Goal: Task Accomplishment & Management: Use online tool/utility

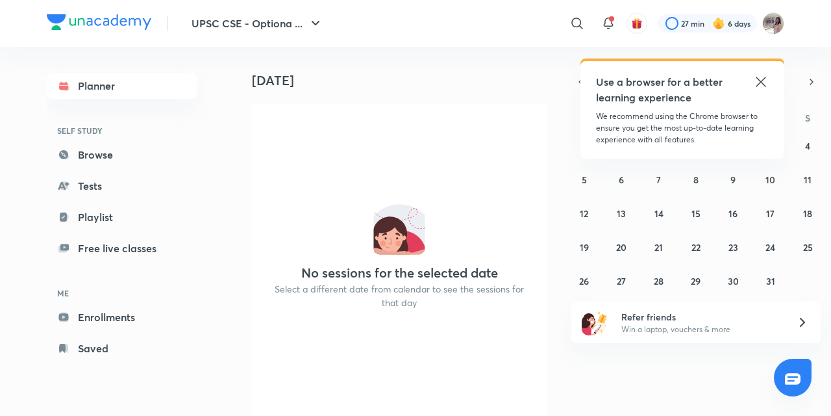
click at [757, 83] on icon at bounding box center [761, 82] width 16 height 16
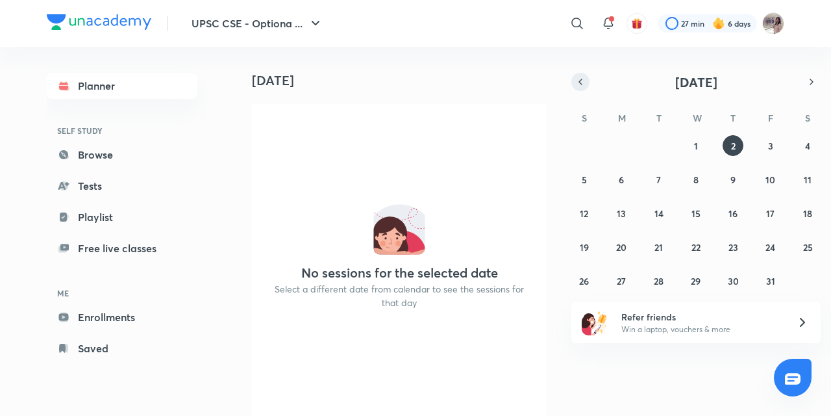
click at [577, 83] on icon "button" at bounding box center [580, 82] width 10 height 12
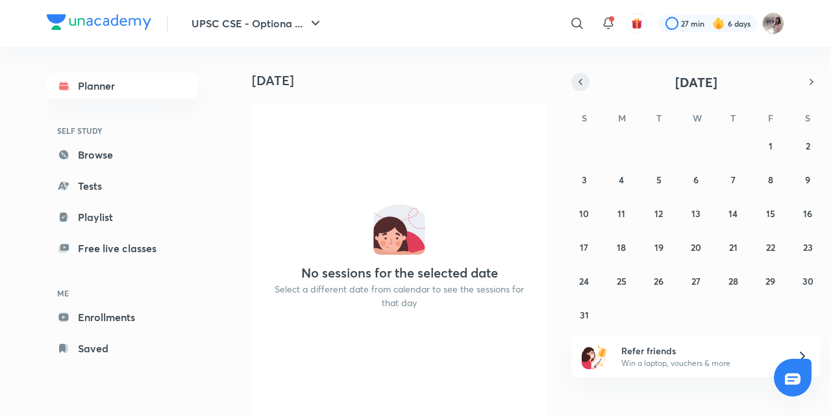
click at [577, 83] on icon "button" at bounding box center [580, 82] width 10 height 12
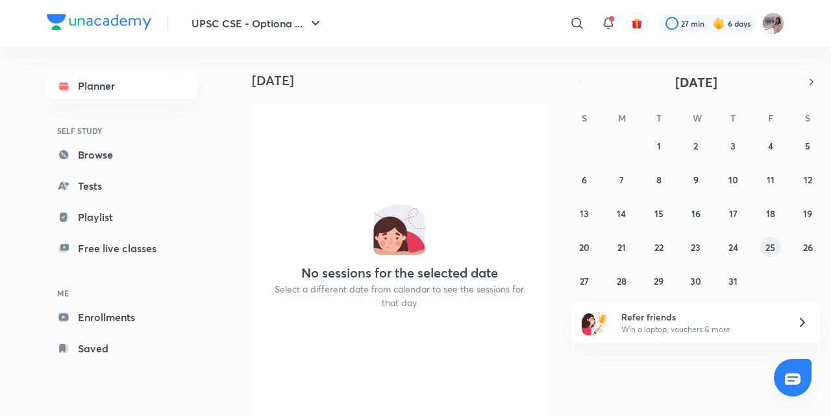
click at [764, 247] on button "25" at bounding box center [770, 246] width 21 height 21
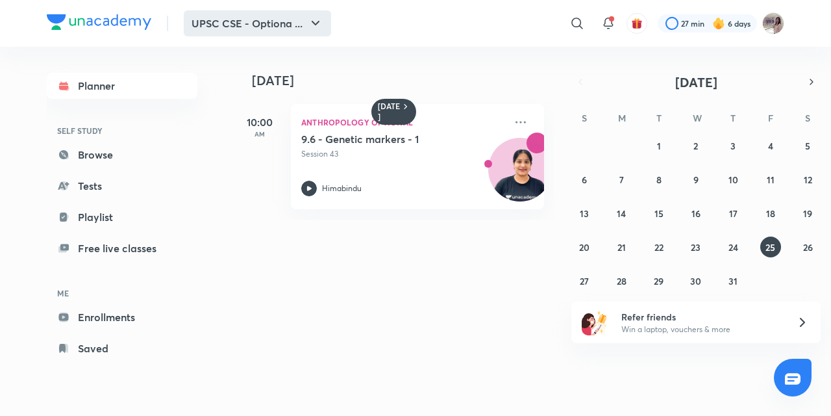
click at [312, 26] on icon "button" at bounding box center [316, 24] width 16 height 16
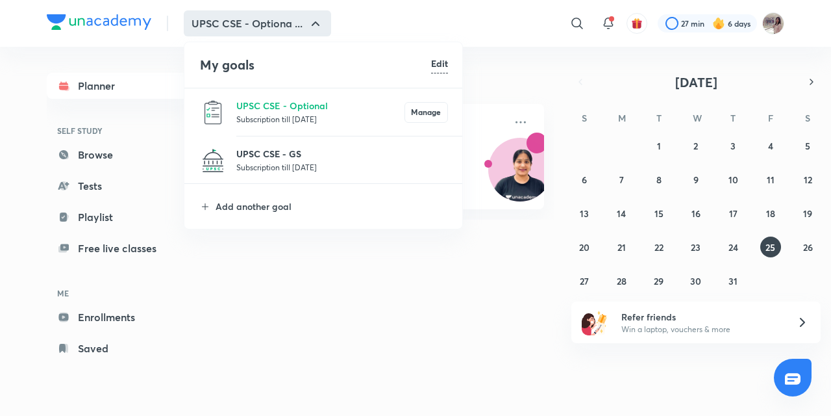
click at [310, 159] on p "UPSC CSE - GS" at bounding box center [342, 154] width 212 height 14
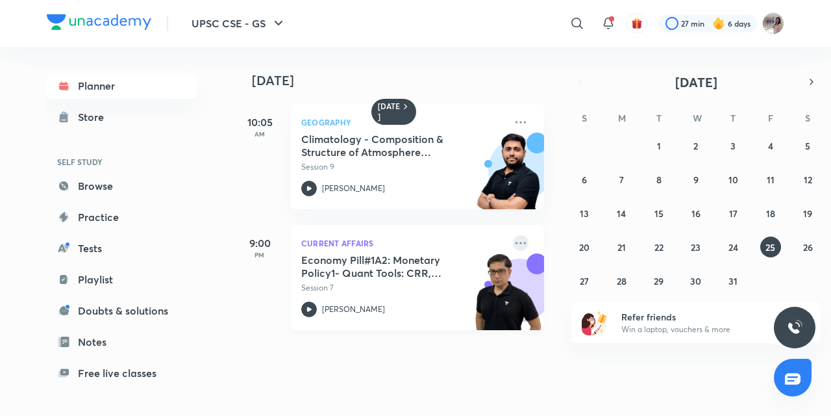
click at [513, 243] on icon at bounding box center [521, 243] width 16 height 16
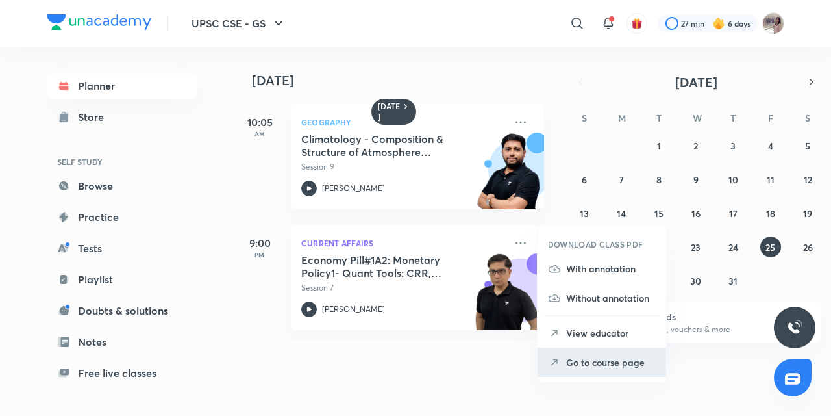
click at [586, 362] on p "Go to course page" at bounding box center [611, 362] width 90 height 14
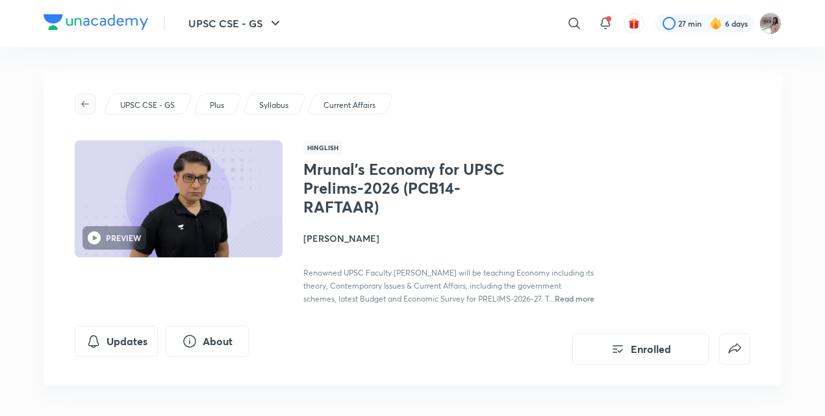
click at [79, 101] on span "button" at bounding box center [84, 104] width 19 height 10
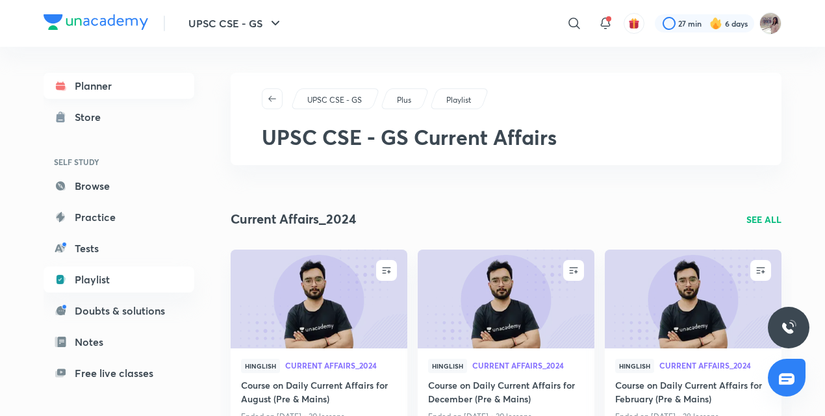
click at [88, 83] on link "Planner" at bounding box center [119, 86] width 151 height 26
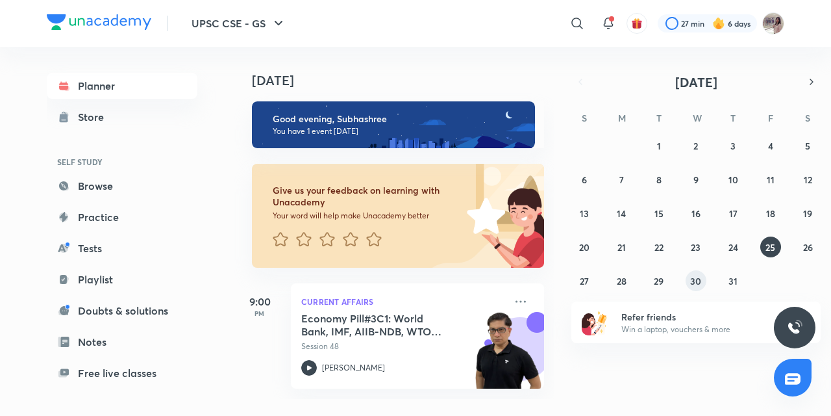
click at [692, 276] on abbr "30" at bounding box center [695, 281] width 11 height 12
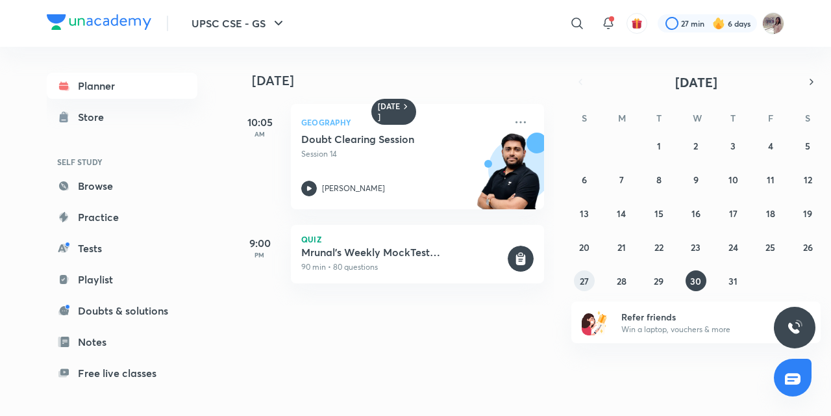
click at [583, 277] on abbr "27" at bounding box center [584, 281] width 9 height 12
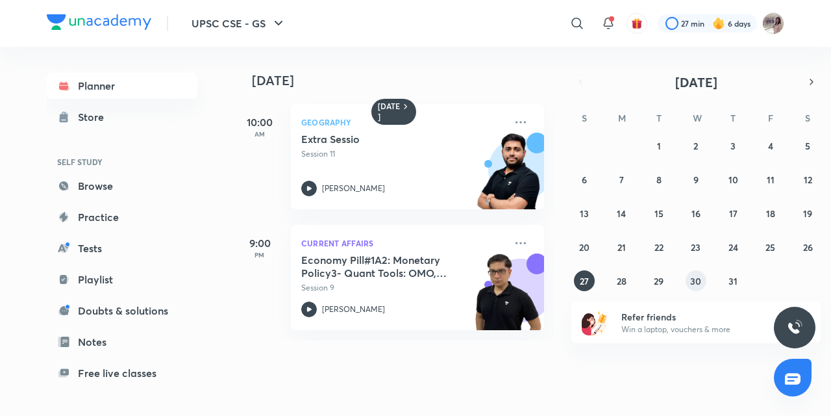
click at [698, 281] on abbr "30" at bounding box center [695, 281] width 11 height 12
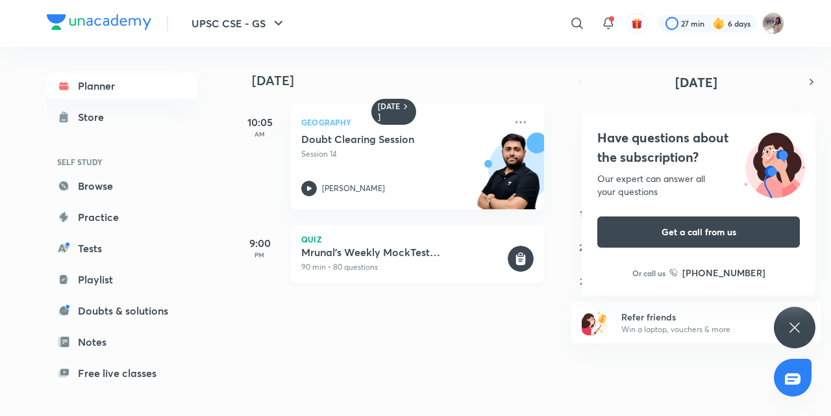
click at [388, 255] on h5 "Mrunal's Weekly MockTest Pillar1A2_Monetary_Policy" at bounding box center [403, 251] width 204 height 13
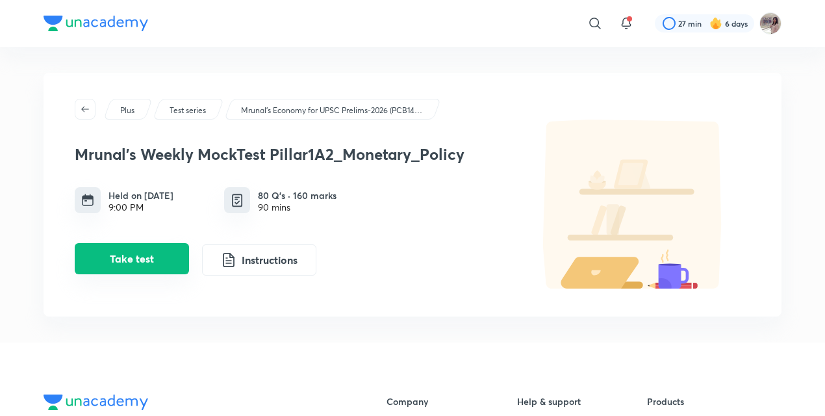
click at [134, 258] on button "Take test" at bounding box center [132, 258] width 114 height 31
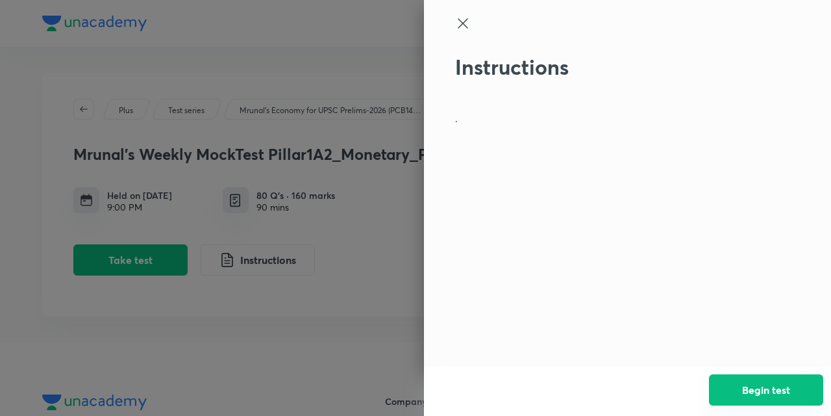
click at [758, 384] on button "Begin test" at bounding box center [766, 389] width 114 height 31
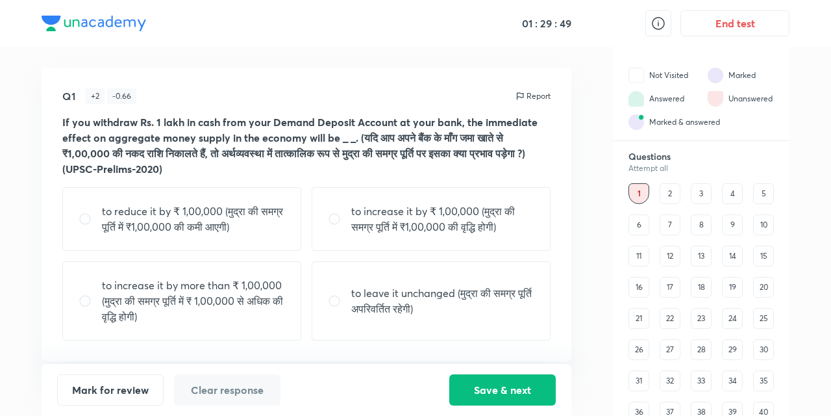
click at [440, 271] on div "to leave it unchanged (मुद्रा की समग्र पूर्ति अपरिवर्तित रहेगी)" at bounding box center [431, 300] width 239 height 79
radio input "true"
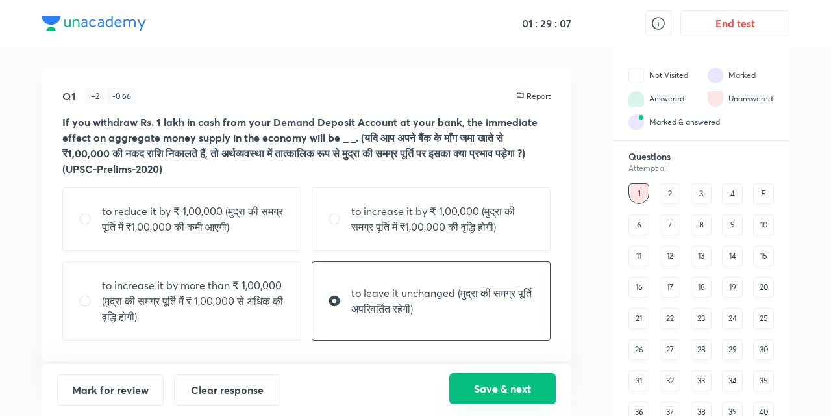
click at [499, 394] on button "Save & next" at bounding box center [502, 388] width 106 height 31
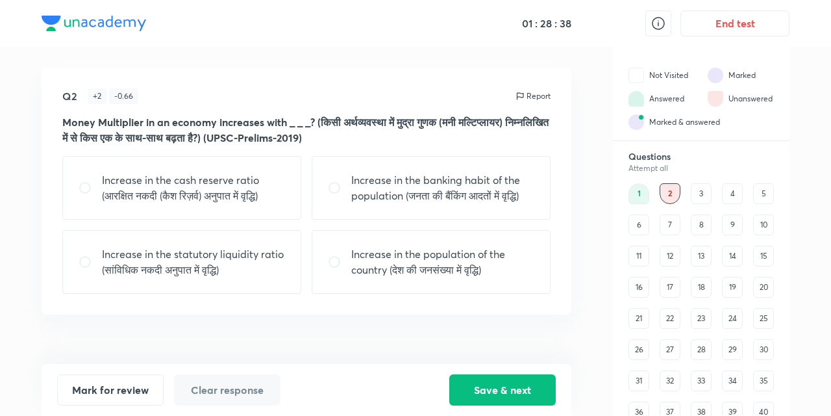
click at [336, 190] on input "radio" at bounding box center [339, 187] width 23 height 13
radio input "true"
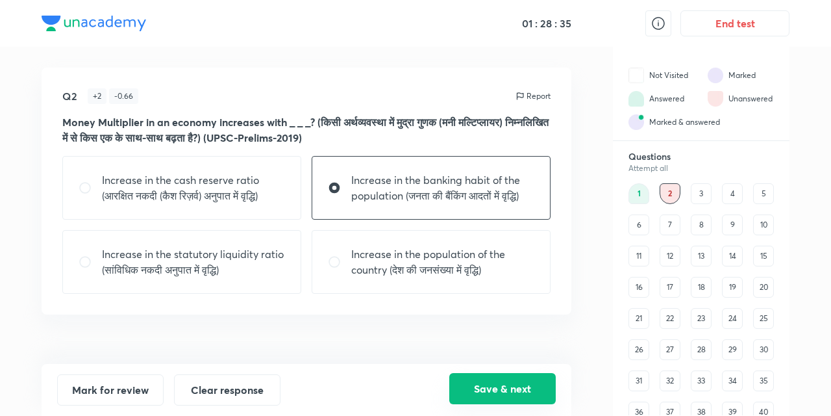
click at [501, 390] on button "Save & next" at bounding box center [502, 388] width 106 height 31
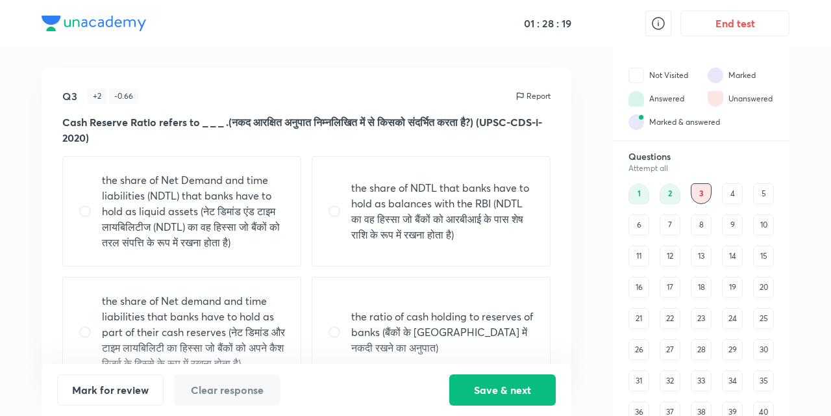
click at [336, 208] on input "radio" at bounding box center [339, 211] width 23 height 13
radio input "true"
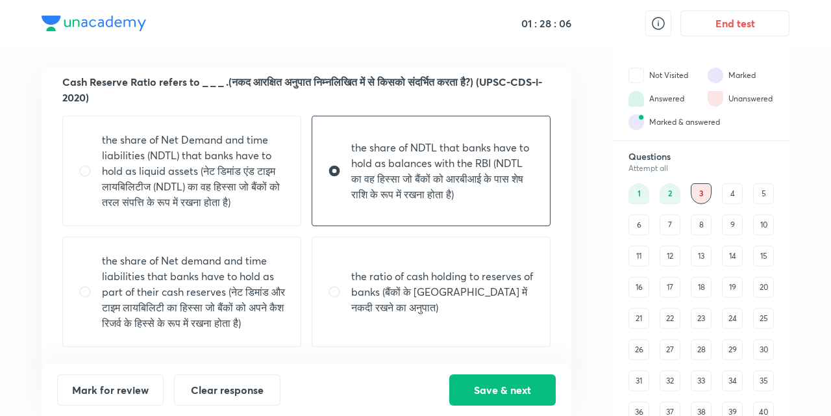
scroll to position [40, 0]
click at [491, 386] on button "Save & next" at bounding box center [502, 388] width 106 height 31
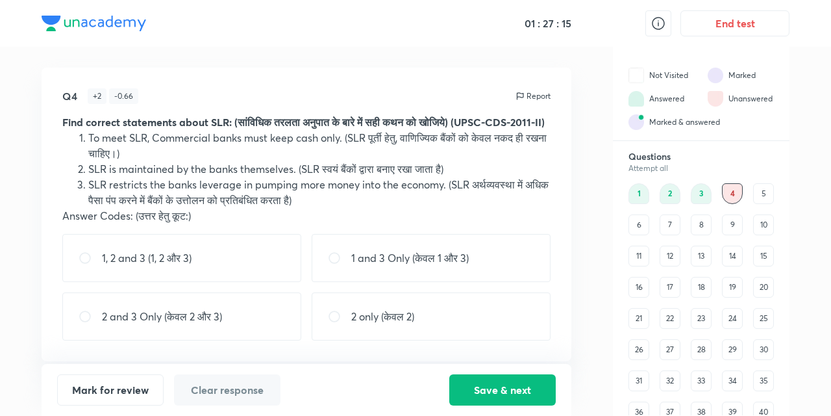
click at [86, 321] on input "radio" at bounding box center [90, 316] width 23 height 13
radio input "true"
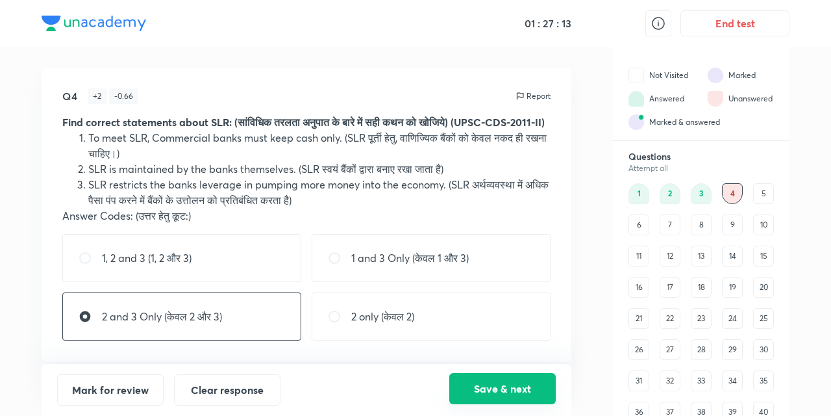
click at [509, 390] on button "Save & next" at bounding box center [502, 388] width 106 height 31
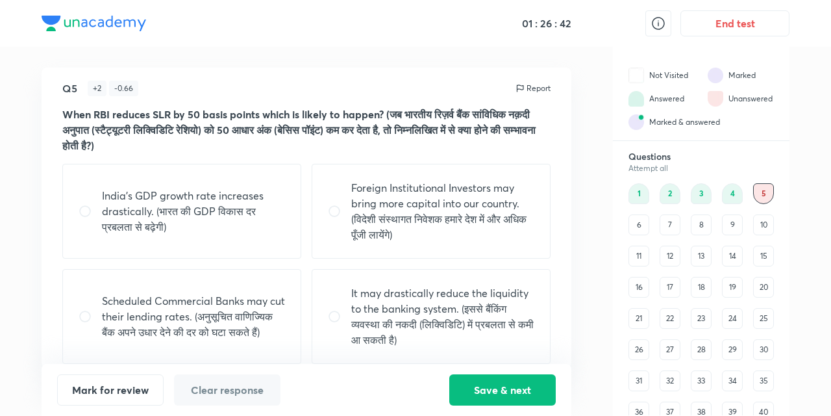
click at [90, 313] on input "radio" at bounding box center [90, 316] width 23 height 13
radio input "true"
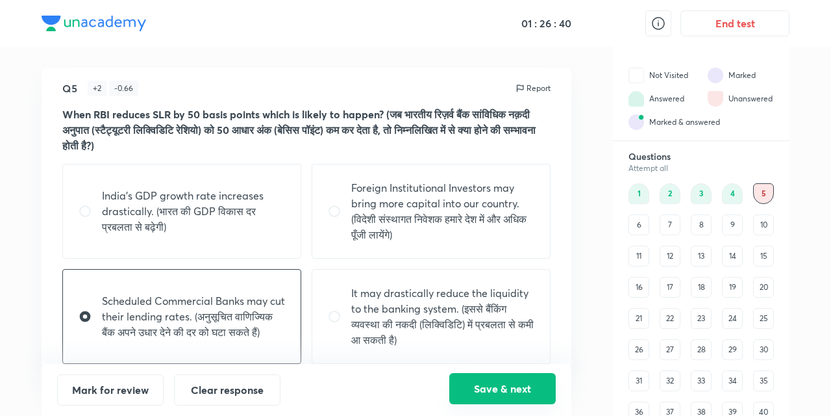
click at [484, 391] on button "Save & next" at bounding box center [502, 388] width 106 height 31
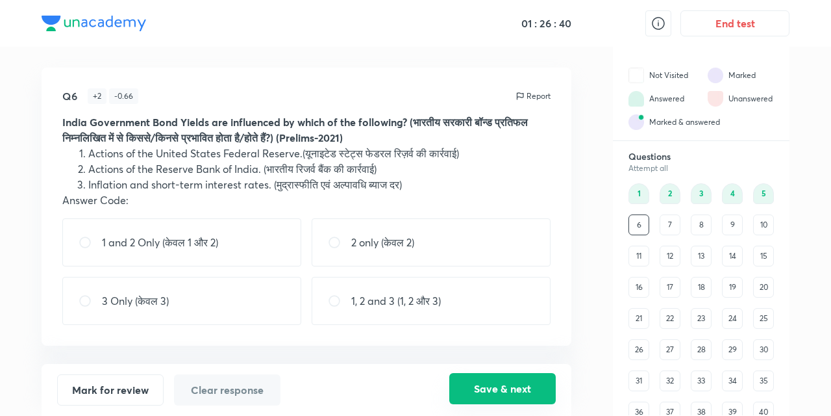
scroll to position [0, 0]
click at [338, 301] on input "radio" at bounding box center [339, 300] width 23 height 13
radio input "true"
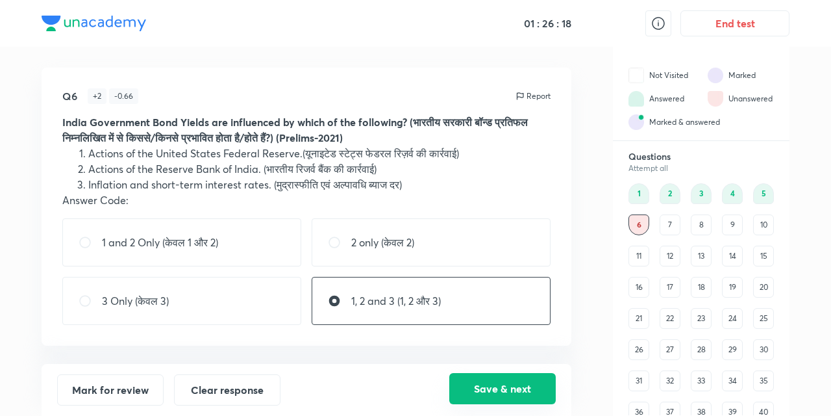
click at [504, 394] on button "Save & next" at bounding box center [502, 388] width 106 height 31
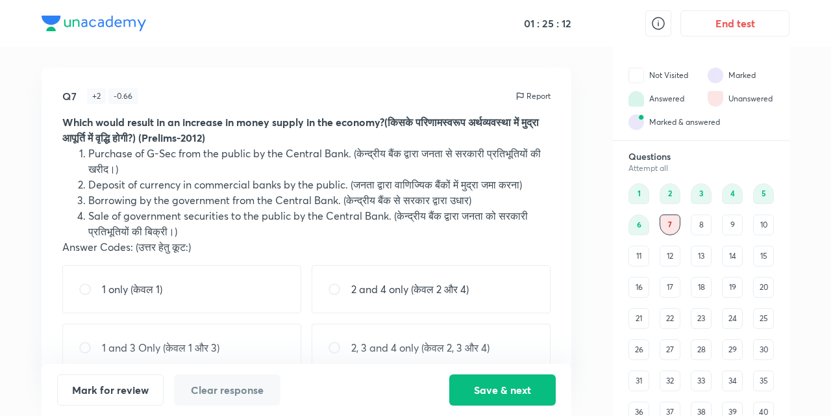
click at [82, 345] on input "radio" at bounding box center [90, 347] width 23 height 13
radio input "true"
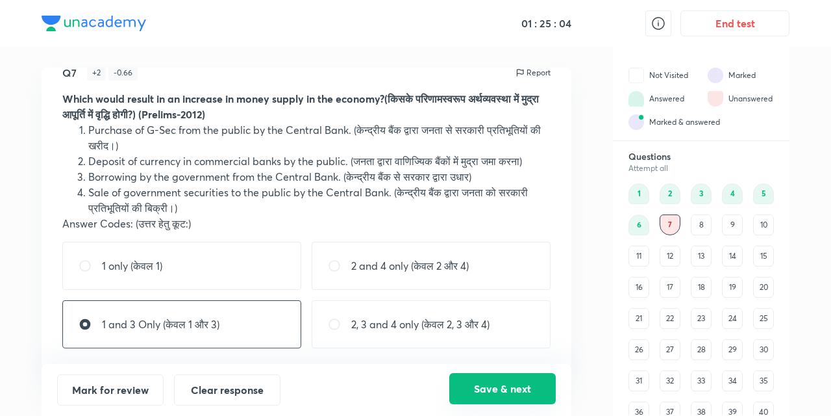
click at [486, 385] on button "Save & next" at bounding box center [502, 388] width 106 height 31
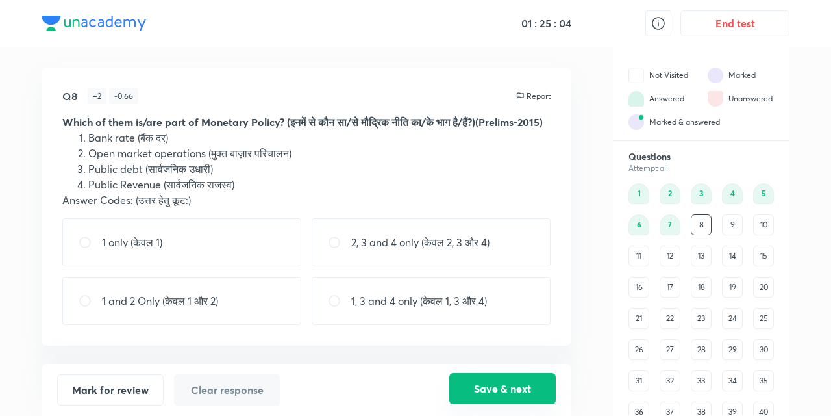
scroll to position [0, 0]
click at [88, 307] on input "radio" at bounding box center [90, 300] width 23 height 13
radio input "true"
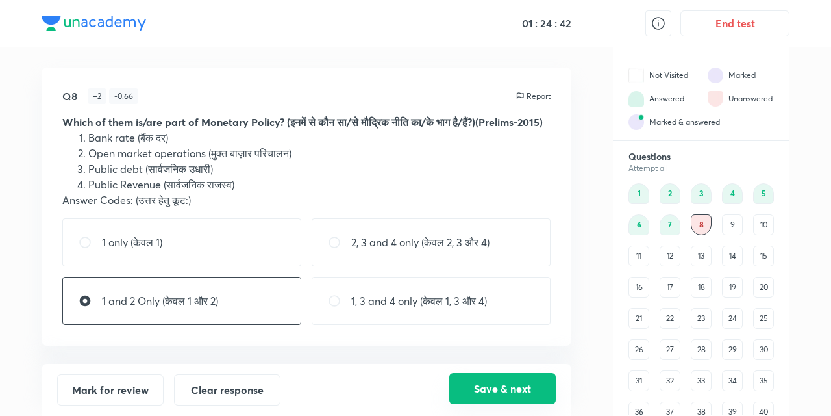
click at [501, 384] on button "Save & next" at bounding box center [502, 388] width 106 height 31
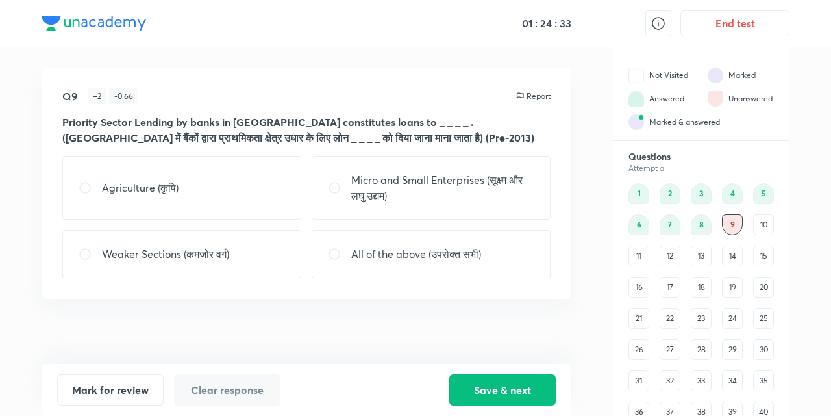
click at [329, 252] on input "radio" at bounding box center [339, 253] width 23 height 13
radio input "true"
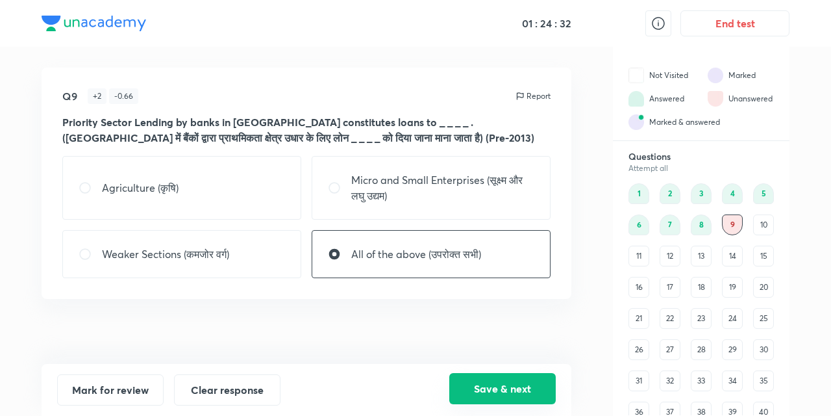
click at [494, 388] on button "Save & next" at bounding box center [502, 388] width 106 height 31
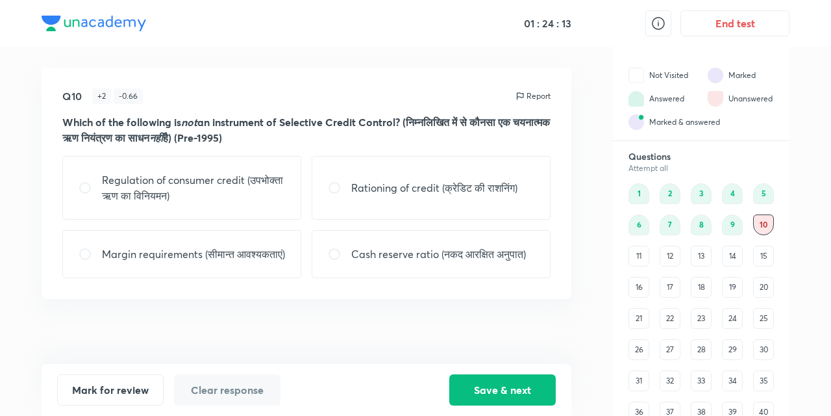
click at [332, 259] on input "radio" at bounding box center [339, 253] width 23 height 13
radio input "true"
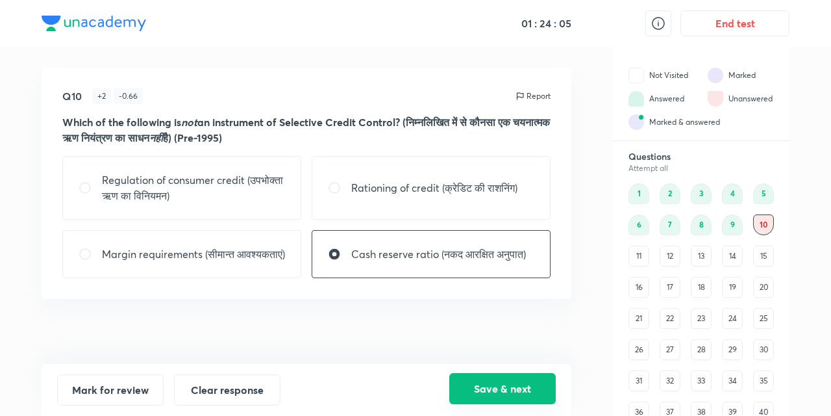
click at [481, 384] on button "Save & next" at bounding box center [502, 388] width 106 height 31
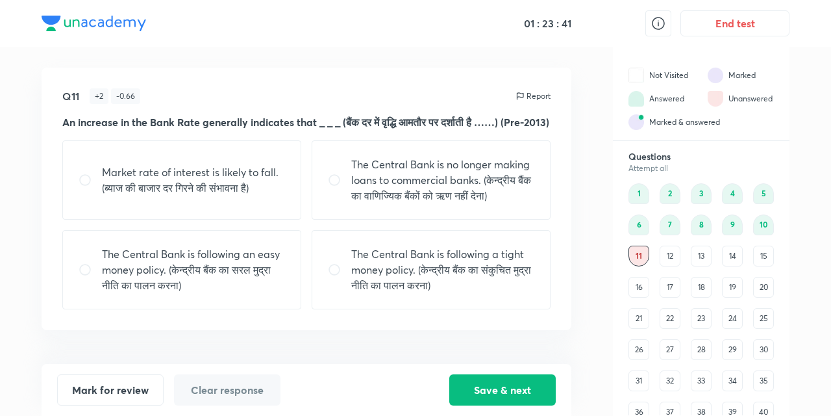
click at [336, 276] on input "radio" at bounding box center [339, 269] width 23 height 13
radio input "true"
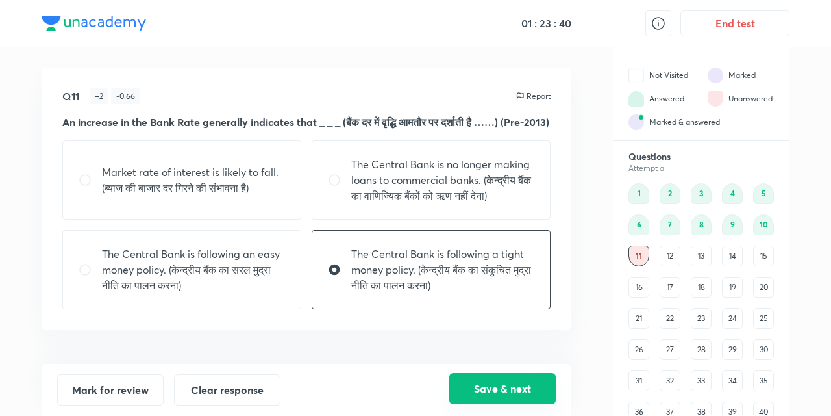
click at [482, 390] on button "Save & next" at bounding box center [502, 388] width 106 height 31
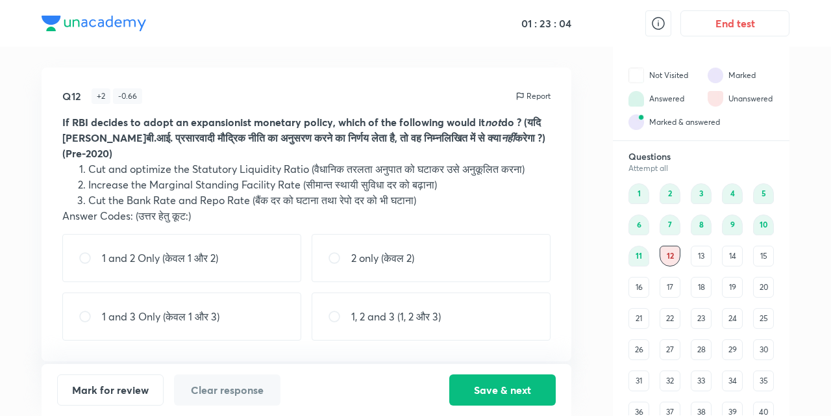
click at [329, 257] on input "radio" at bounding box center [339, 257] width 23 height 13
radio input "true"
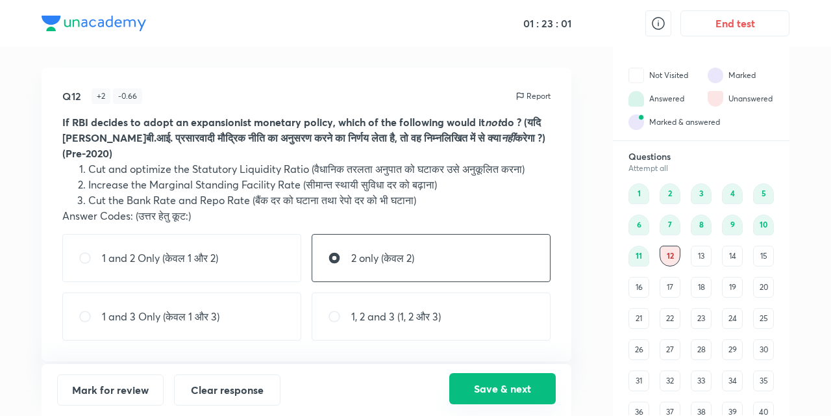
click at [489, 390] on button "Save & next" at bounding box center [502, 388] width 106 height 31
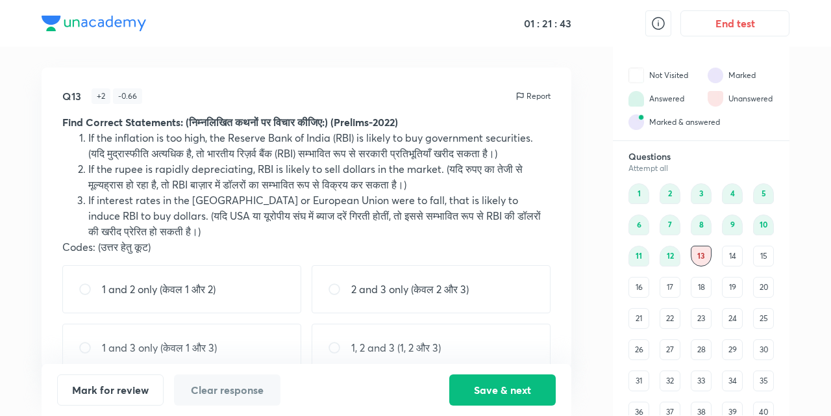
click at [334, 286] on input "radio" at bounding box center [339, 288] width 23 height 13
radio input "true"
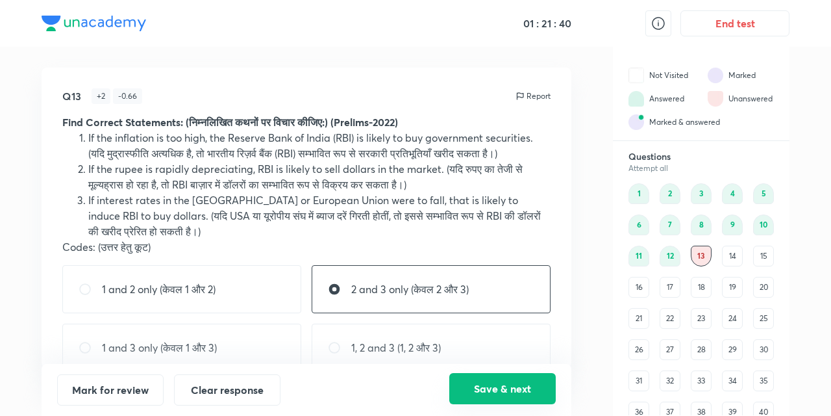
click at [481, 381] on button "Save & next" at bounding box center [502, 388] width 106 height 31
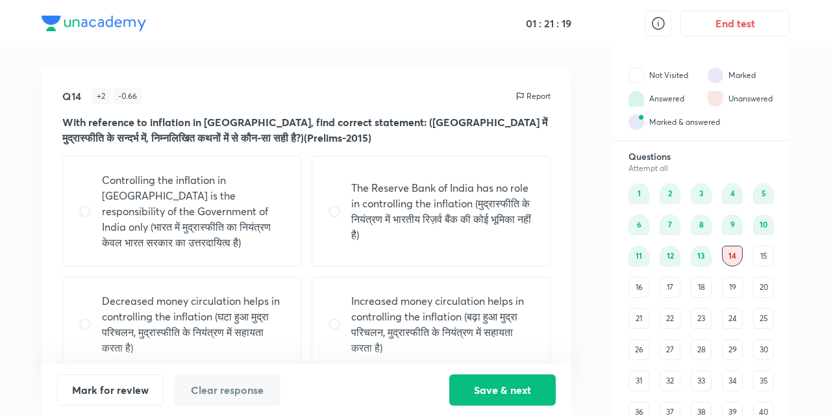
click at [83, 318] on input "radio" at bounding box center [90, 324] width 23 height 13
radio input "true"
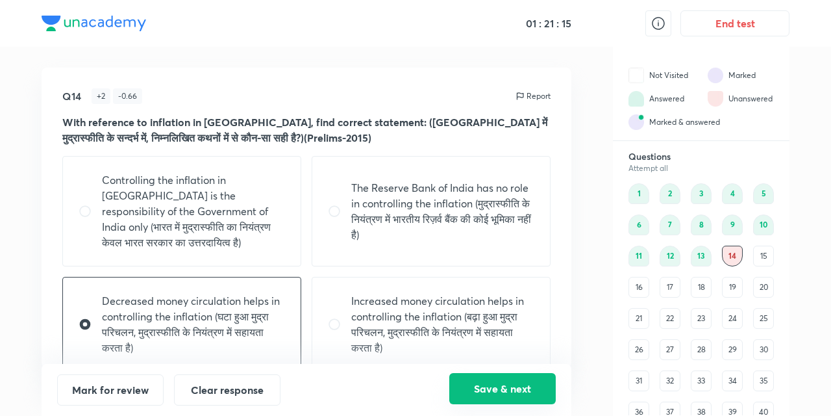
click at [490, 396] on button "Save & next" at bounding box center [502, 388] width 106 height 31
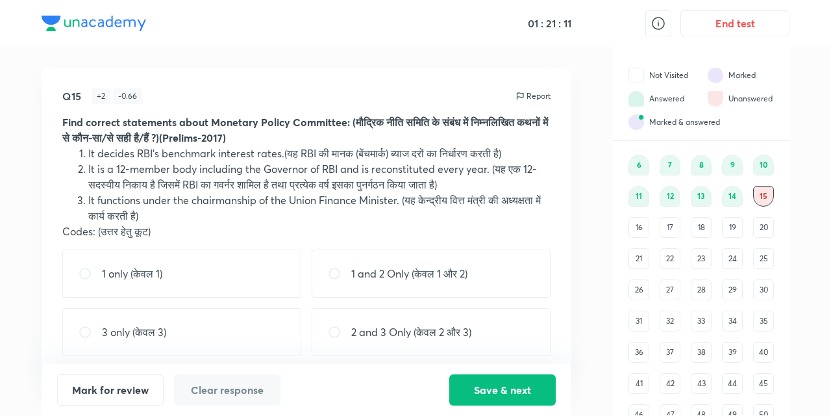
scroll to position [57, 0]
click at [87, 267] on input "radio" at bounding box center [90, 273] width 23 height 13
radio input "true"
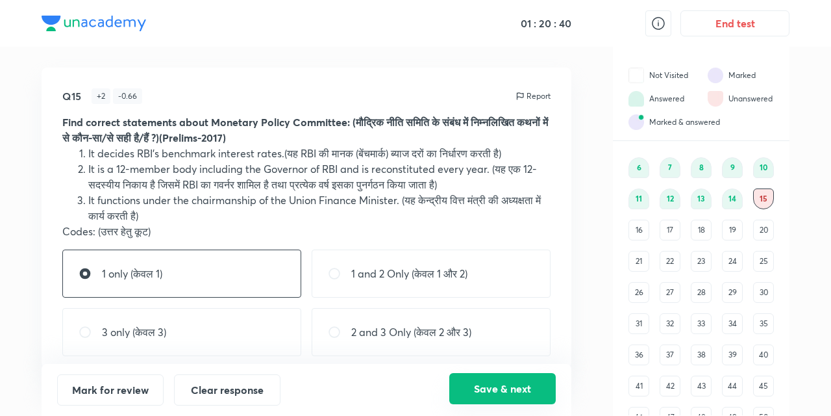
click at [492, 394] on button "Save & next" at bounding box center [502, 388] width 106 height 31
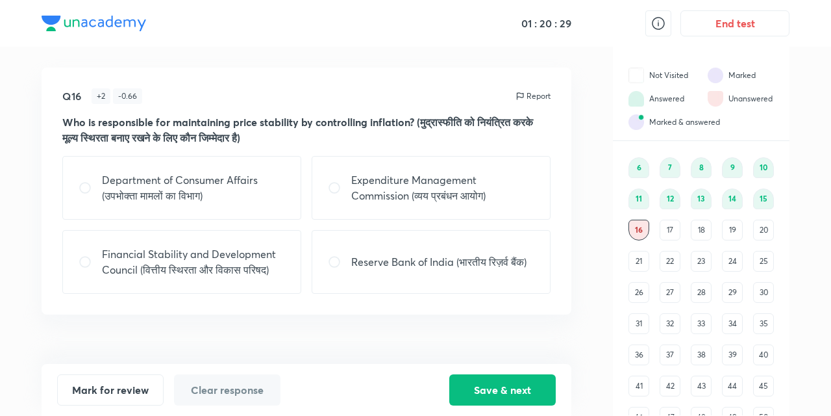
click at [331, 257] on input "radio" at bounding box center [339, 261] width 23 height 13
radio input "true"
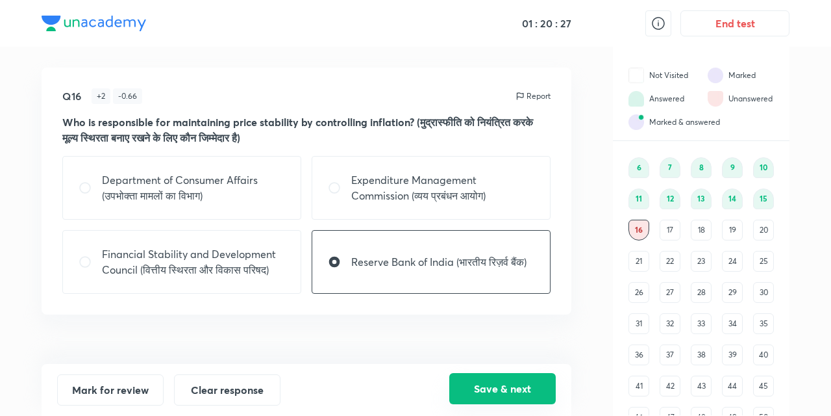
click at [488, 387] on button "Save & next" at bounding box center [502, 388] width 106 height 31
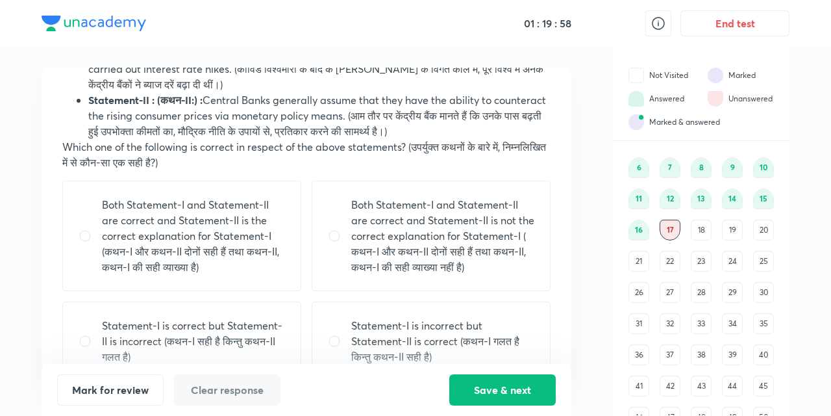
scroll to position [88, 0]
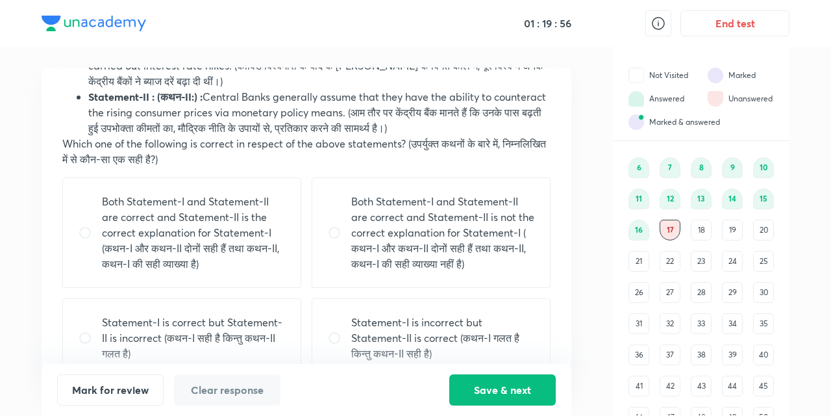
click at [81, 232] on input "radio" at bounding box center [90, 232] width 23 height 13
radio input "true"
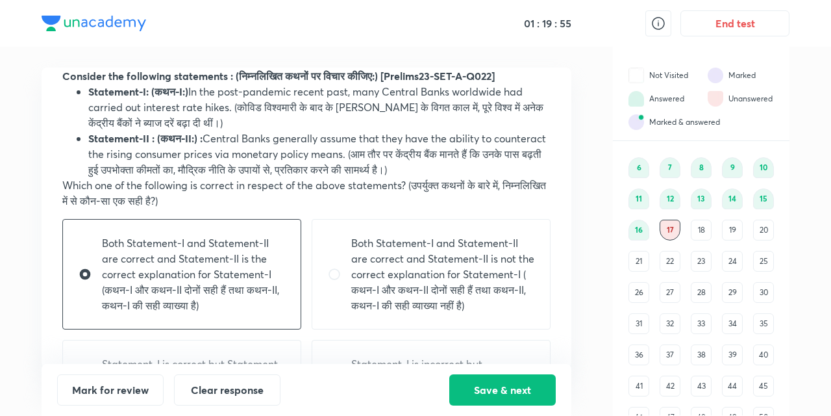
scroll to position [44, 0]
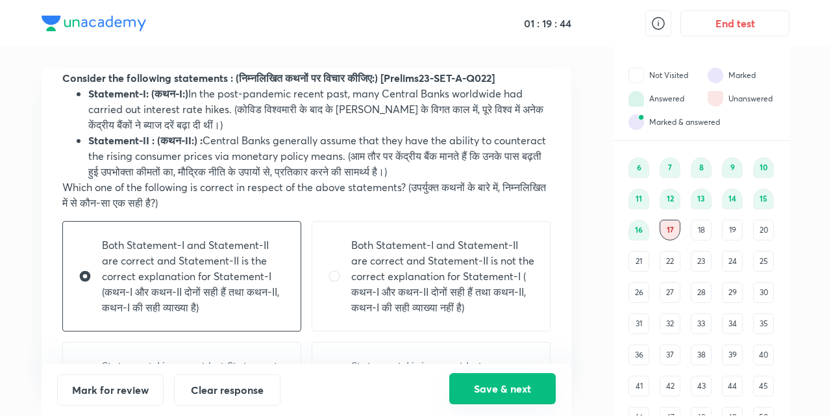
click at [484, 388] on button "Save & next" at bounding box center [502, 388] width 106 height 31
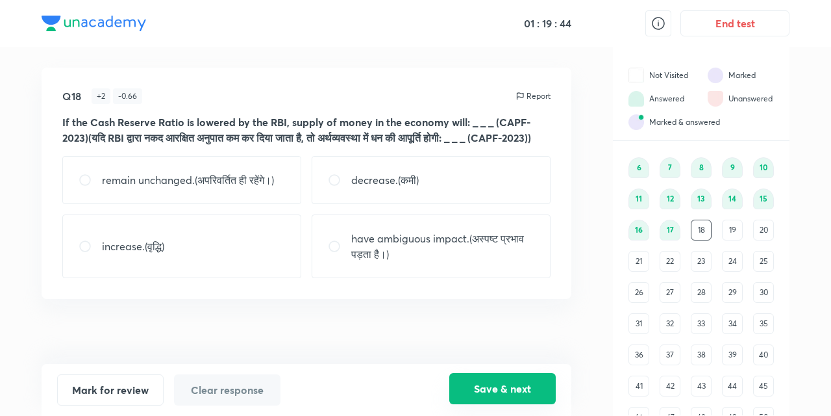
scroll to position [0, 0]
click at [80, 253] on input "radio" at bounding box center [90, 246] width 23 height 13
radio input "true"
click at [484, 387] on button "Save & next" at bounding box center [502, 388] width 106 height 31
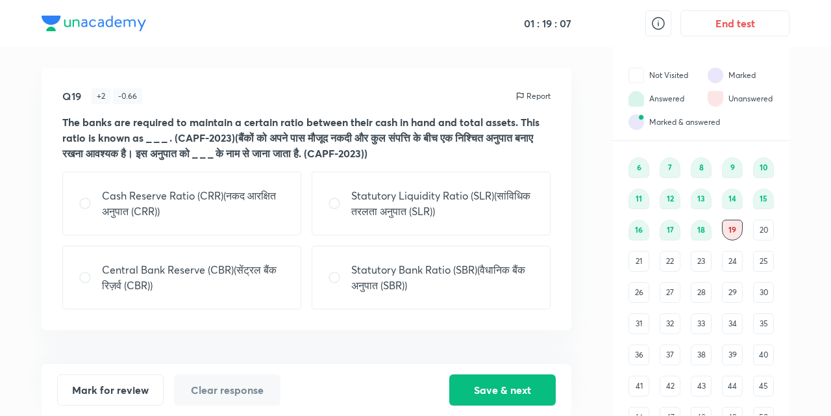
click at [330, 201] on input "radio" at bounding box center [339, 203] width 23 height 13
radio input "true"
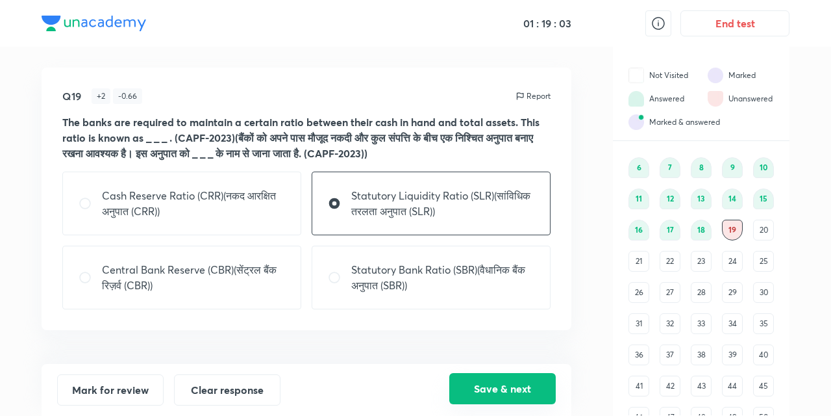
click at [506, 386] on button "Save & next" at bounding box center [502, 388] width 106 height 31
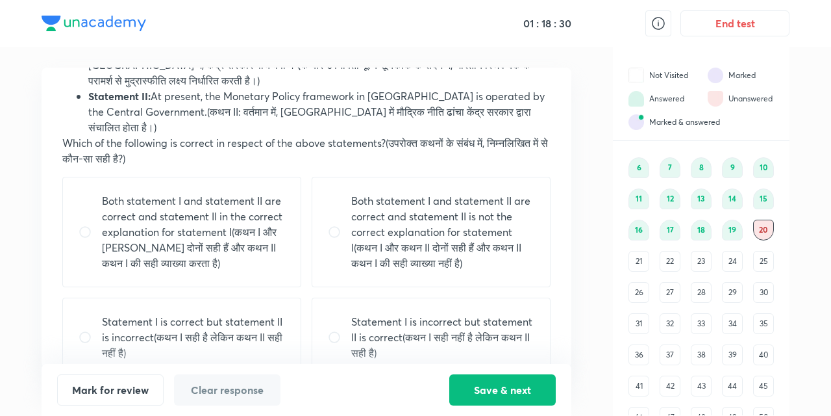
scroll to position [117, 0]
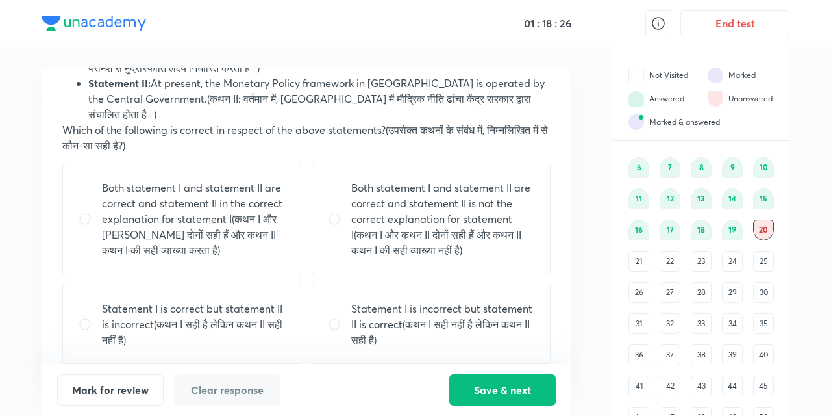
click at [332, 318] on input "radio" at bounding box center [339, 324] width 23 height 13
radio input "true"
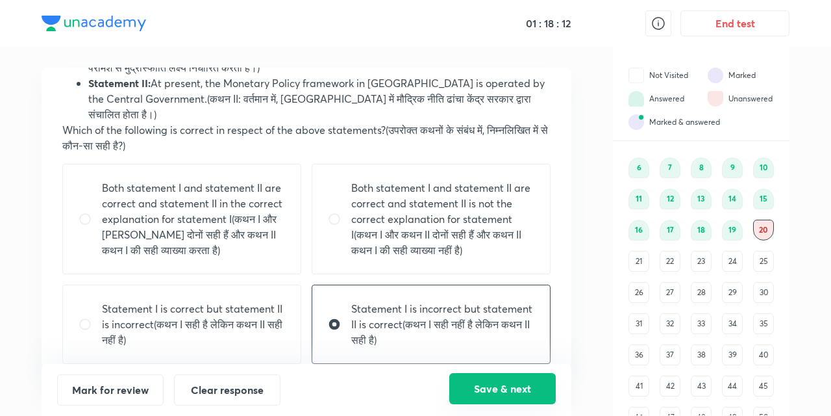
click at [491, 386] on button "Save & next" at bounding box center [502, 388] width 106 height 31
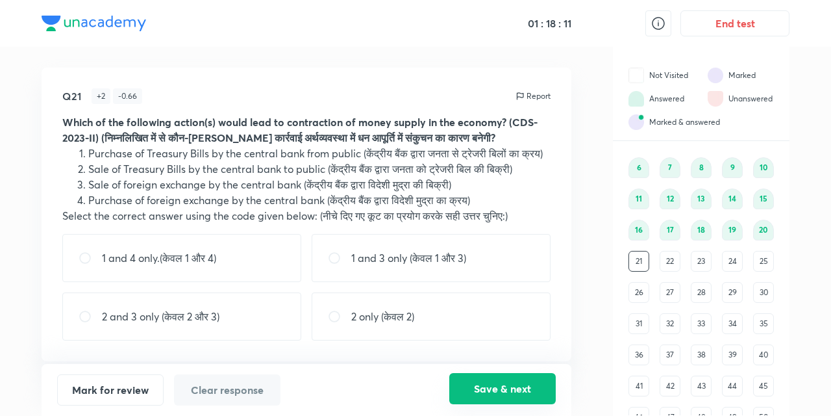
scroll to position [0, 0]
click at [82, 318] on input "radio" at bounding box center [90, 316] width 23 height 13
radio input "true"
click at [494, 388] on button "Save & next" at bounding box center [502, 388] width 106 height 31
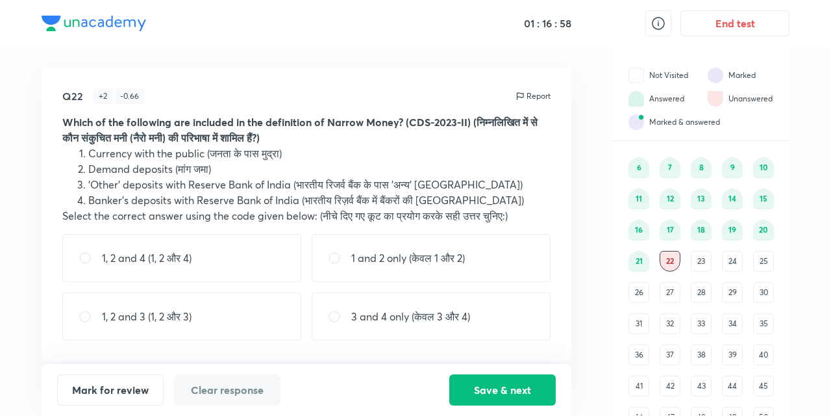
click at [336, 257] on input "radio" at bounding box center [339, 257] width 23 height 13
radio input "true"
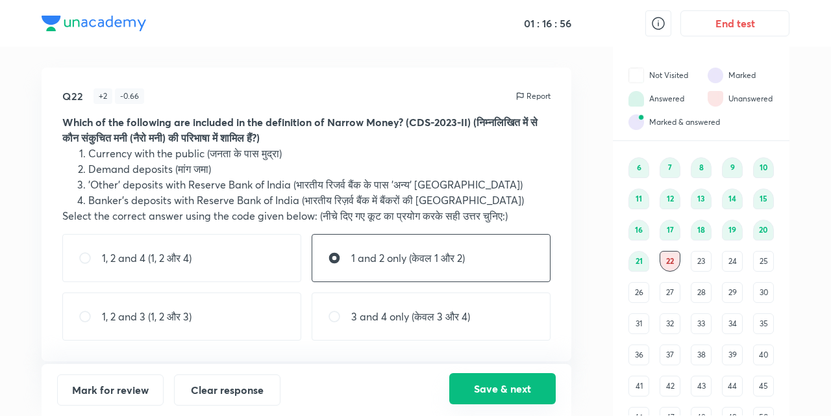
click at [496, 388] on button "Save & next" at bounding box center [502, 388] width 106 height 31
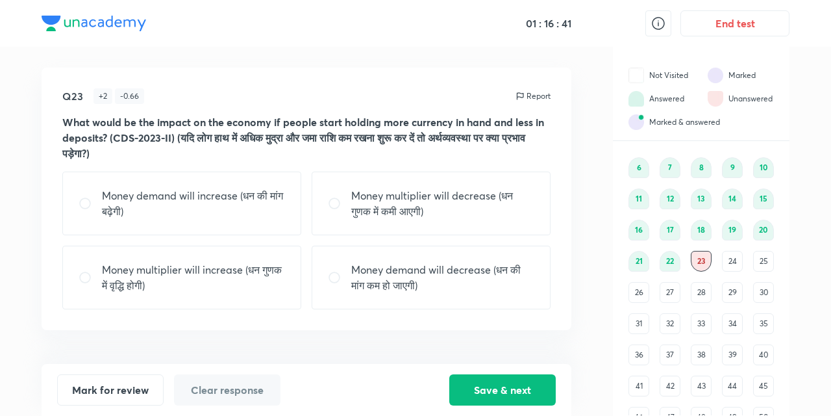
click at [328, 201] on input "radio" at bounding box center [339, 203] width 23 height 13
radio input "true"
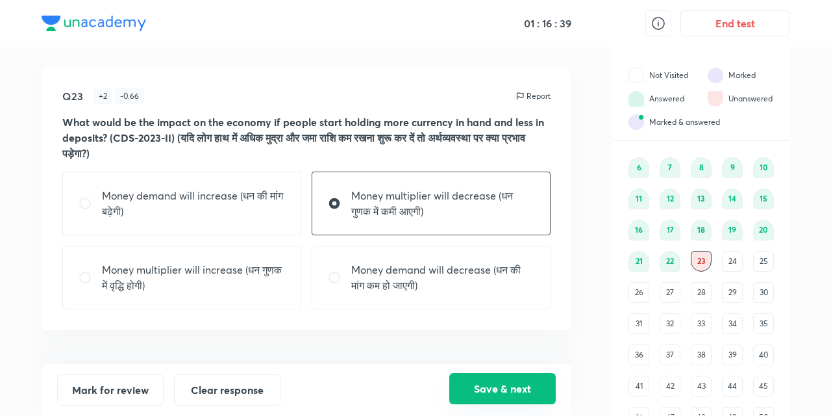
click at [509, 381] on button "Save & next" at bounding box center [502, 388] width 106 height 31
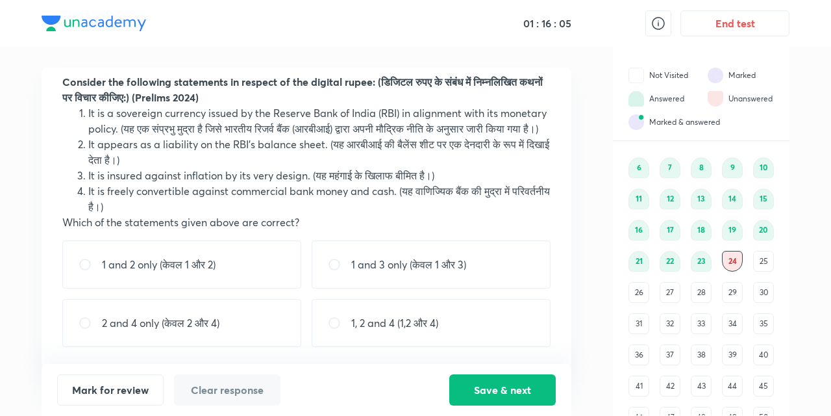
scroll to position [55, 0]
click at [332, 321] on input "radio" at bounding box center [339, 322] width 23 height 13
radio input "true"
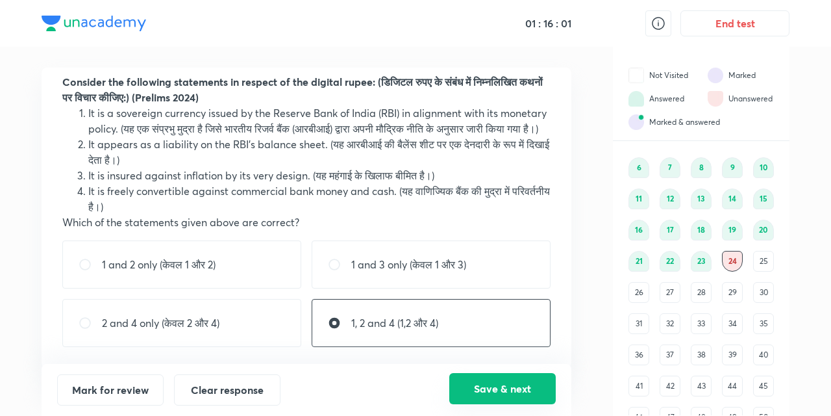
click at [490, 383] on button "Save & next" at bounding box center [502, 388] width 106 height 31
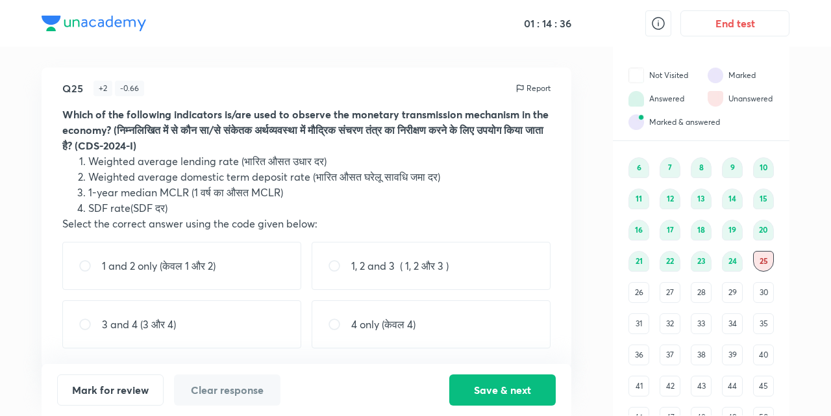
click at [83, 260] on input "radio" at bounding box center [90, 265] width 23 height 13
radio input "true"
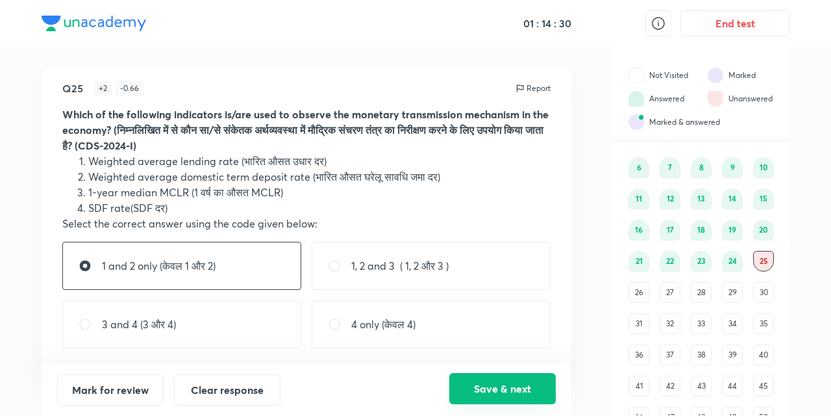
click at [490, 391] on button "Save & next" at bounding box center [502, 388] width 106 height 31
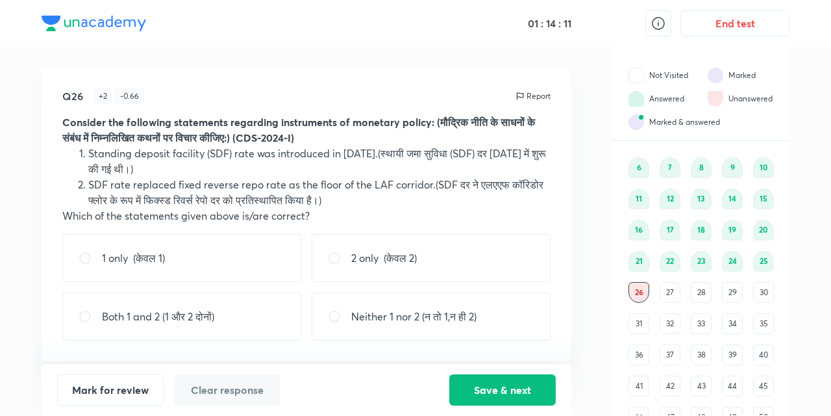
click at [91, 318] on input "radio" at bounding box center [90, 316] width 23 height 13
radio input "true"
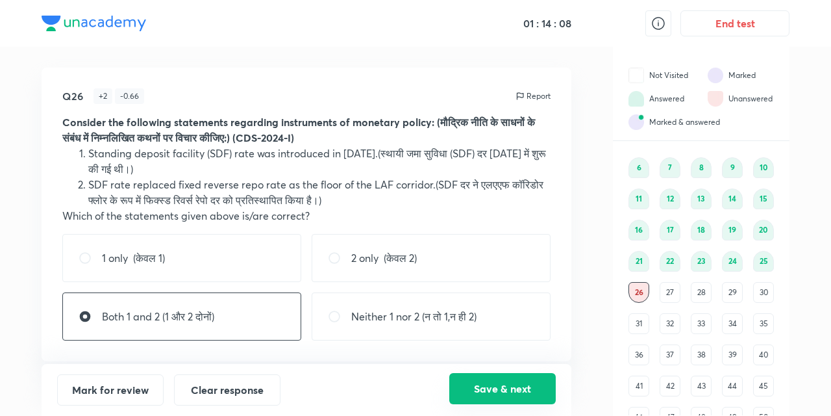
click at [488, 390] on button "Save & next" at bounding box center [502, 388] width 106 height 31
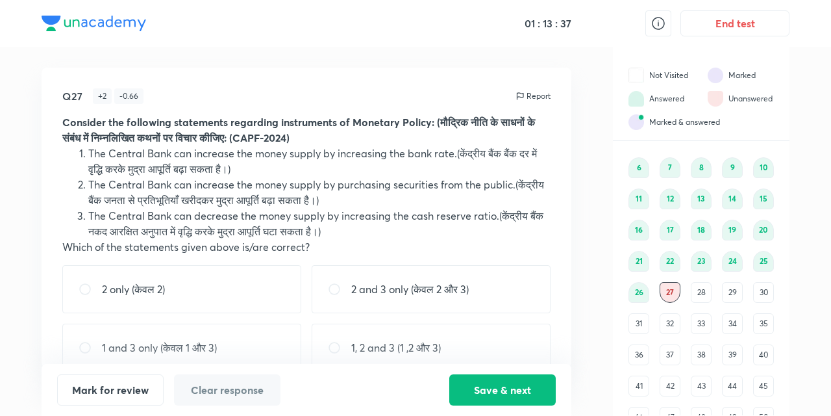
click at [331, 286] on input "radio" at bounding box center [339, 288] width 23 height 13
radio input "true"
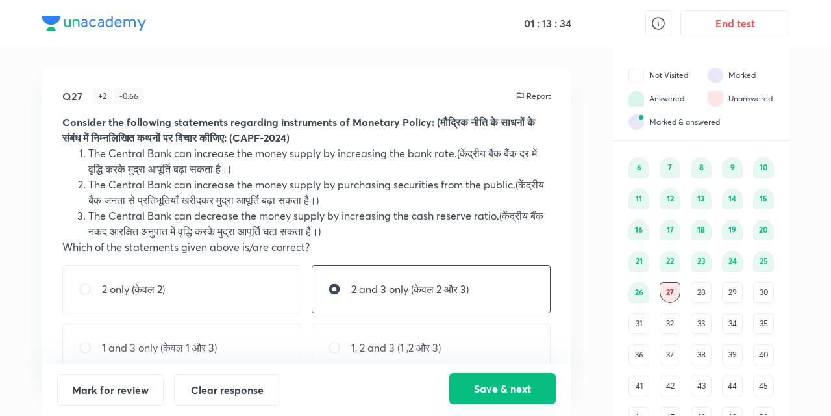
click at [496, 388] on button "Save & next" at bounding box center [502, 388] width 106 height 31
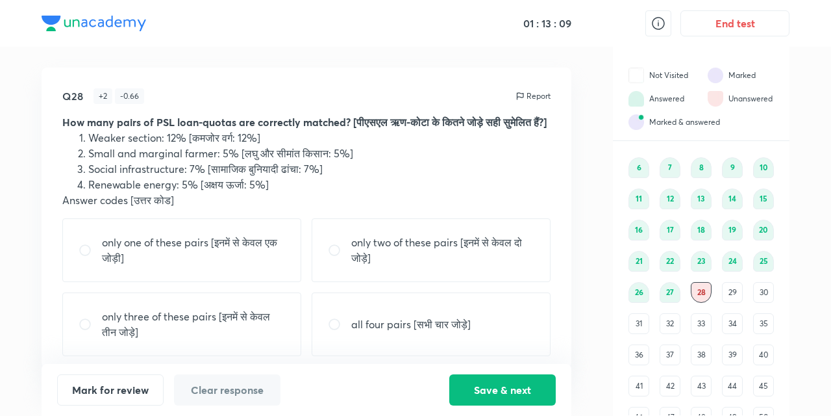
click at [727, 290] on div "29" at bounding box center [732, 292] width 21 height 21
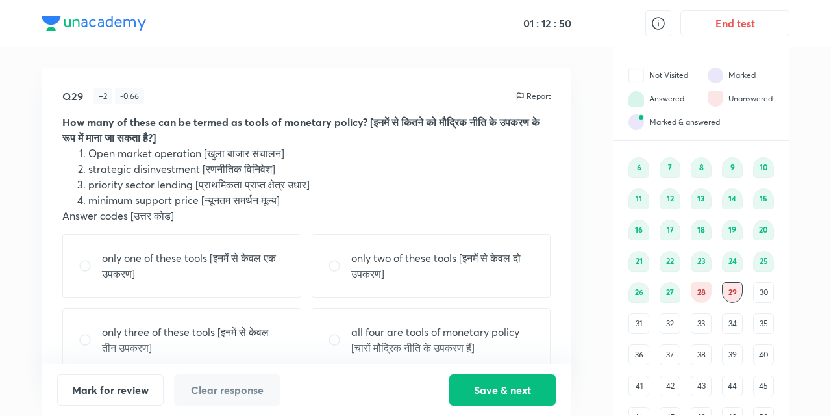
click at [335, 256] on div "only two of these tools [इनमें से केवल दो उपकरण]" at bounding box center [431, 266] width 239 height 64
radio input "true"
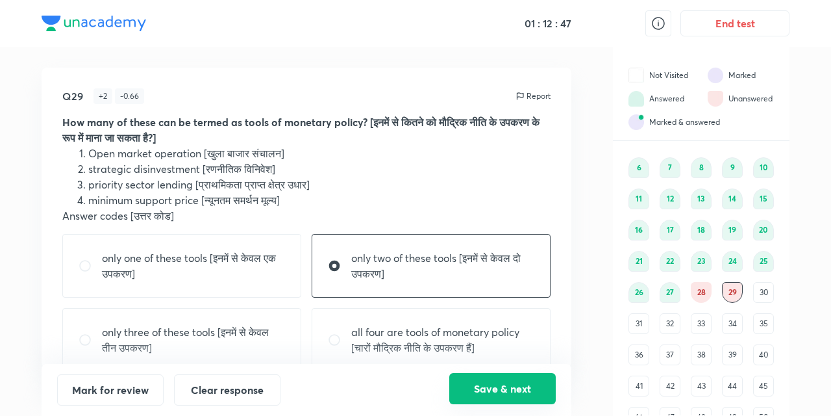
click at [508, 384] on button "Save & next" at bounding box center [502, 388] width 106 height 31
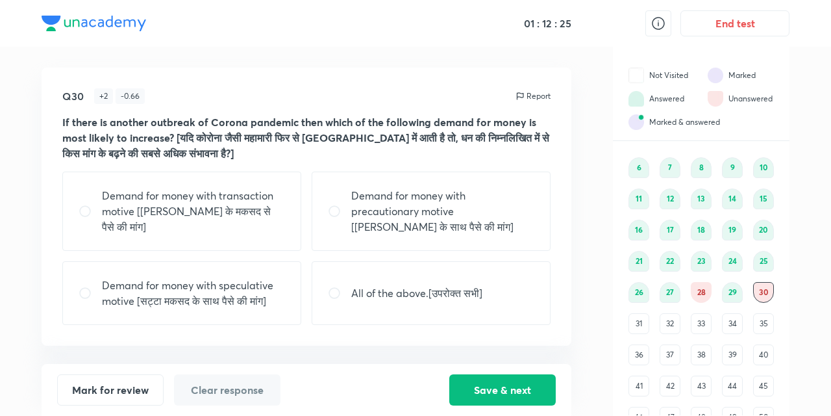
click at [332, 212] on input "radio" at bounding box center [339, 211] width 23 height 13
radio input "true"
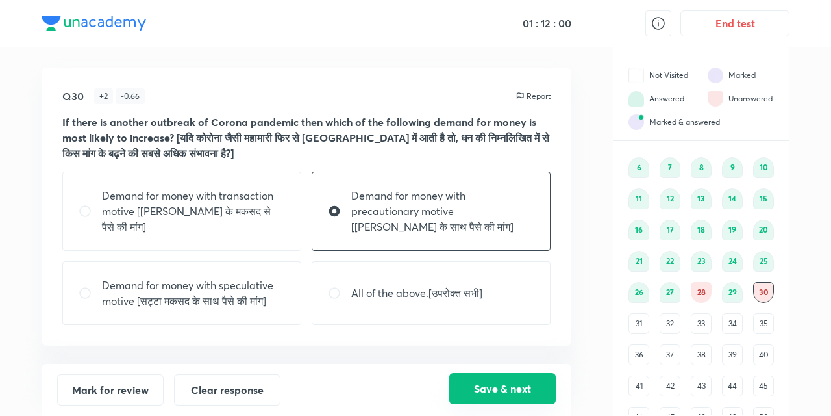
click at [497, 385] on button "Save & next" at bounding box center [502, 388] width 106 height 31
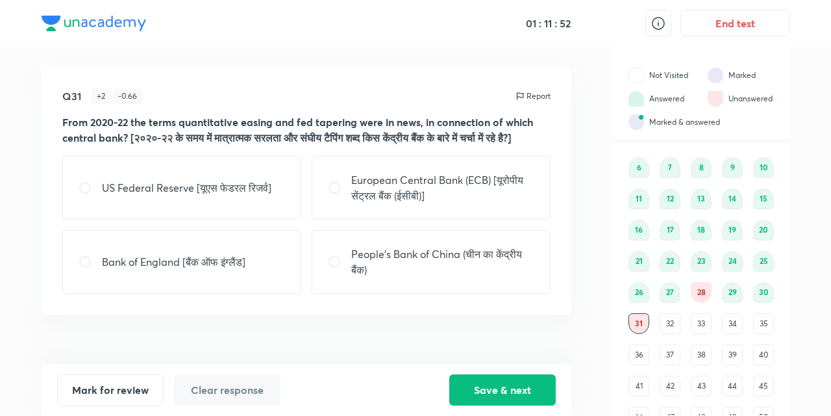
click at [81, 194] on input "radio" at bounding box center [90, 187] width 23 height 13
radio input "true"
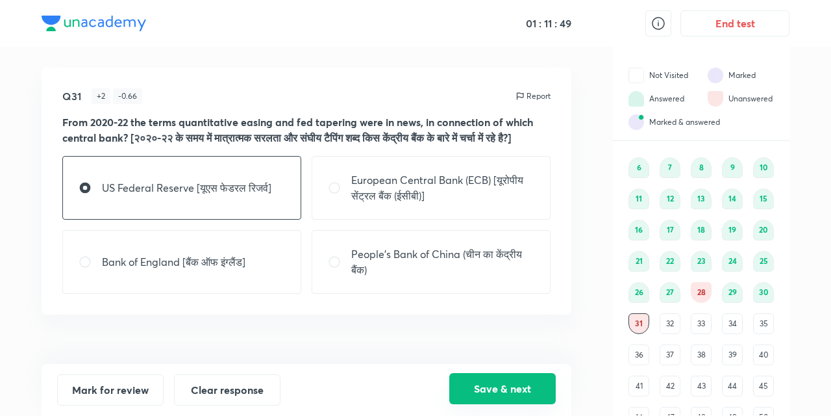
click at [484, 388] on button "Save & next" at bounding box center [502, 388] width 106 height 31
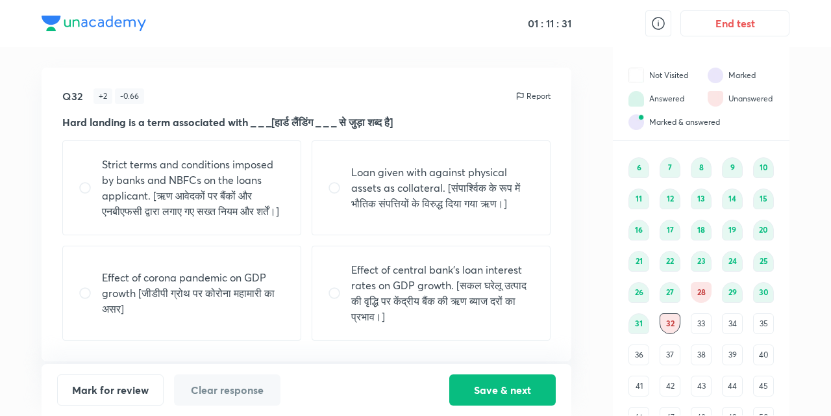
click at [336, 299] on input "radio" at bounding box center [339, 292] width 23 height 13
radio input "true"
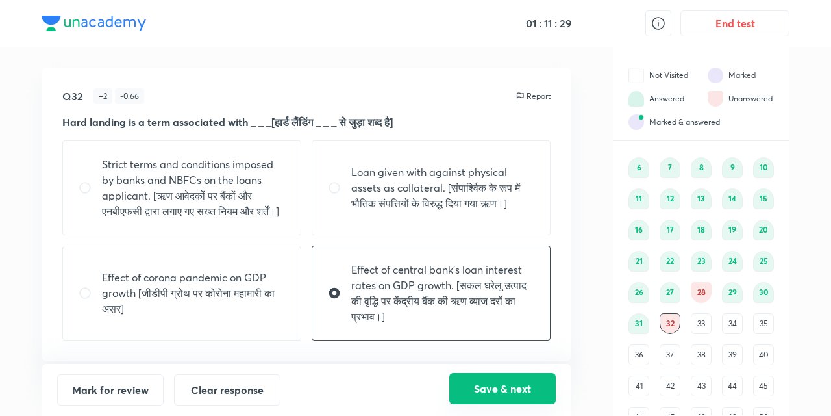
click at [505, 388] on button "Save & next" at bounding box center [502, 388] width 106 height 31
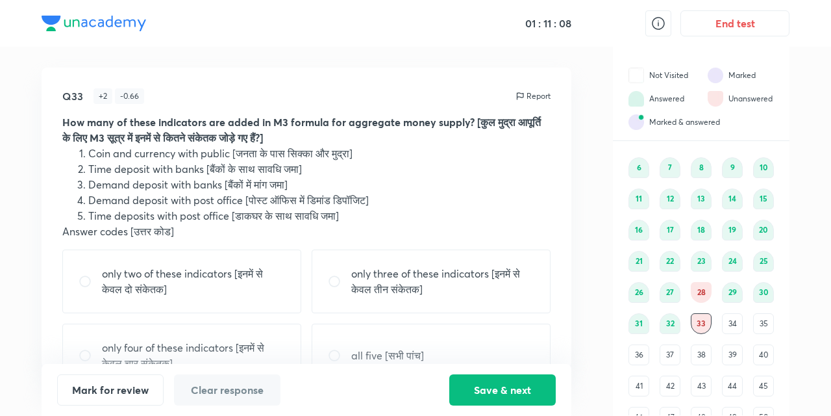
click at [332, 281] on input "radio" at bounding box center [339, 281] width 23 height 13
radio input "true"
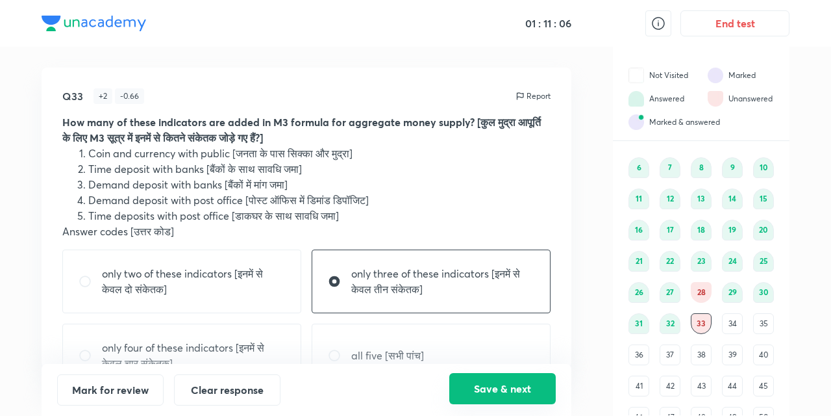
click at [505, 390] on button "Save & next" at bounding box center [502, 388] width 106 height 31
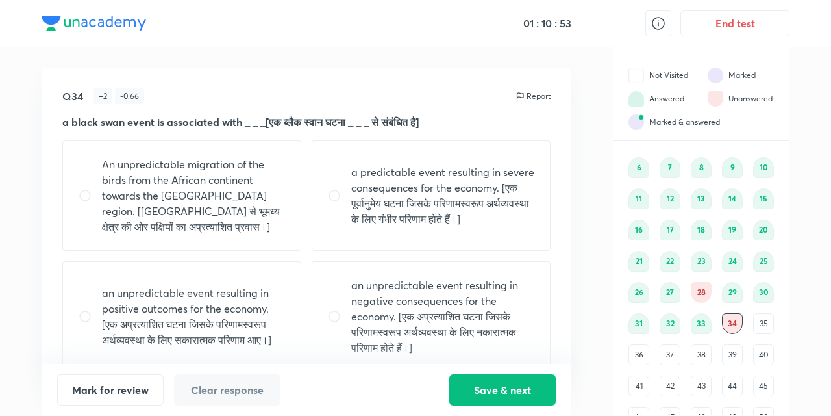
scroll to position [23, 0]
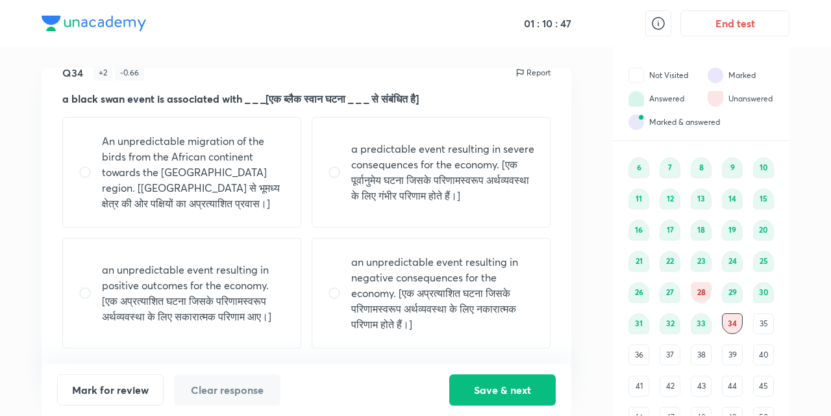
click at [331, 288] on input "radio" at bounding box center [339, 292] width 23 height 13
radio input "true"
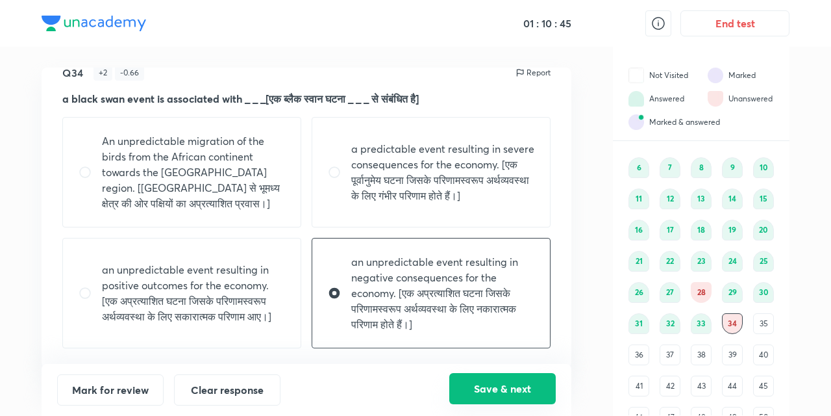
click at [495, 386] on button "Save & next" at bounding box center [502, 388] width 106 height 31
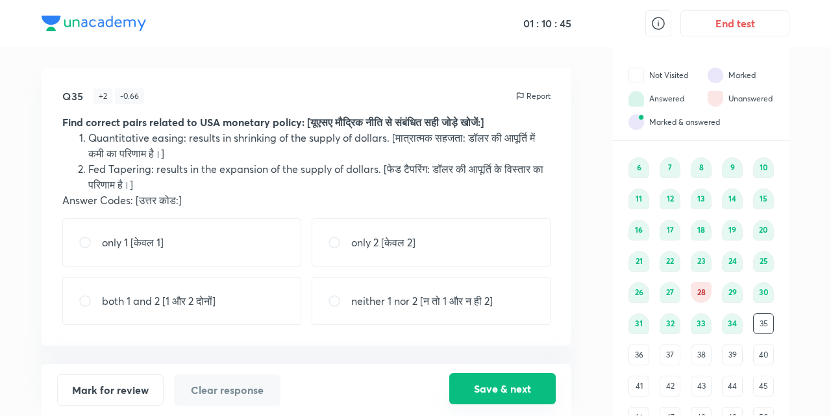
scroll to position [0, 0]
click at [335, 298] on input "radio" at bounding box center [339, 300] width 23 height 13
radio input "true"
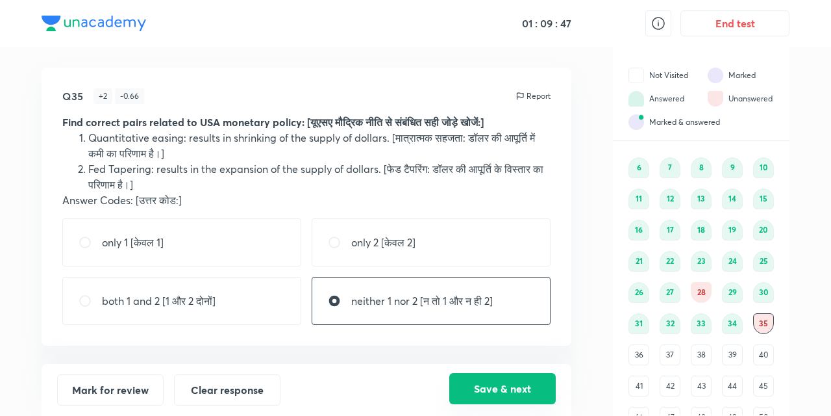
click at [486, 386] on button "Save & next" at bounding box center [502, 388] width 106 height 31
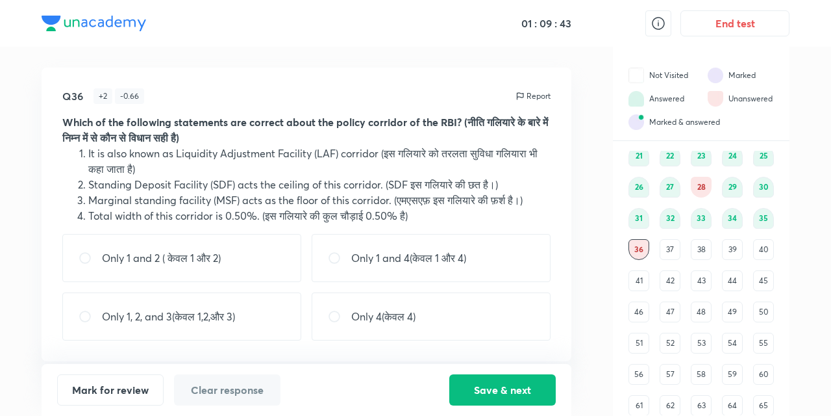
scroll to position [160, 0]
click at [332, 253] on input "radio" at bounding box center [339, 257] width 23 height 13
radio input "true"
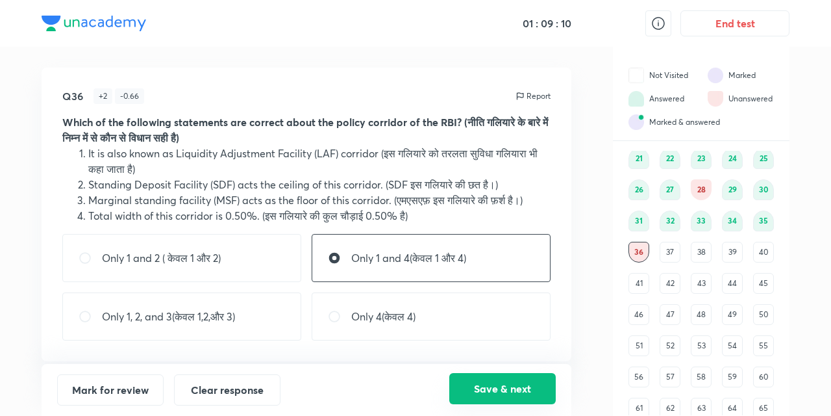
click at [494, 390] on button "Save & next" at bounding box center [502, 388] width 106 height 31
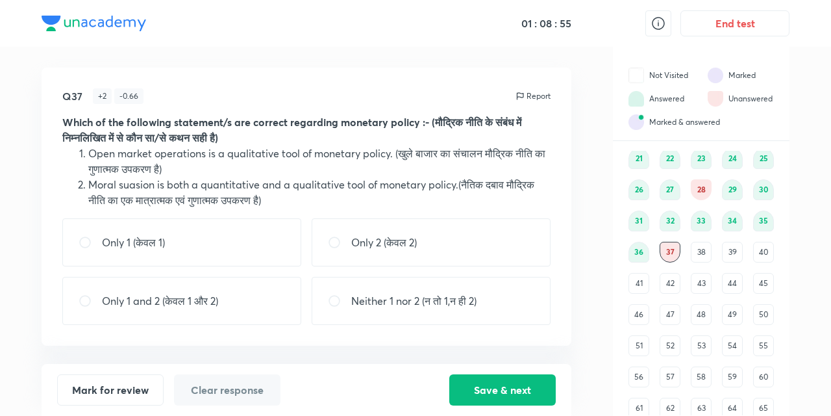
click at [334, 299] on input "radio" at bounding box center [339, 300] width 23 height 13
radio input "true"
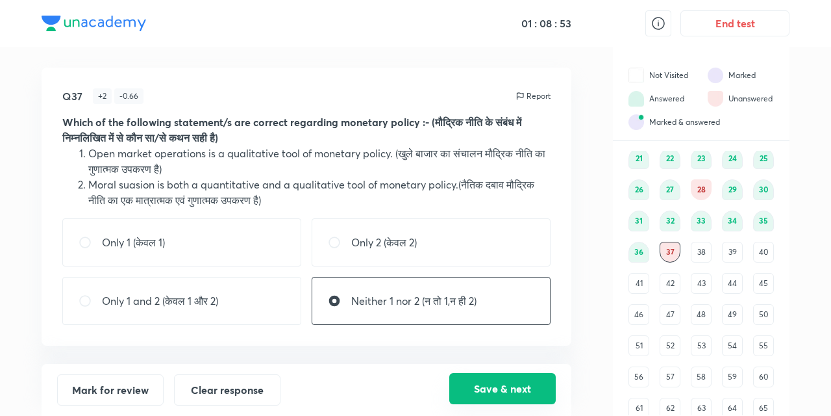
click at [499, 390] on button "Save & next" at bounding box center [502, 388] width 106 height 31
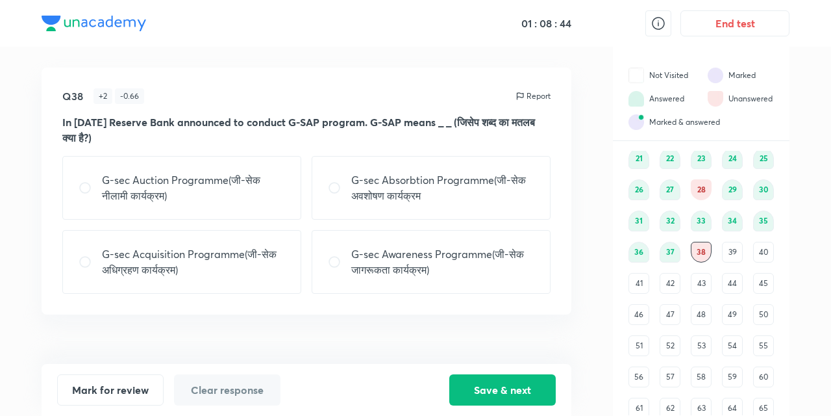
click at [82, 258] on input "radio" at bounding box center [90, 261] width 23 height 13
radio input "true"
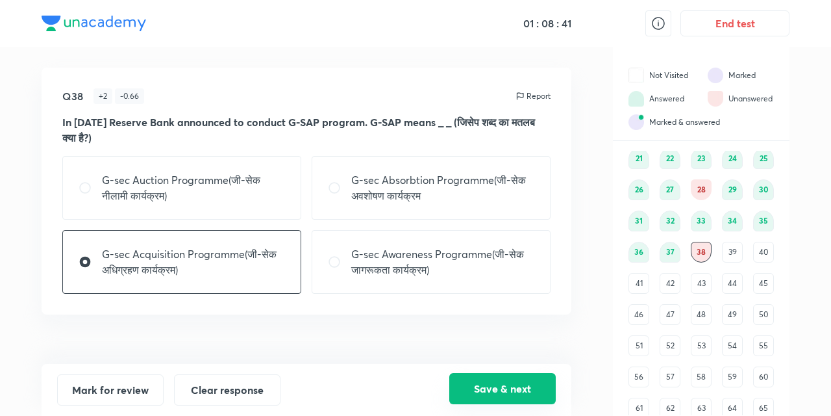
click at [491, 384] on button "Save & next" at bounding box center [502, 388] width 106 height 31
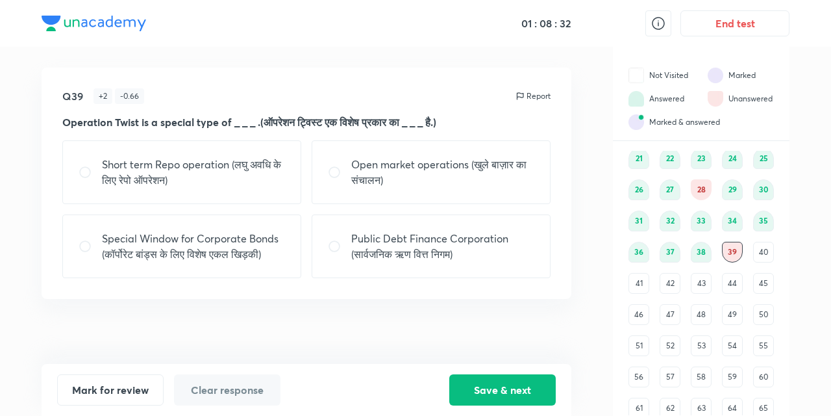
click at [331, 169] on input "radio" at bounding box center [339, 172] width 23 height 13
radio input "true"
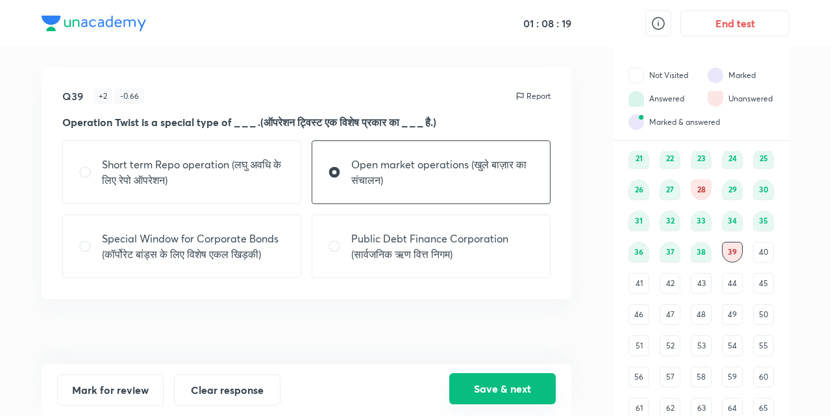
click at [486, 394] on button "Save & next" at bounding box center [502, 388] width 106 height 31
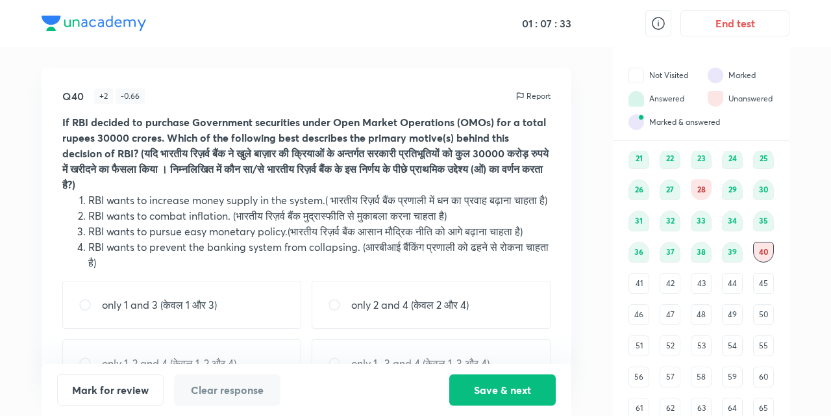
scroll to position [55, 0]
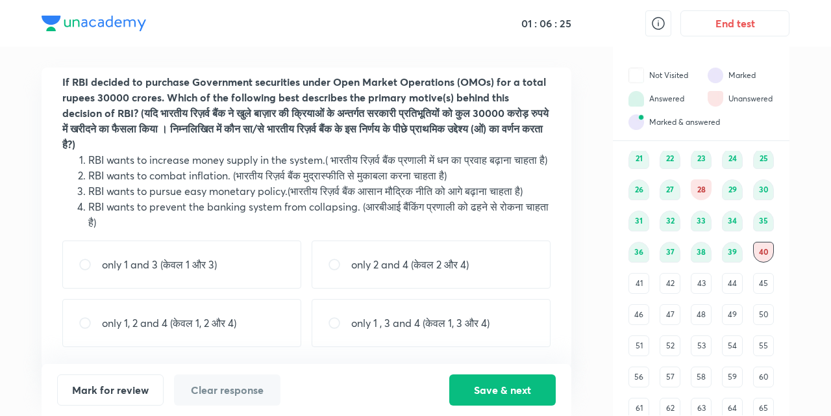
click at [83, 264] on input "radio" at bounding box center [90, 264] width 23 height 13
radio input "true"
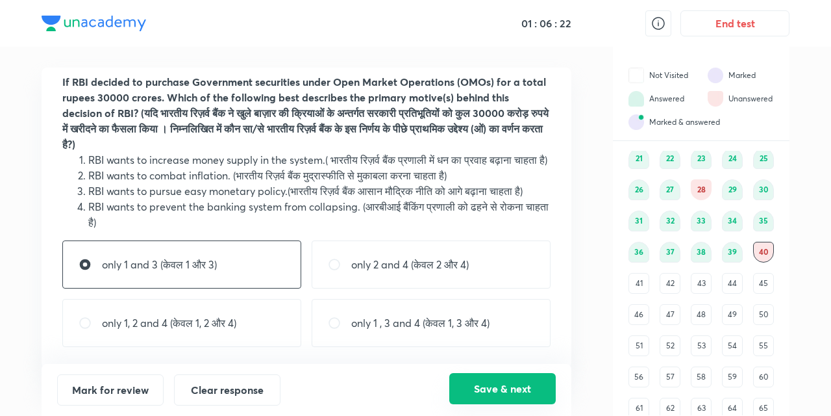
click at [501, 392] on button "Save & next" at bounding box center [502, 388] width 106 height 31
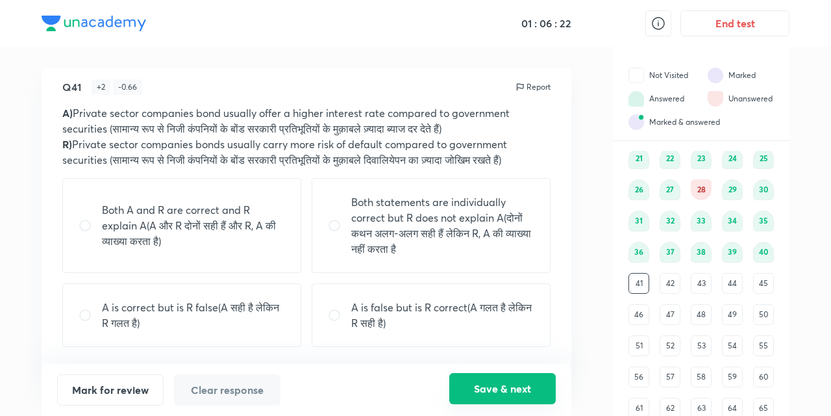
scroll to position [8, 0]
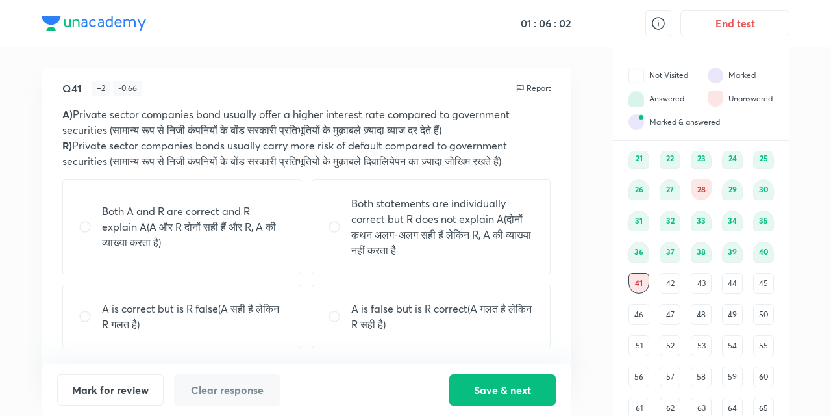
click at [84, 223] on input "radio" at bounding box center [90, 226] width 23 height 13
radio input "true"
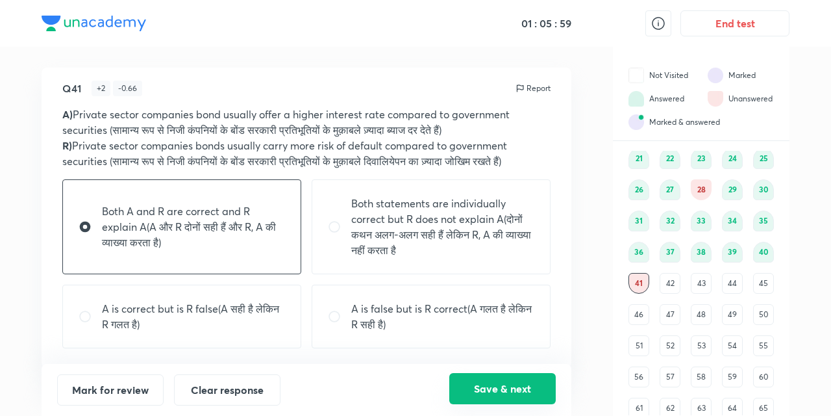
click at [484, 394] on button "Save & next" at bounding box center [502, 388] width 106 height 31
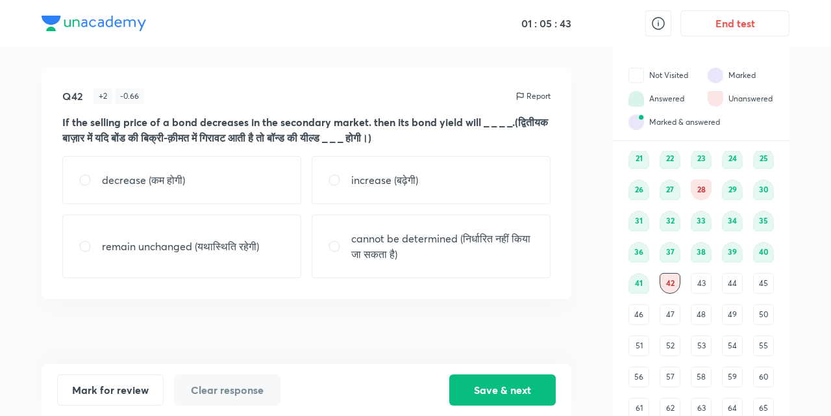
click at [328, 181] on input "radio" at bounding box center [339, 179] width 23 height 13
radio input "true"
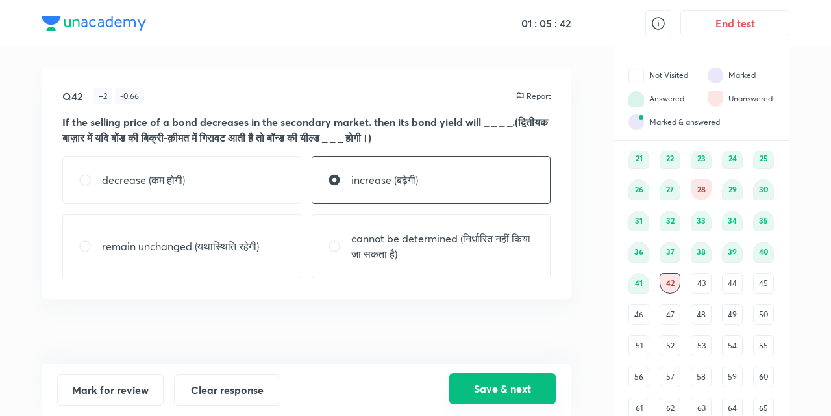
click at [491, 390] on button "Save & next" at bounding box center [502, 388] width 106 height 31
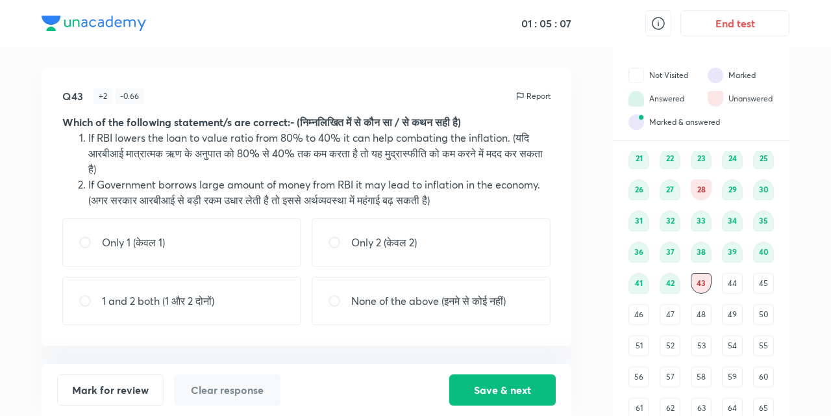
click at [84, 296] on input "radio" at bounding box center [90, 300] width 23 height 13
radio input "true"
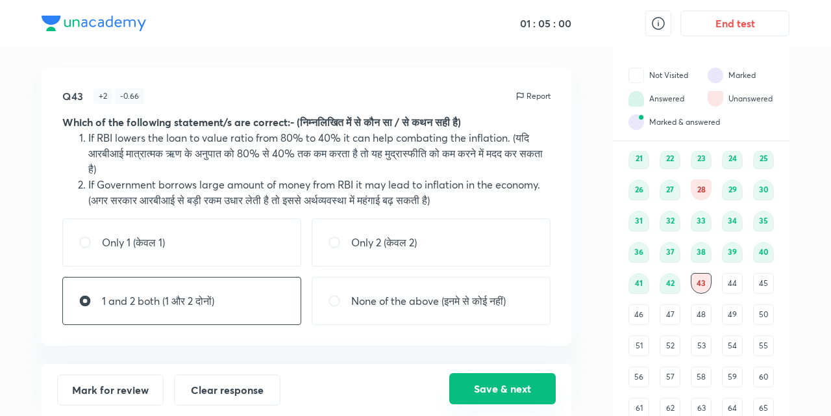
click at [497, 383] on button "Save & next" at bounding box center [502, 388] width 106 height 31
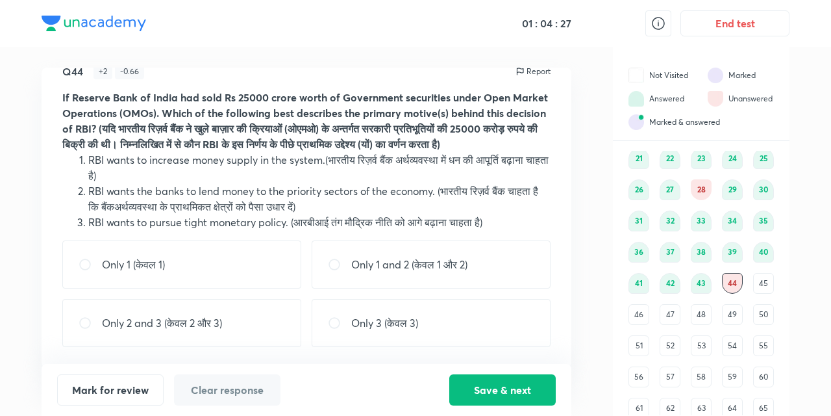
scroll to position [39, 0]
click at [332, 318] on input "radio" at bounding box center [339, 322] width 23 height 13
radio input "true"
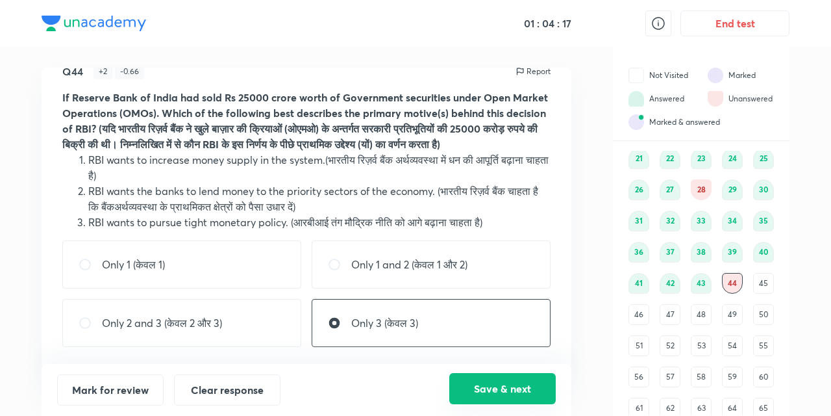
click at [496, 388] on button "Save & next" at bounding box center [502, 388] width 106 height 31
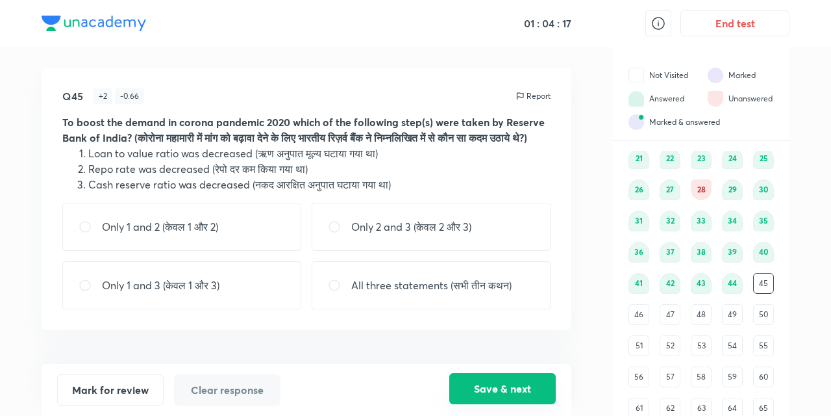
scroll to position [0, 0]
click at [330, 233] on input "radio" at bounding box center [339, 226] width 23 height 13
radio input "true"
click at [479, 390] on button "Save & next" at bounding box center [502, 388] width 106 height 31
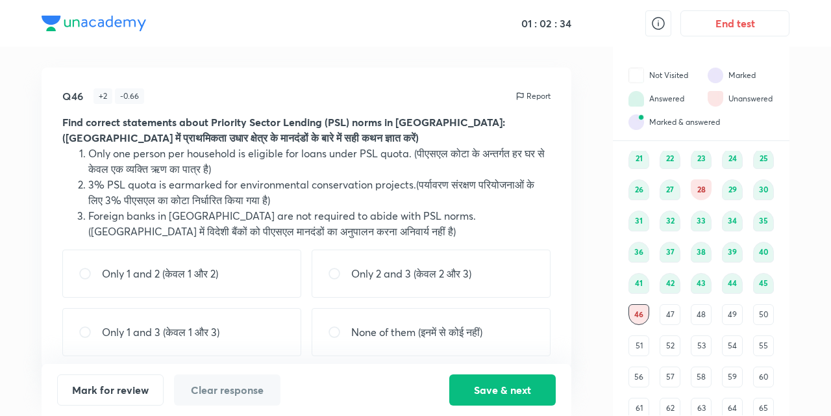
click at [671, 314] on div "47" at bounding box center [670, 314] width 21 height 21
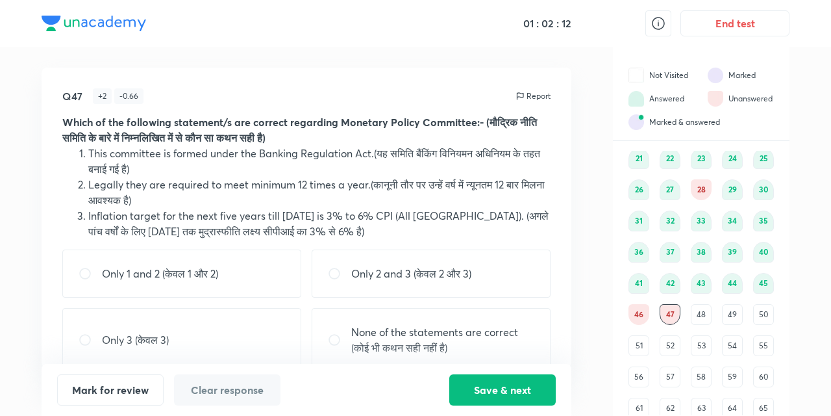
click at [336, 336] on input "radio" at bounding box center [339, 339] width 23 height 13
radio input "true"
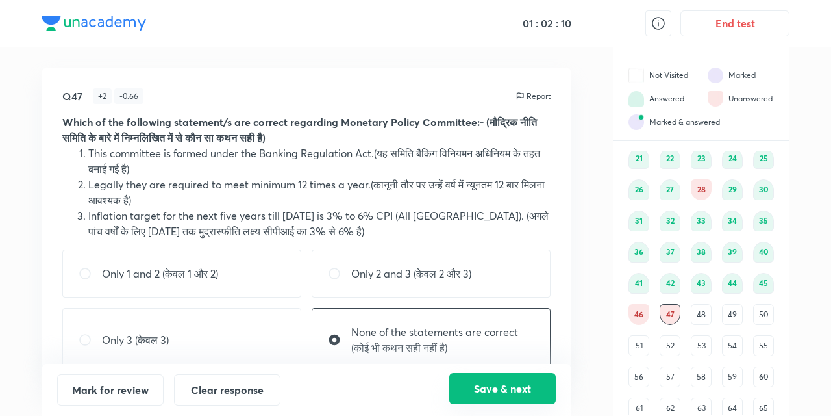
click at [491, 382] on button "Save & next" at bounding box center [502, 388] width 106 height 31
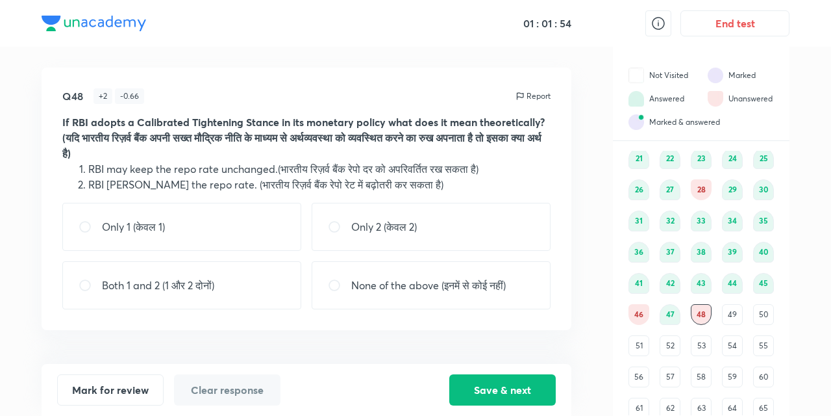
click at [86, 284] on input "radio" at bounding box center [90, 285] width 23 height 13
radio input "true"
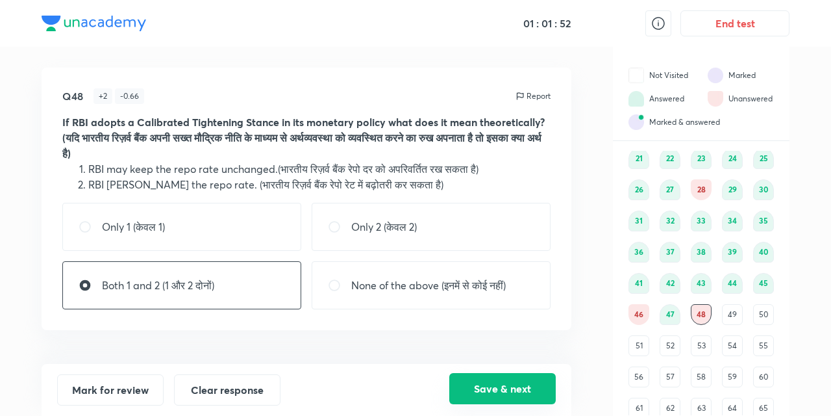
click at [497, 388] on button "Save & next" at bounding box center [502, 388] width 106 height 31
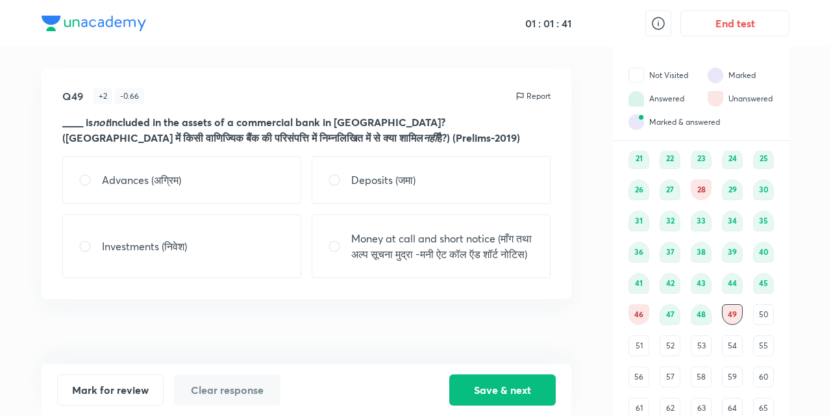
click at [334, 175] on input "radio" at bounding box center [339, 179] width 23 height 13
radio input "true"
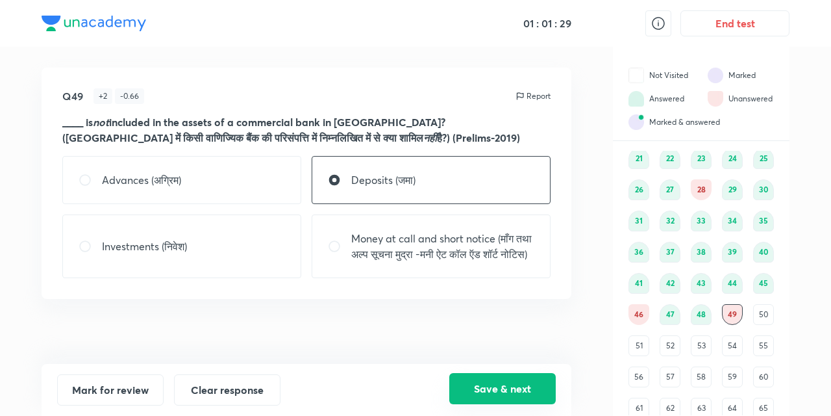
click at [487, 386] on button "Save & next" at bounding box center [502, 388] width 106 height 31
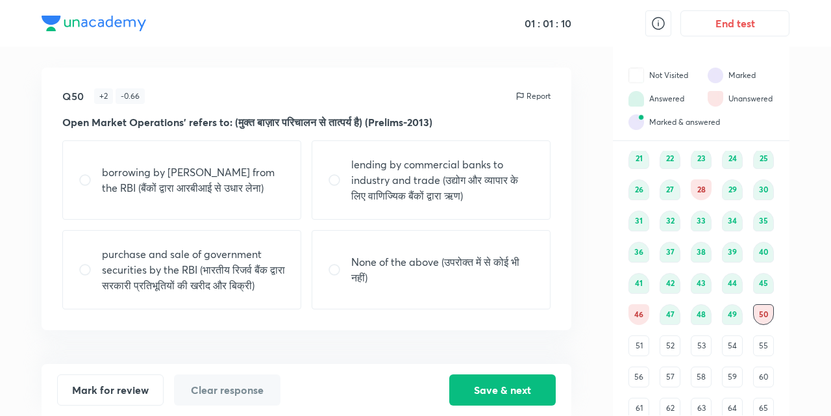
click at [79, 268] on input "radio" at bounding box center [90, 269] width 23 height 13
radio input "true"
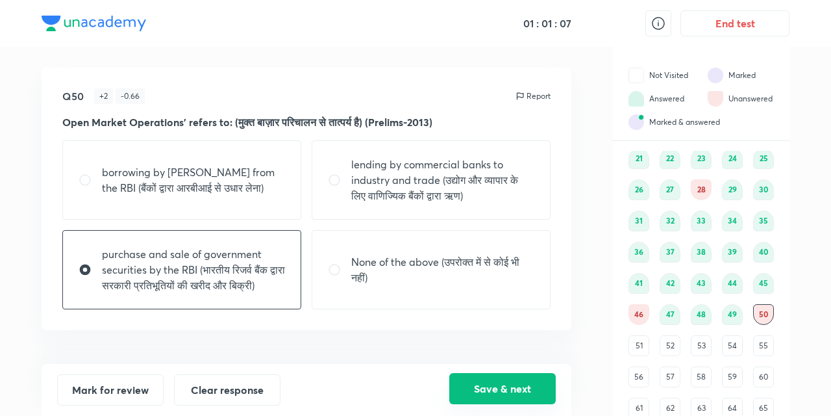
click at [492, 388] on button "Save & next" at bounding box center [502, 388] width 106 height 31
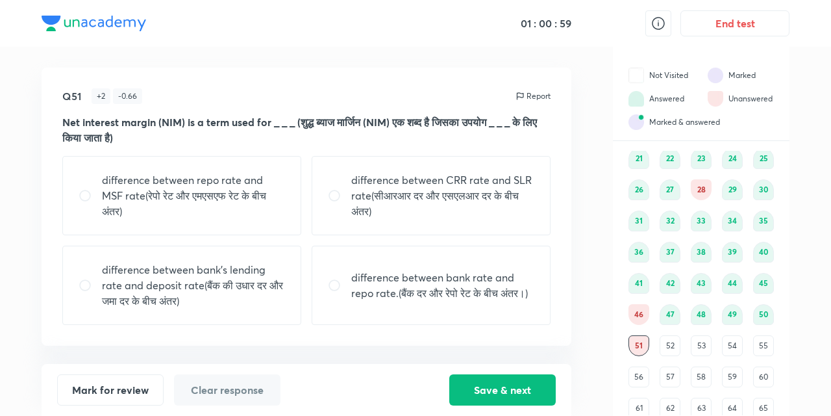
click at [83, 281] on input "radio" at bounding box center [90, 285] width 23 height 13
radio input "true"
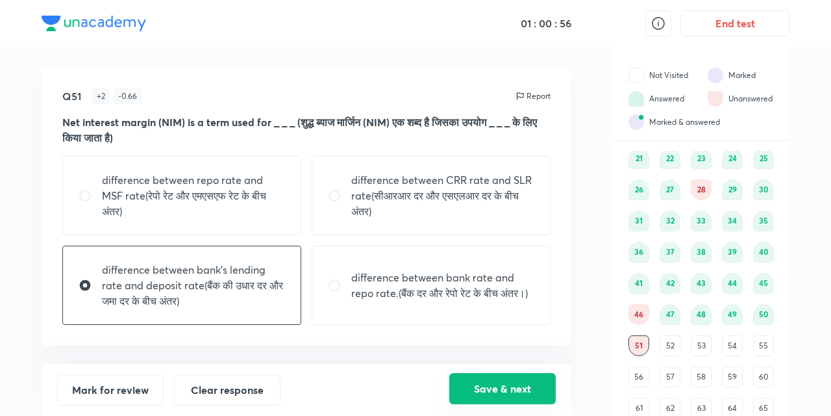
click at [491, 384] on button "Save & next" at bounding box center [502, 388] width 106 height 31
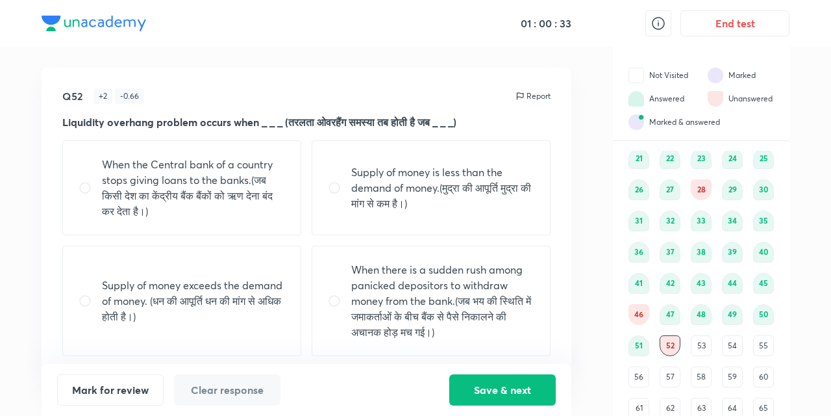
click at [91, 300] on input "radio" at bounding box center [90, 300] width 23 height 13
radio input "true"
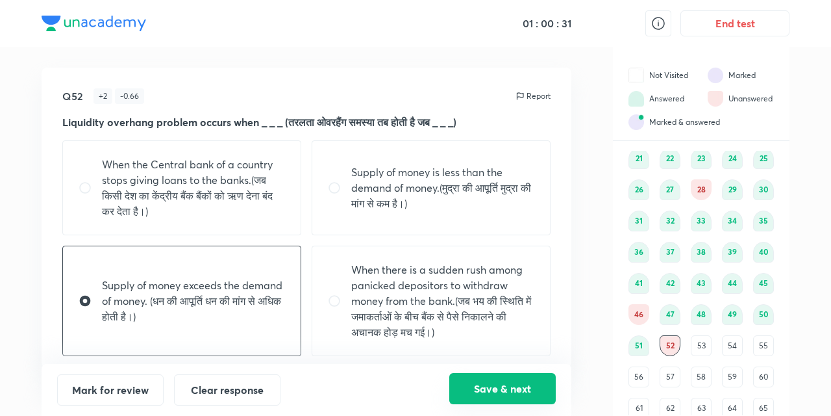
click at [483, 379] on button "Save & next" at bounding box center [502, 388] width 106 height 31
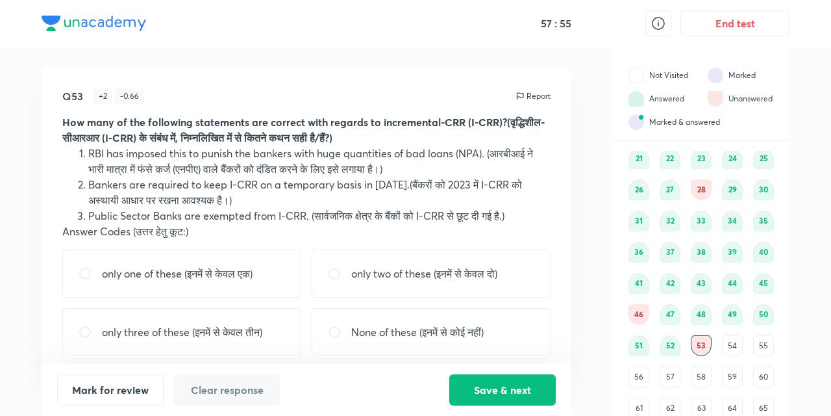
click at [86, 271] on input "radio" at bounding box center [90, 273] width 23 height 13
radio input "true"
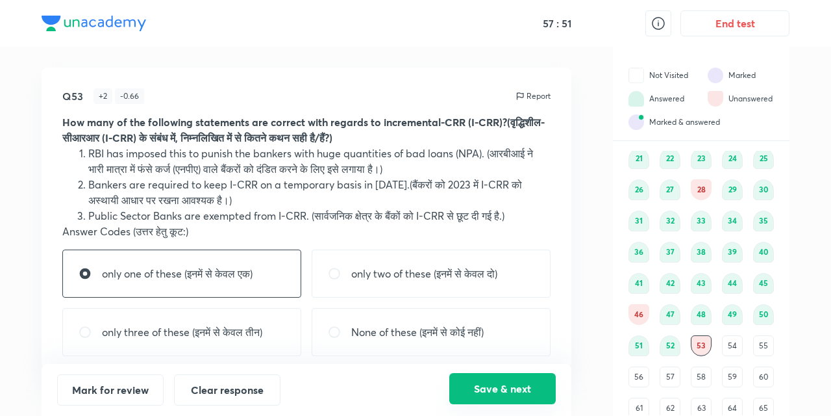
click at [496, 388] on button "Save & next" at bounding box center [502, 388] width 106 height 31
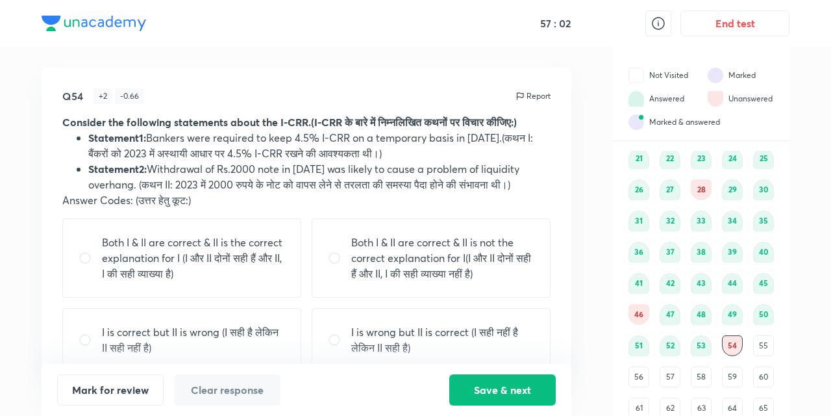
click at [332, 338] on input "radio" at bounding box center [339, 339] width 23 height 13
radio input "true"
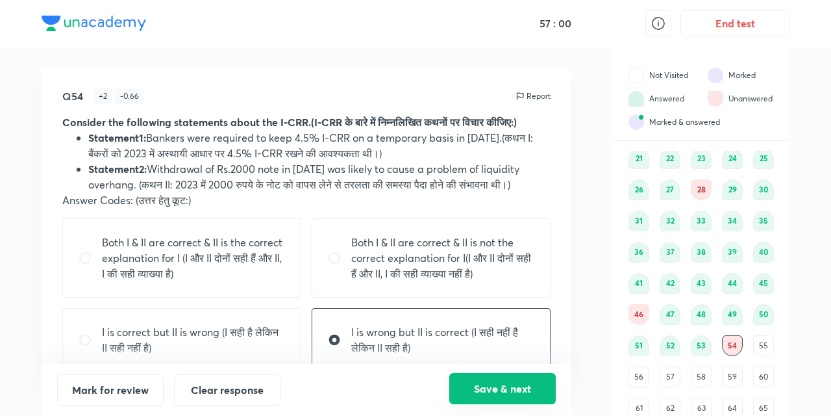
click at [491, 382] on button "Save & next" at bounding box center [502, 388] width 106 height 31
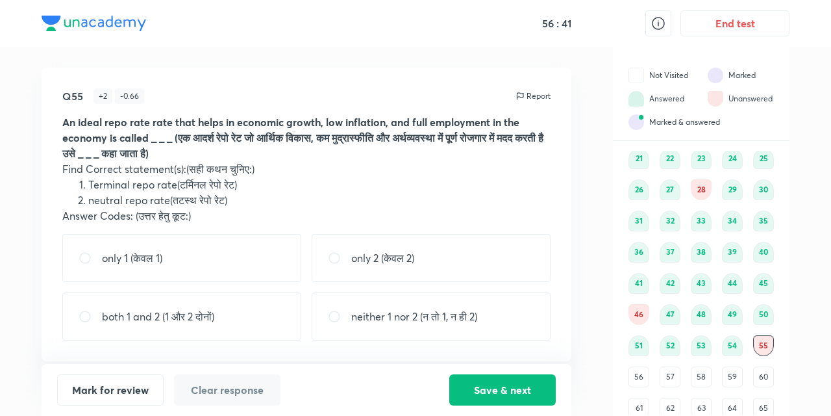
click at [85, 317] on input "radio" at bounding box center [90, 316] width 23 height 13
radio input "true"
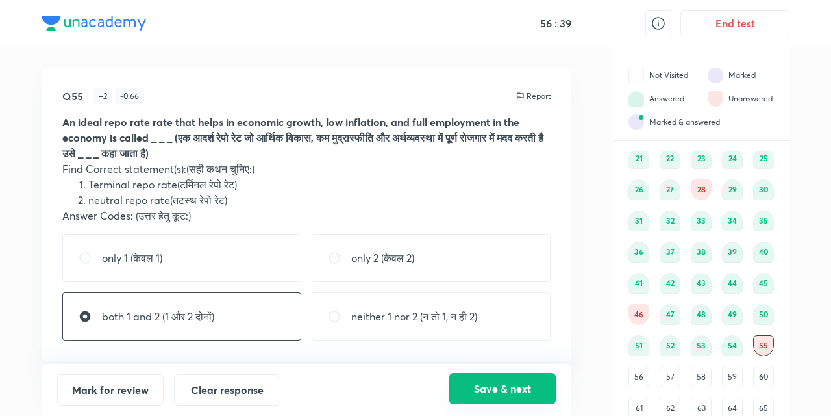
click at [489, 382] on button "Save & next" at bounding box center [502, 388] width 106 height 31
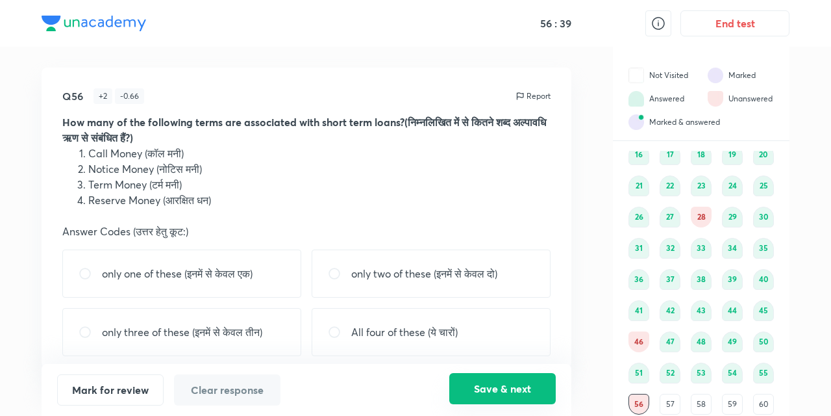
scroll to position [131, 0]
click at [81, 329] on input "radio" at bounding box center [90, 331] width 23 height 13
radio input "true"
click at [485, 386] on button "Save & next" at bounding box center [502, 388] width 106 height 31
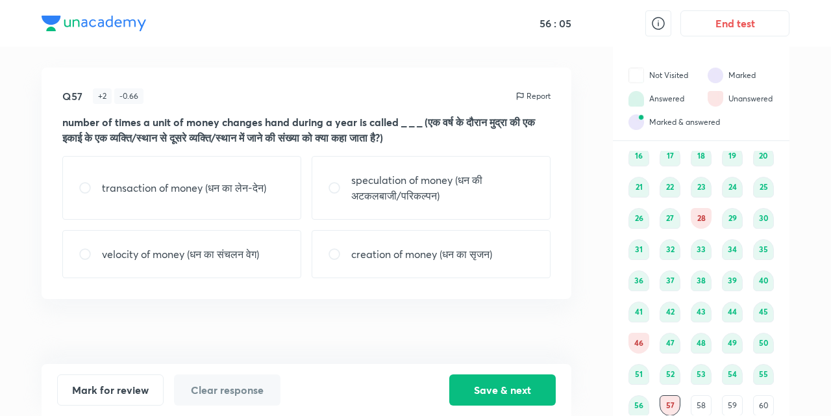
click at [84, 253] on input "radio" at bounding box center [90, 253] width 23 height 13
radio input "true"
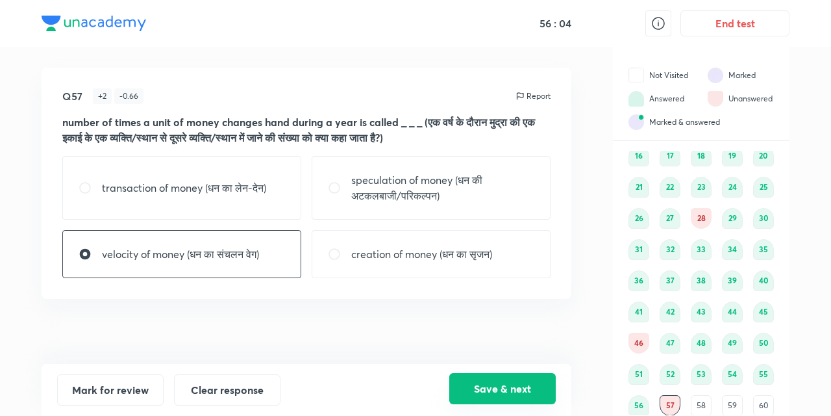
click at [484, 387] on button "Save & next" at bounding box center [502, 388] width 106 height 31
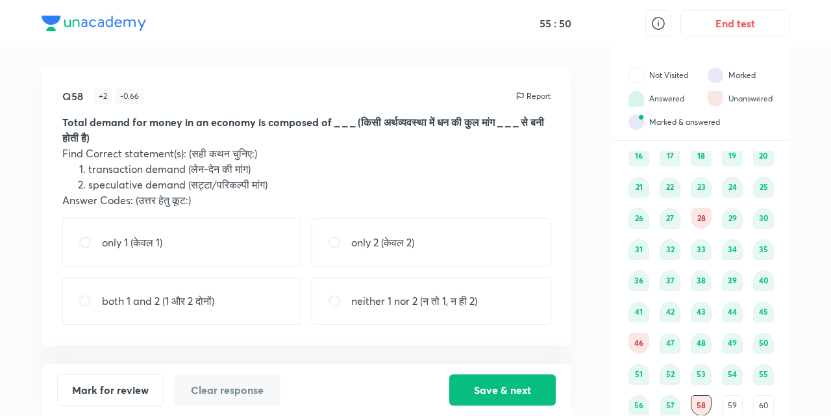
click at [88, 298] on input "radio" at bounding box center [90, 300] width 23 height 13
radio input "true"
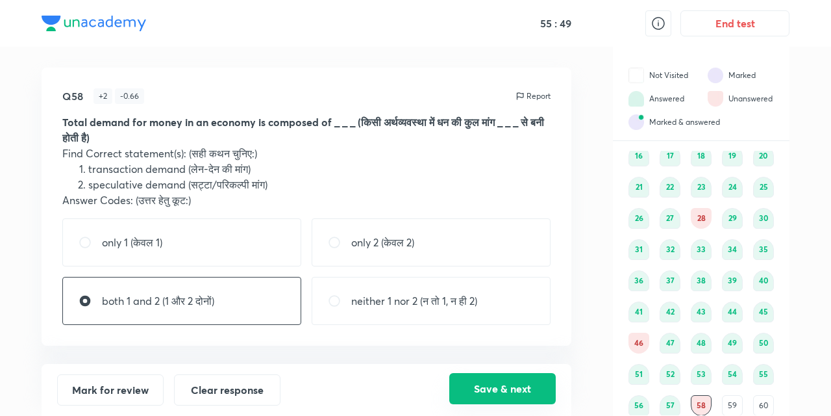
click at [482, 388] on button "Save & next" at bounding box center [502, 388] width 106 height 31
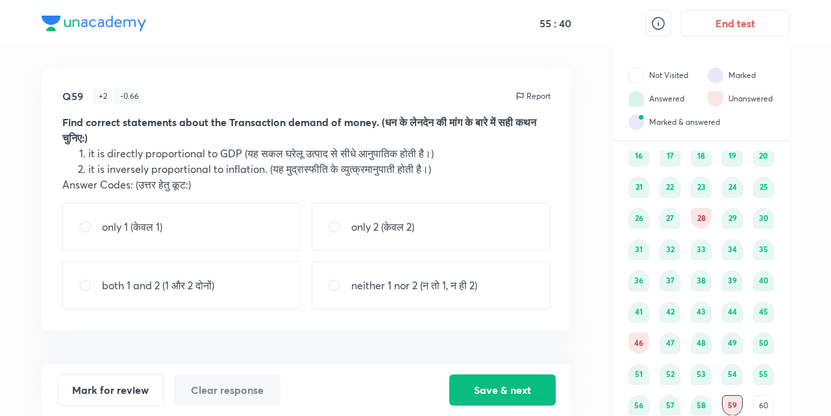
click at [84, 221] on input "radio" at bounding box center [90, 226] width 23 height 13
radio input "true"
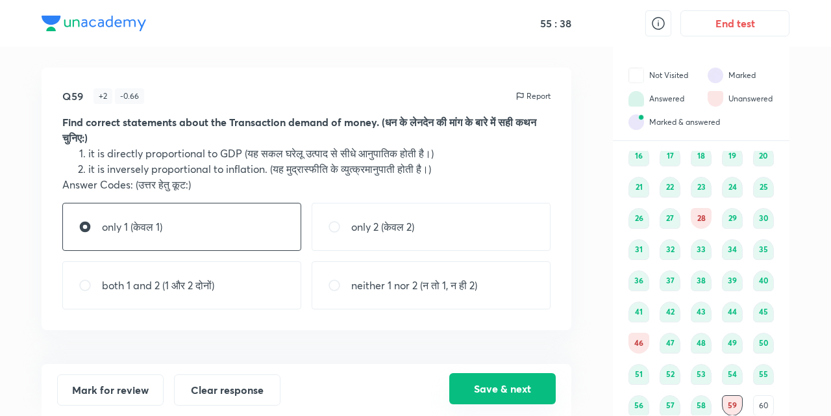
click at [490, 391] on button "Save & next" at bounding box center [502, 388] width 106 height 31
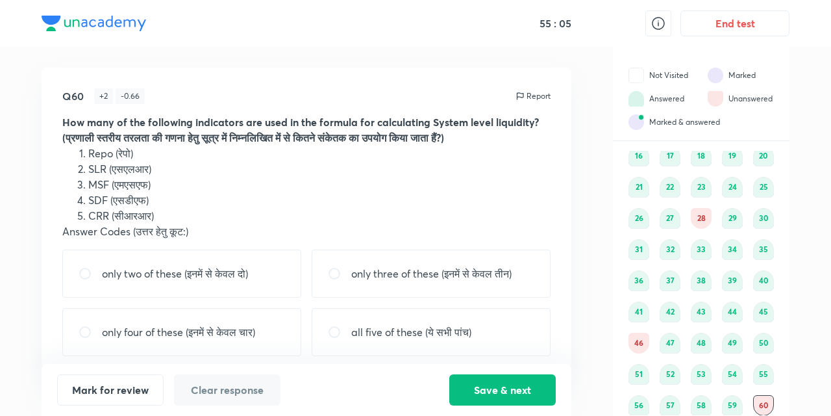
click at [339, 273] on input "radio" at bounding box center [339, 273] width 23 height 13
radio input "true"
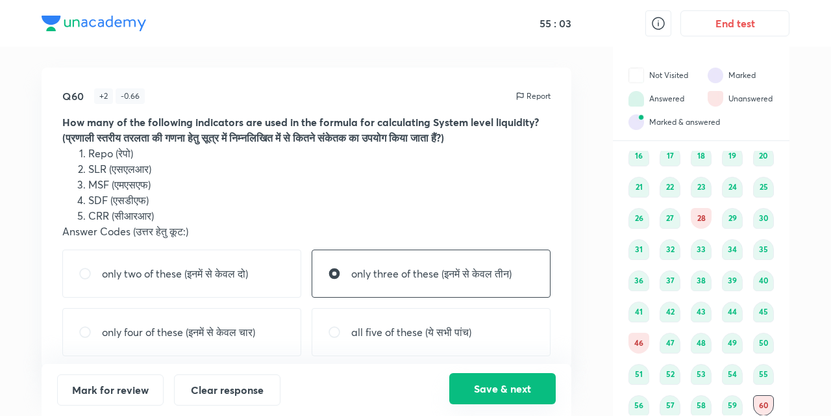
click at [486, 397] on button "Save & next" at bounding box center [502, 388] width 106 height 31
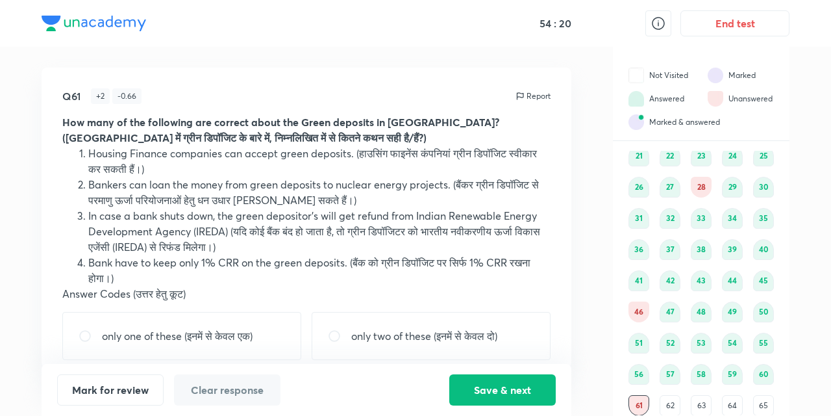
scroll to position [70, 0]
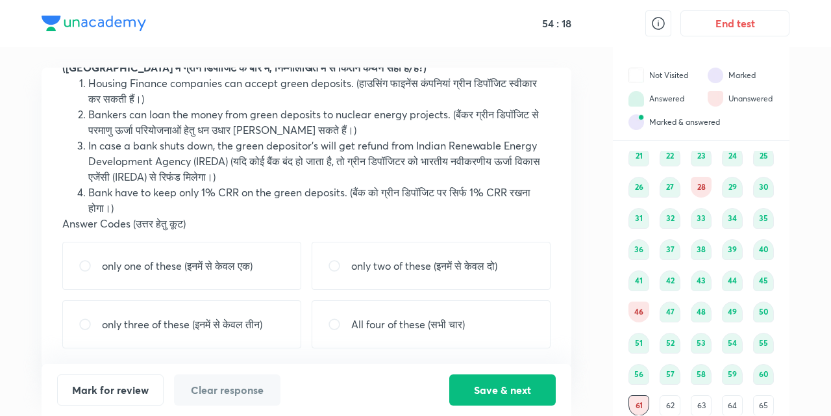
click at [84, 265] on input "radio" at bounding box center [90, 265] width 23 height 13
radio input "true"
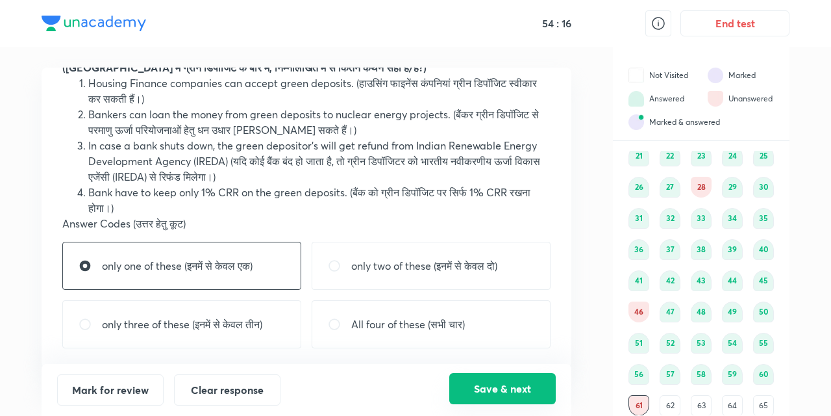
click at [497, 392] on button "Save & next" at bounding box center [502, 388] width 106 height 31
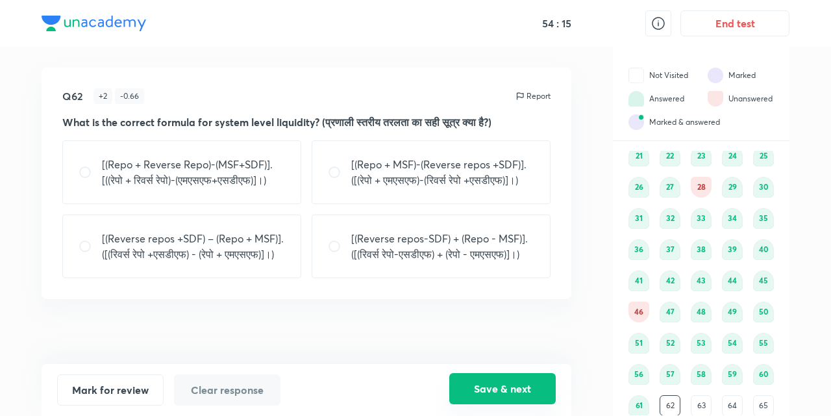
scroll to position [0, 0]
click at [84, 253] on input "radio" at bounding box center [90, 246] width 23 height 13
radio input "true"
click at [494, 388] on button "Save & next" at bounding box center [502, 388] width 106 height 31
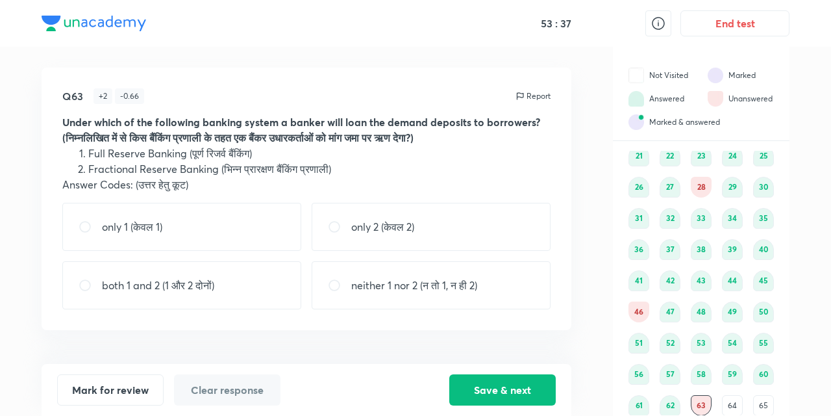
click at [328, 223] on input "radio" at bounding box center [339, 226] width 23 height 13
radio input "true"
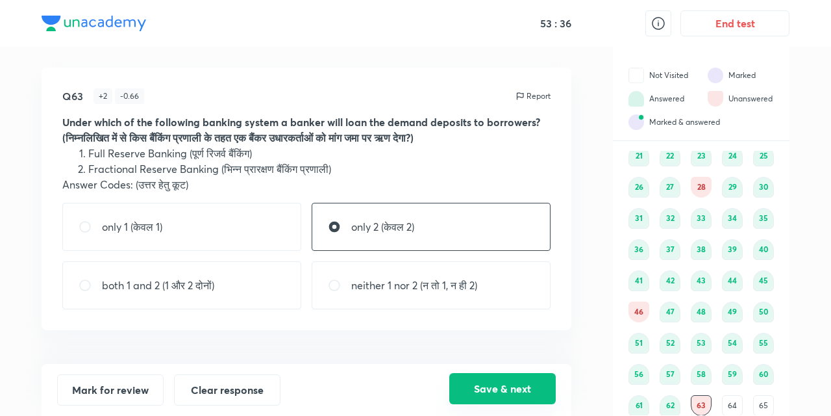
click at [486, 392] on button "Save & next" at bounding box center [502, 388] width 106 height 31
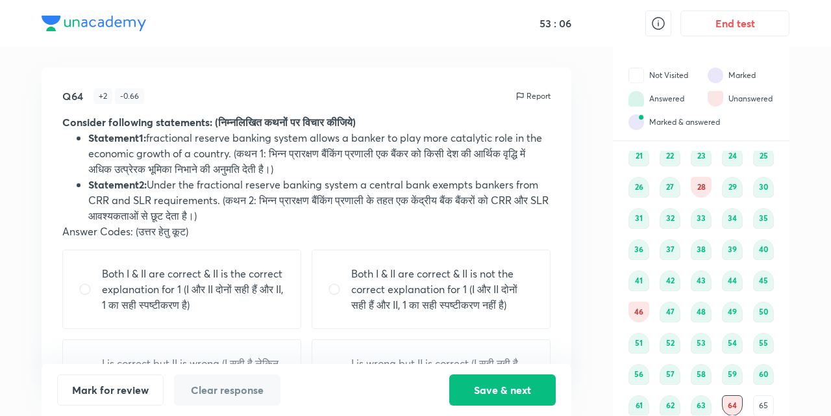
scroll to position [55, 0]
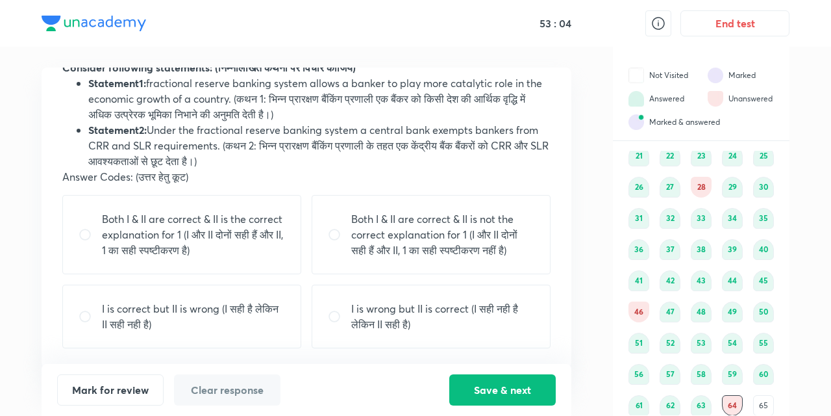
click at [87, 317] on input "radio" at bounding box center [90, 316] width 23 height 13
radio input "true"
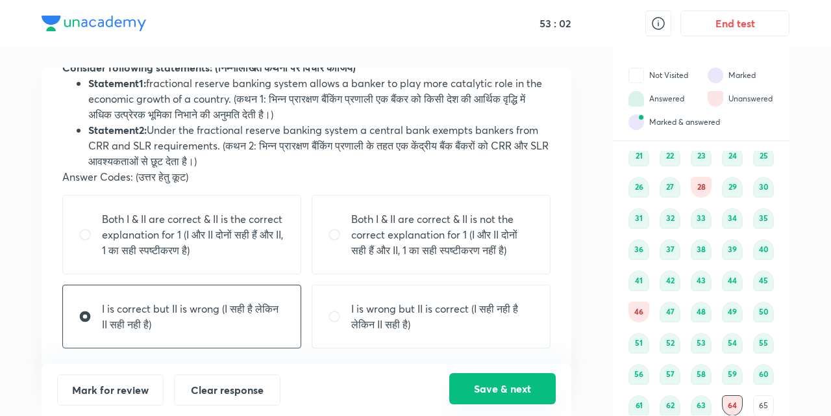
click at [486, 382] on button "Save & next" at bounding box center [502, 388] width 106 height 31
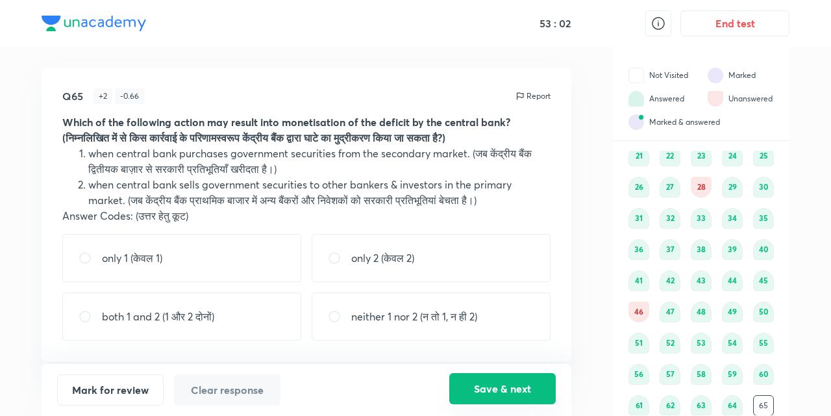
scroll to position [0, 0]
click at [88, 259] on input "radio" at bounding box center [90, 257] width 23 height 13
radio input "true"
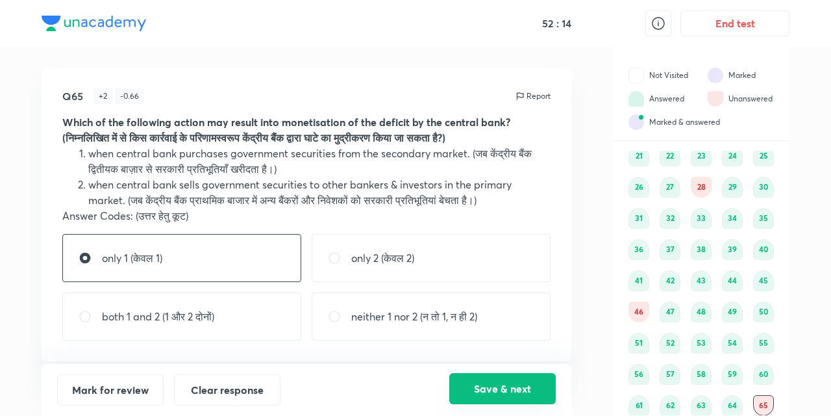
click at [492, 381] on button "Save & next" at bounding box center [502, 388] width 106 height 31
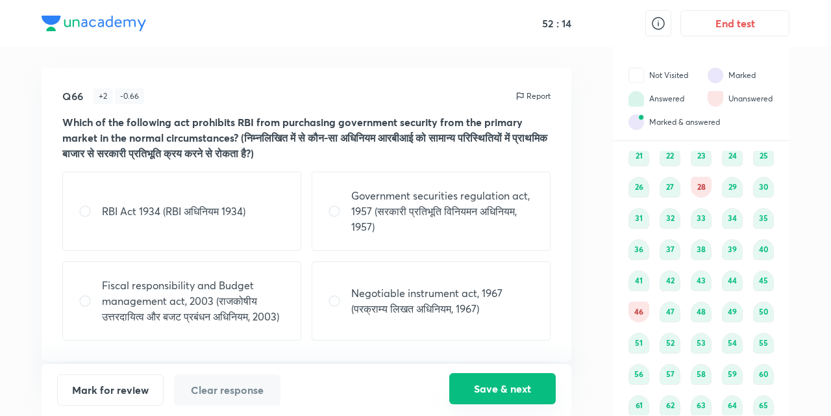
scroll to position [194, 0]
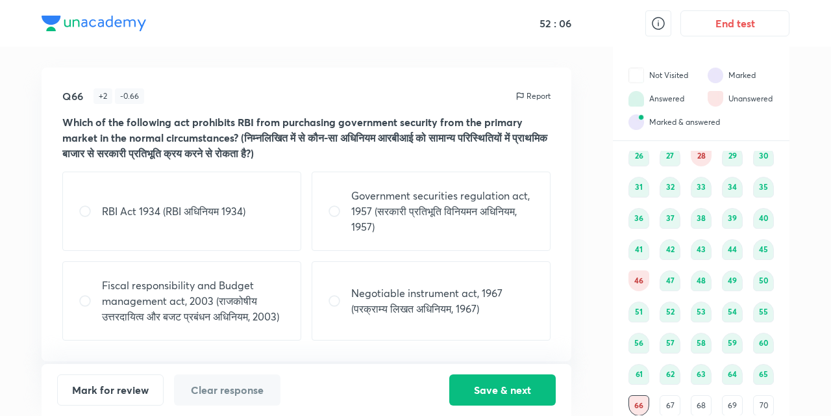
click at [89, 303] on input "radio" at bounding box center [90, 300] width 23 height 13
radio input "true"
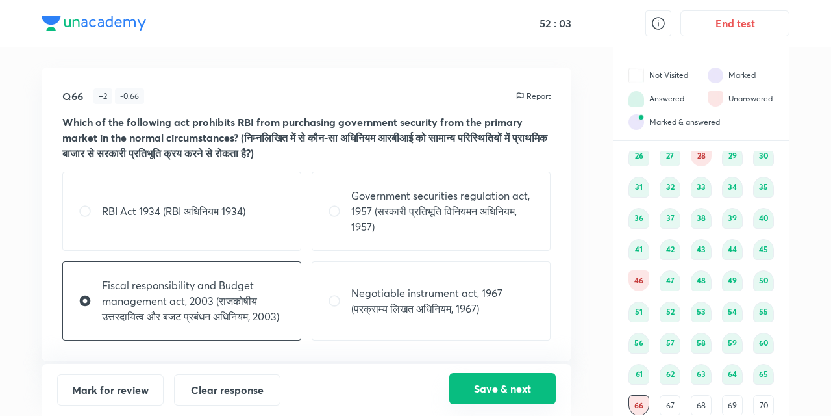
click at [499, 390] on button "Save & next" at bounding box center [502, 388] width 106 height 31
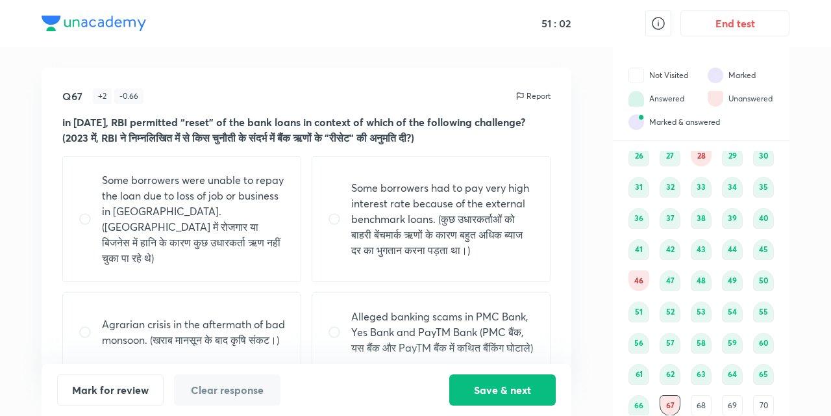
click at [335, 212] on input "radio" at bounding box center [339, 218] width 23 height 13
radio input "true"
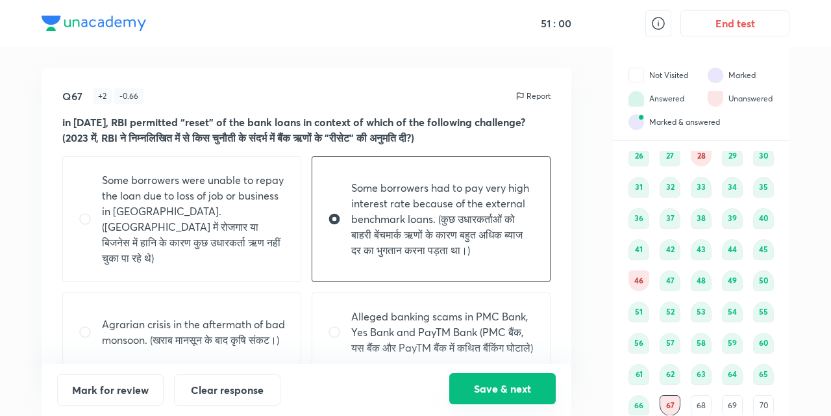
click at [494, 392] on button "Save & next" at bounding box center [502, 388] width 106 height 31
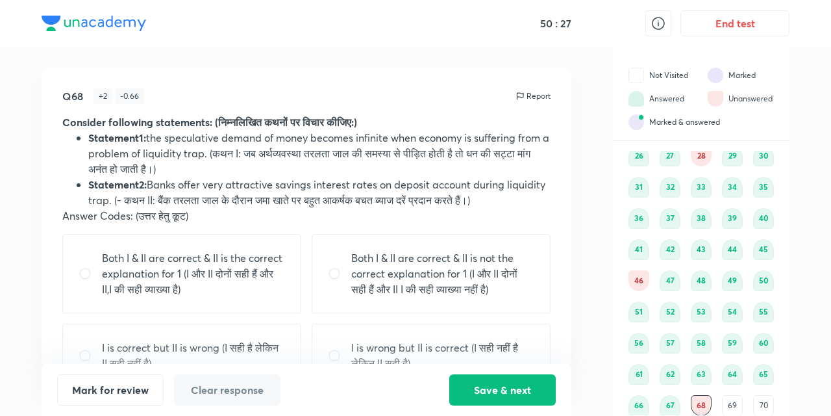
scroll to position [39, 0]
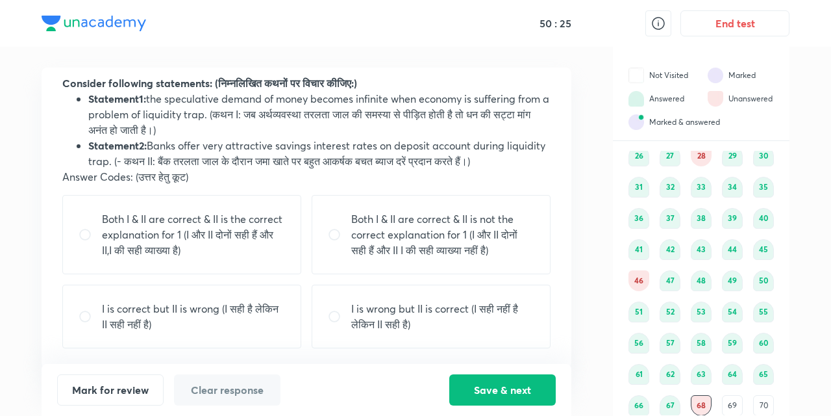
click at [88, 313] on input "radio" at bounding box center [90, 316] width 23 height 13
radio input "true"
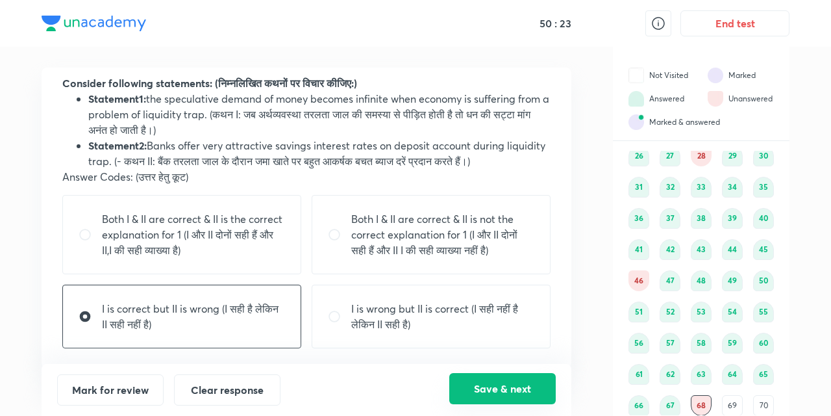
click at [495, 386] on button "Save & next" at bounding box center [502, 388] width 106 height 31
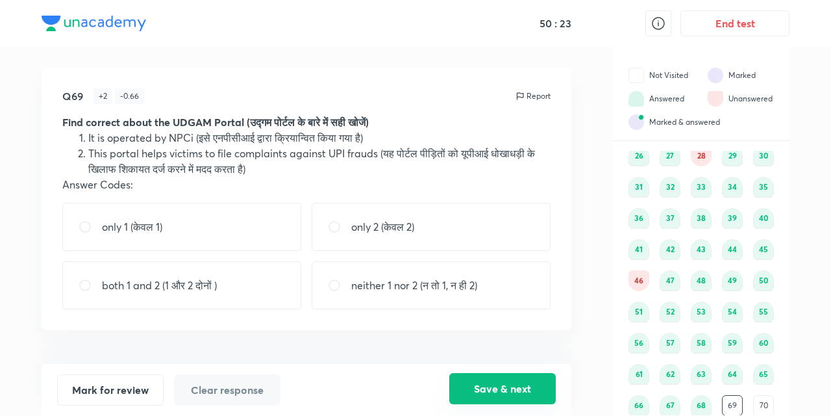
scroll to position [0, 0]
click at [340, 275] on div "neither 1 nor 2 (न तो 1, न ही 2)" at bounding box center [431, 285] width 239 height 48
radio input "true"
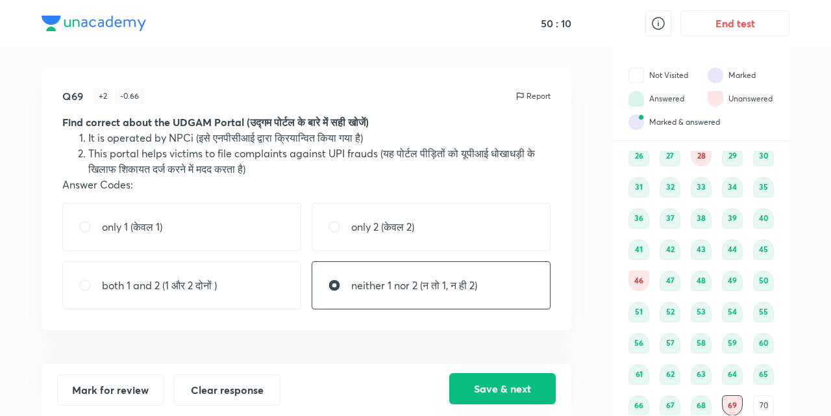
click at [504, 392] on button "Save & next" at bounding box center [502, 388] width 106 height 31
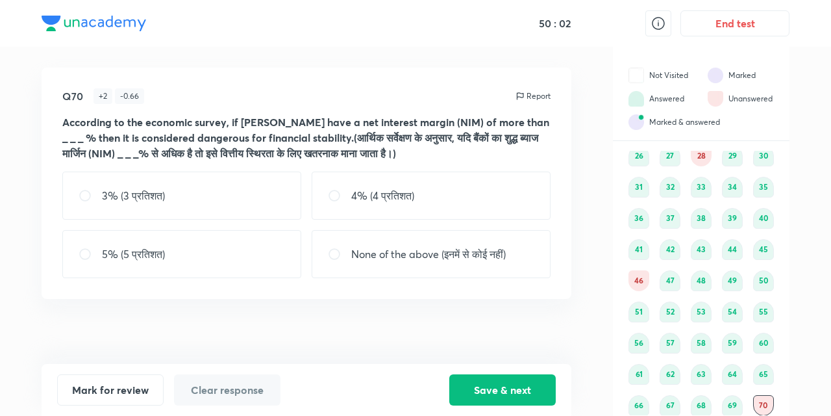
click at [84, 252] on input "radio" at bounding box center [90, 253] width 23 height 13
radio input "true"
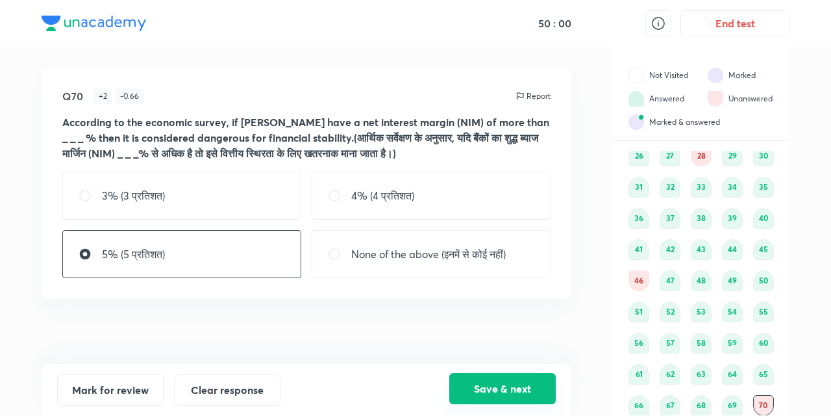
click at [482, 384] on button "Save & next" at bounding box center [502, 388] width 106 height 31
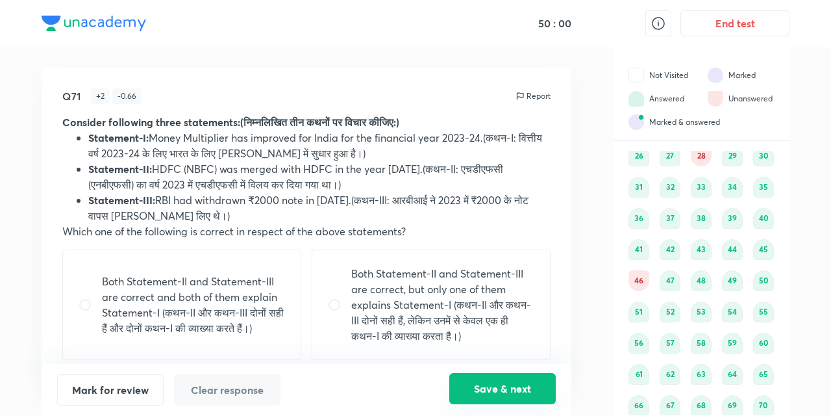
scroll to position [225, 0]
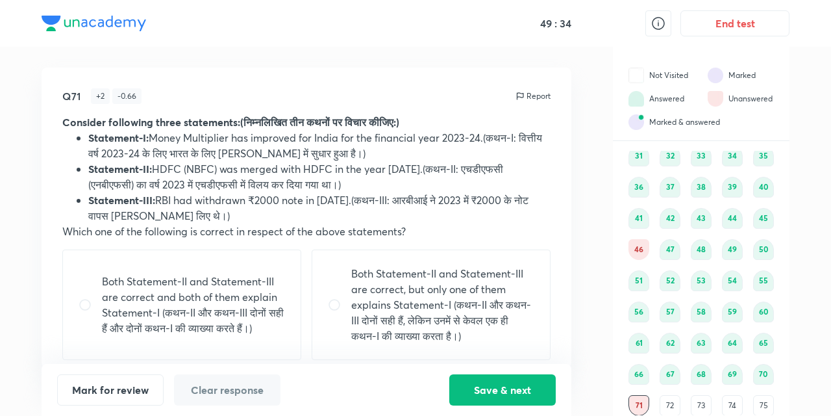
click at [90, 303] on input "radio" at bounding box center [90, 304] width 23 height 13
radio input "true"
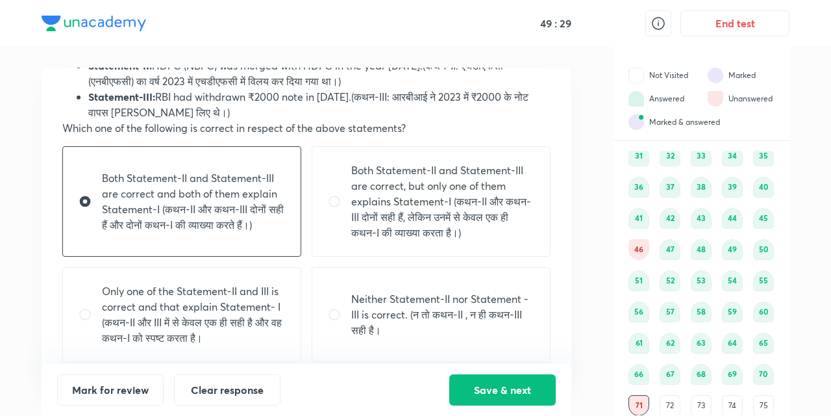
scroll to position [117, 0]
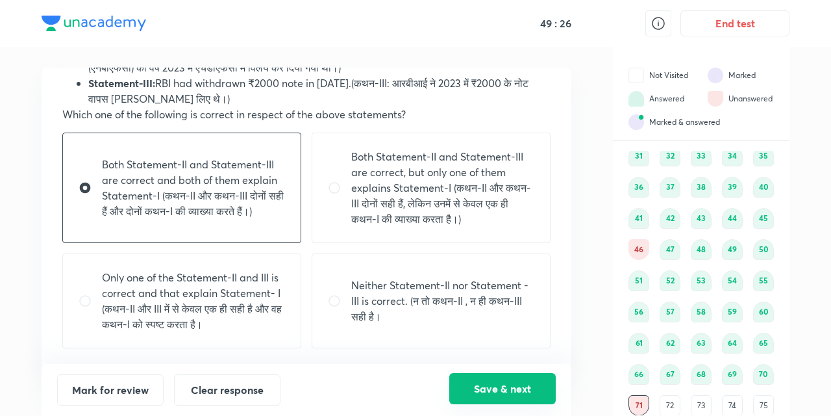
click at [496, 390] on button "Save & next" at bounding box center [502, 388] width 106 height 31
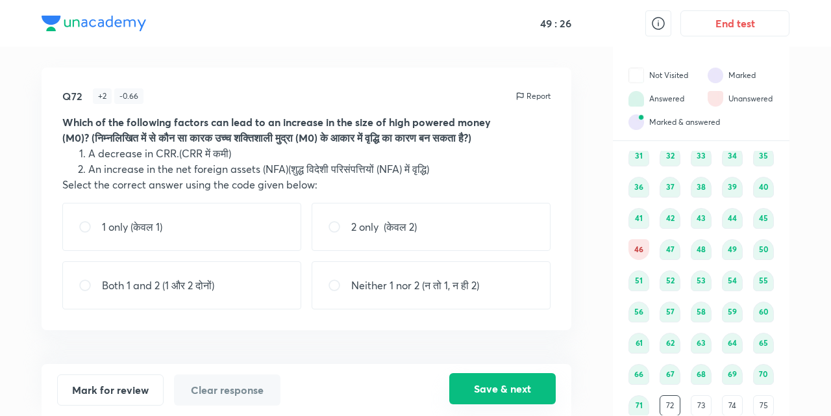
scroll to position [0, 0]
click at [323, 221] on div "2 only (केवल 2)" at bounding box center [431, 227] width 239 height 48
radio input "true"
click at [479, 391] on button "Save & next" at bounding box center [502, 388] width 106 height 31
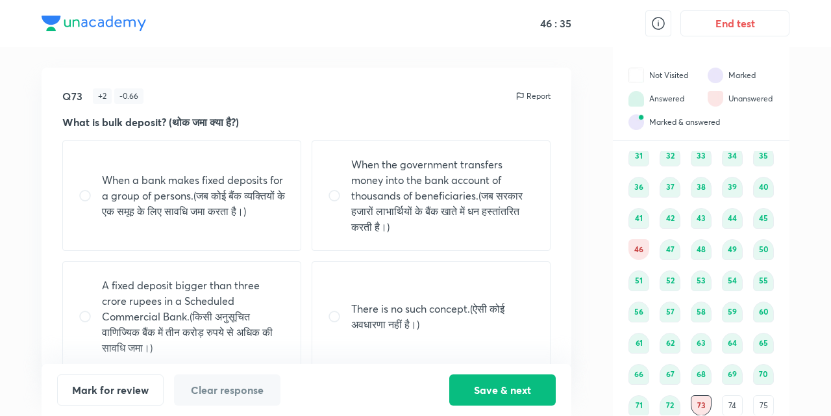
scroll to position [23, 0]
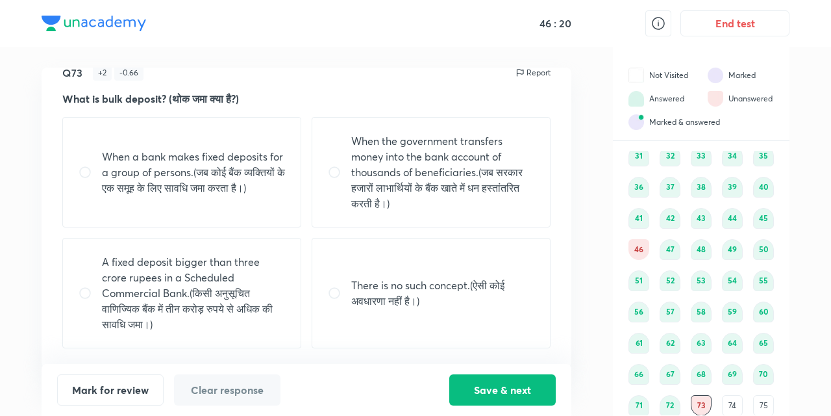
click at [83, 293] on input "radio" at bounding box center [90, 292] width 23 height 13
radio input "true"
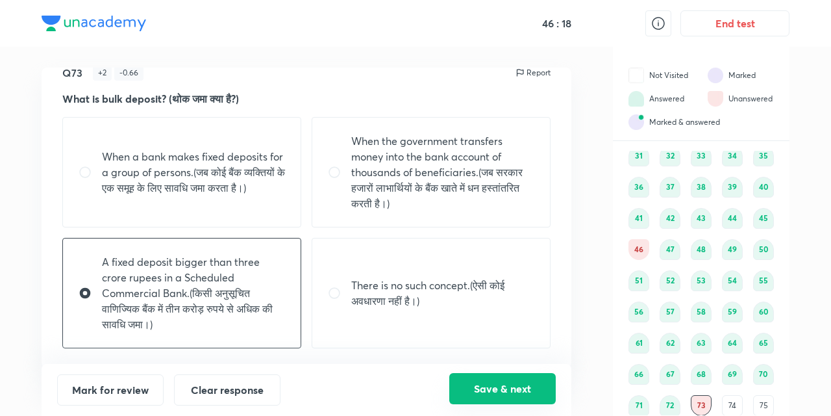
click at [506, 389] on button "Save & next" at bounding box center [502, 388] width 106 height 31
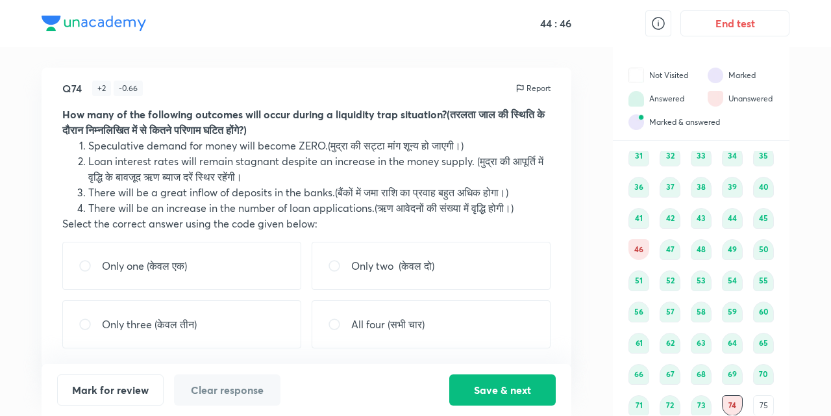
click at [84, 262] on input "radio" at bounding box center [90, 265] width 23 height 13
radio input "true"
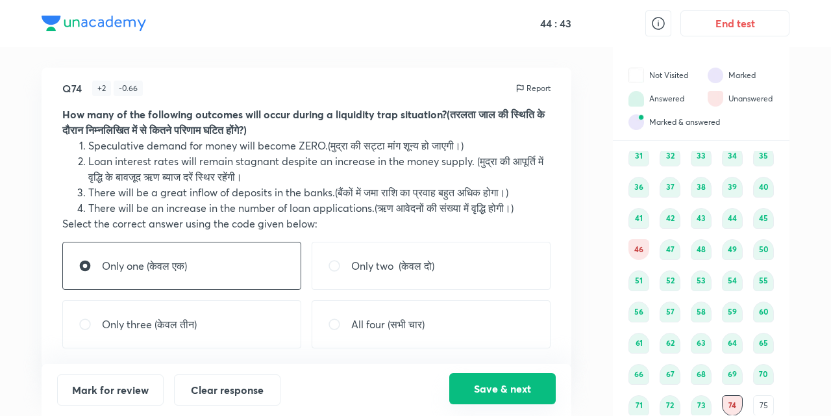
click at [506, 376] on button "Save & next" at bounding box center [502, 388] width 106 height 31
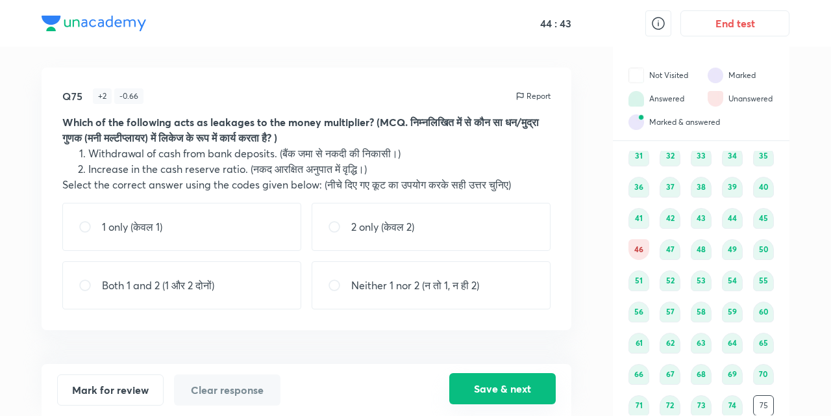
scroll to position [0, 0]
click at [79, 287] on input "radio" at bounding box center [90, 285] width 23 height 13
radio input "true"
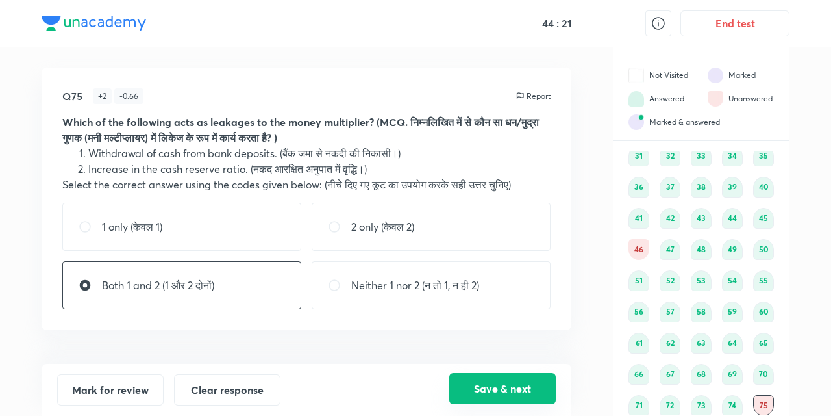
click at [509, 381] on button "Save & next" at bounding box center [502, 388] width 106 height 31
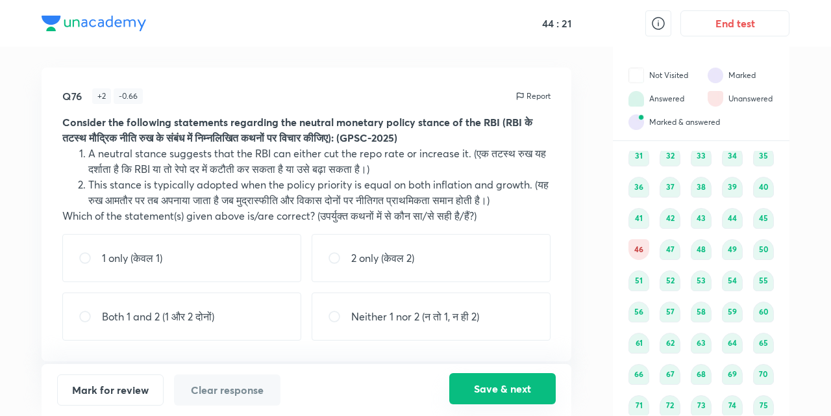
scroll to position [256, 0]
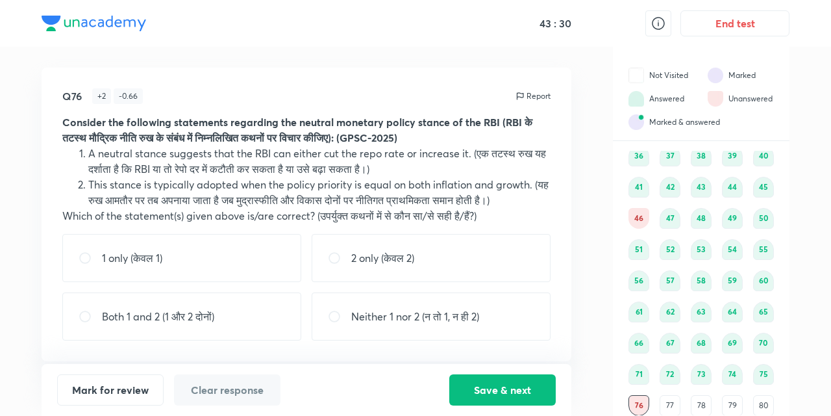
click at [81, 315] on input "radio" at bounding box center [90, 316] width 23 height 13
radio input "true"
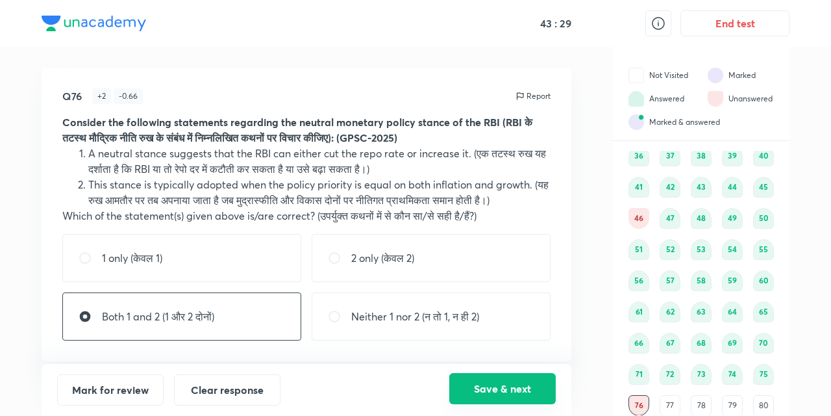
click at [484, 383] on button "Save & next" at bounding box center [502, 388] width 106 height 31
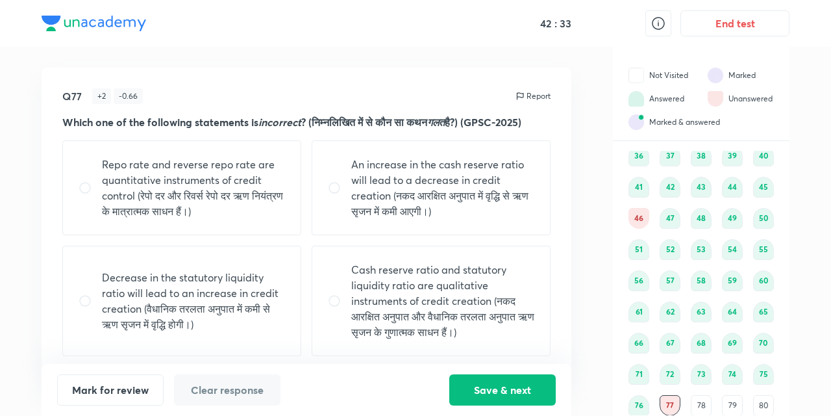
click at [329, 307] on input "radio" at bounding box center [339, 300] width 23 height 13
radio input "true"
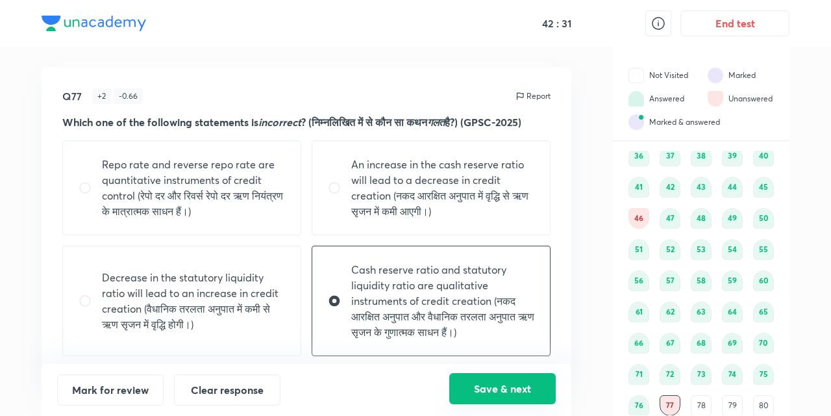
click at [490, 394] on button "Save & next" at bounding box center [502, 388] width 106 height 31
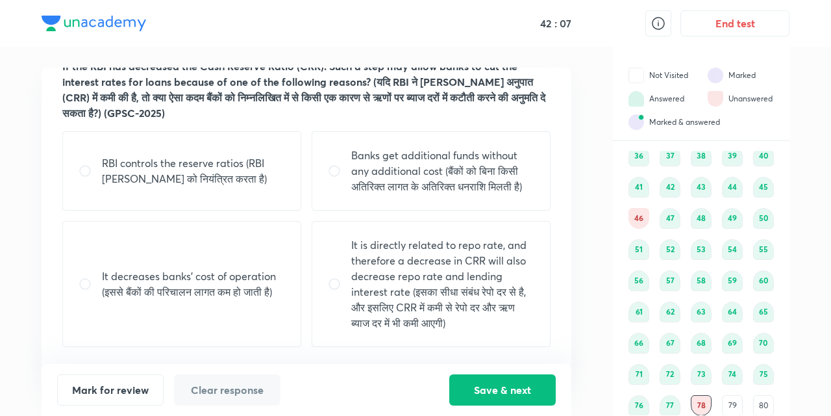
scroll to position [68, 0]
click at [335, 165] on input "radio" at bounding box center [339, 170] width 23 height 13
radio input "true"
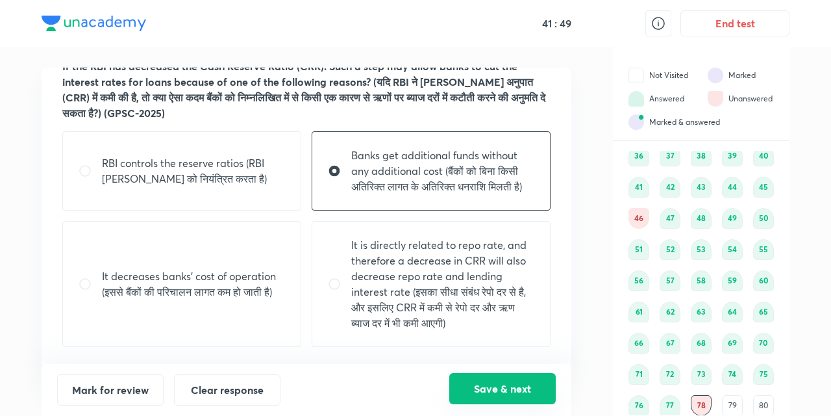
click at [487, 383] on button "Save & next" at bounding box center [502, 388] width 106 height 31
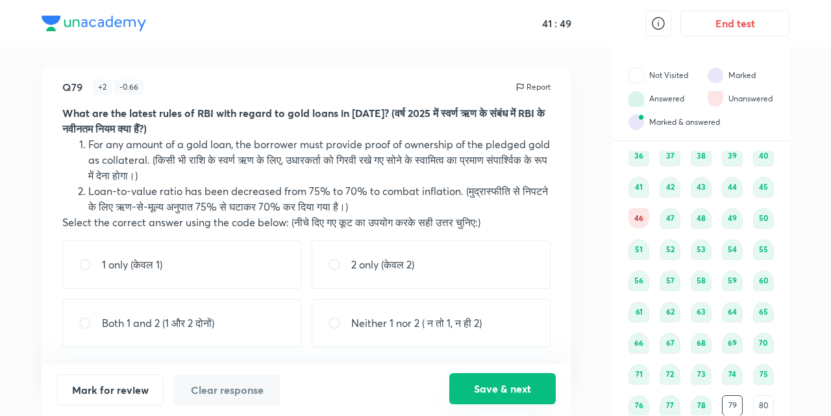
scroll to position [8, 0]
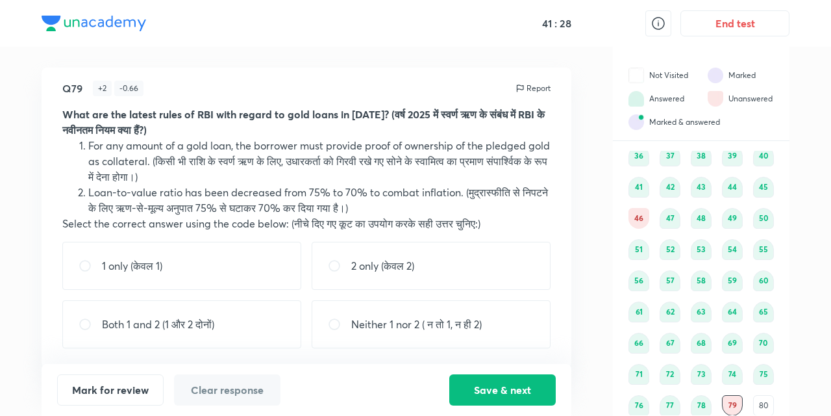
click at [334, 319] on input "radio" at bounding box center [339, 324] width 23 height 13
radio input "true"
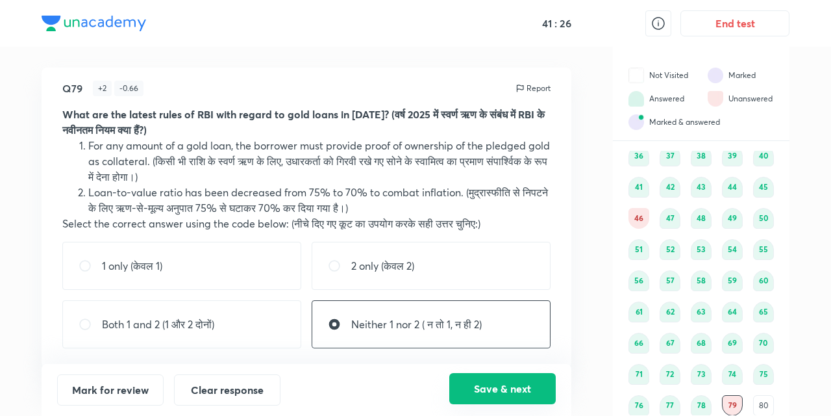
click at [509, 380] on button "Save & next" at bounding box center [502, 388] width 106 height 31
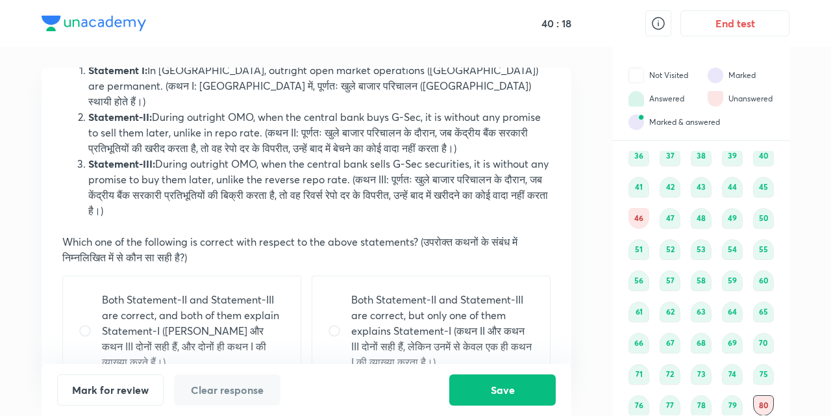
scroll to position [69, 0]
click at [87, 323] on input "radio" at bounding box center [90, 329] width 23 height 13
radio input "true"
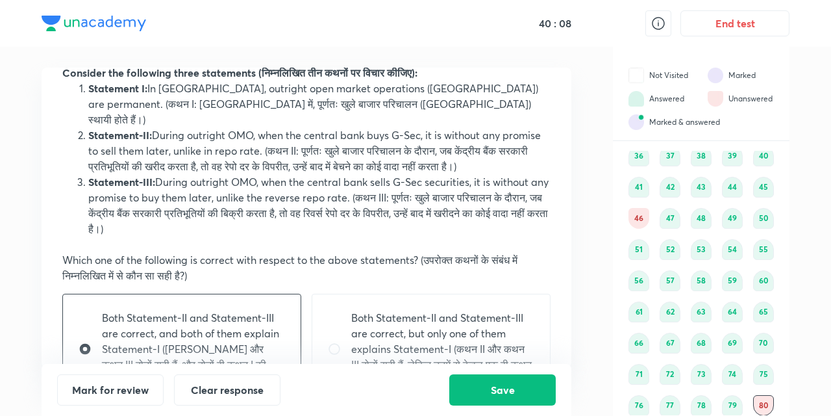
scroll to position [40, 0]
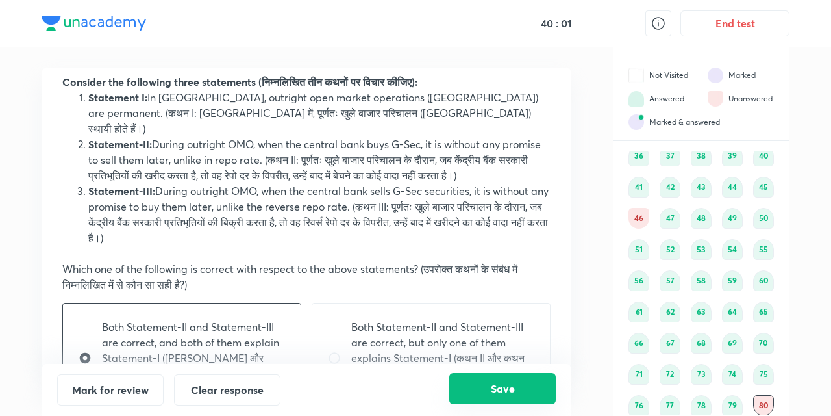
click at [488, 381] on button "Save" at bounding box center [502, 388] width 106 height 31
click at [509, 383] on button "Save" at bounding box center [502, 388] width 106 height 31
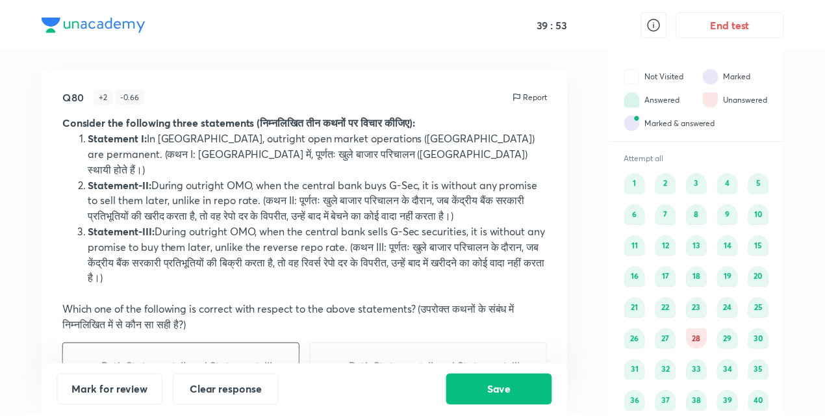
scroll to position [0, 0]
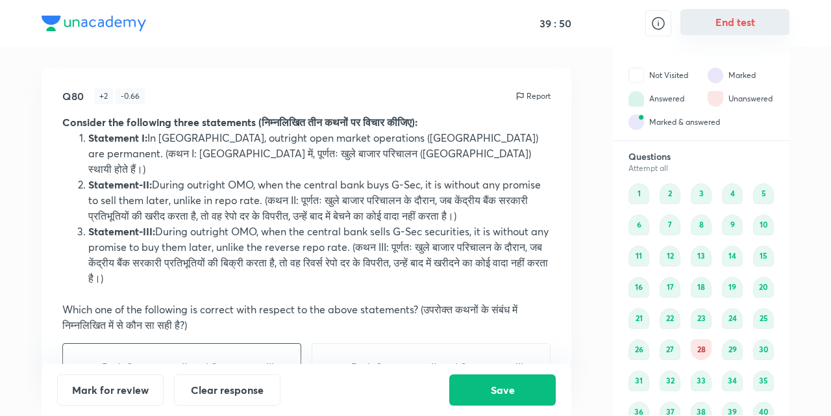
click at [723, 22] on button "End test" at bounding box center [735, 22] width 109 height 26
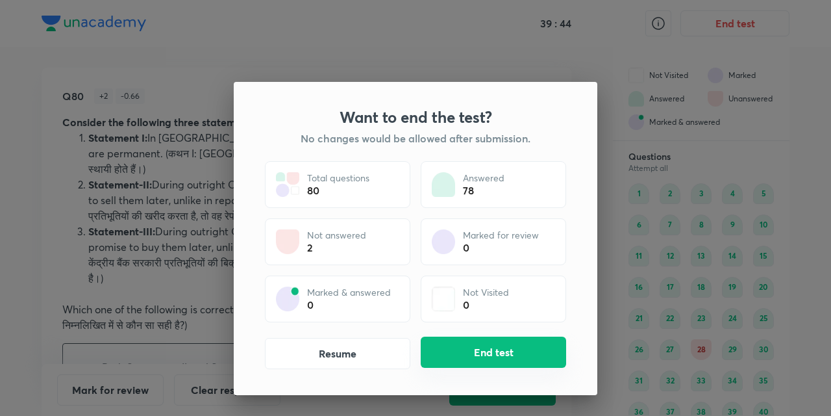
click at [471, 347] on button "End test" at bounding box center [493, 351] width 145 height 31
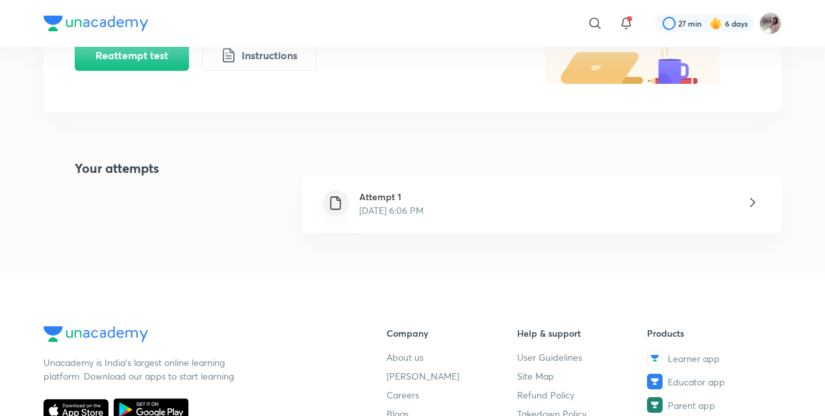
scroll to position [199, 0]
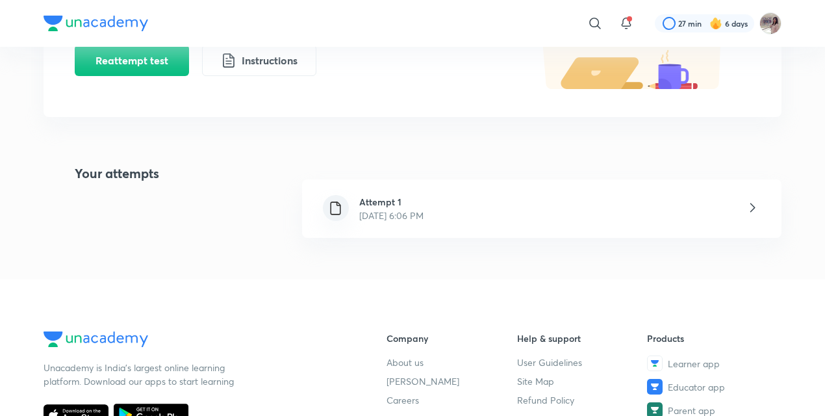
click at [751, 203] on icon at bounding box center [752, 207] width 5 height 9
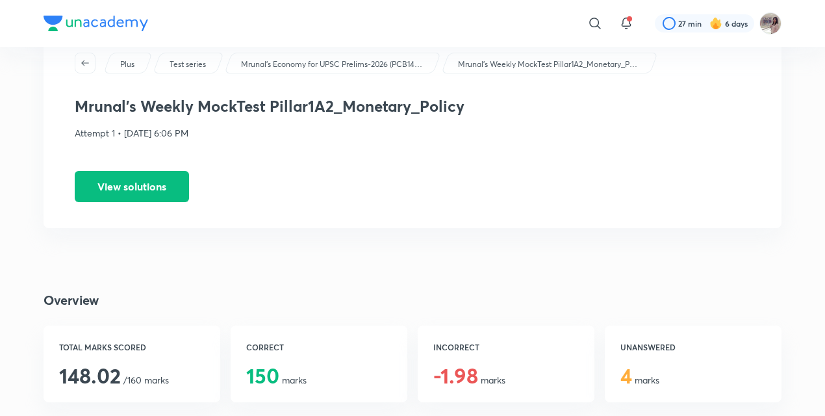
scroll to position [47, 0]
click at [114, 182] on button "View solutions" at bounding box center [132, 184] width 114 height 31
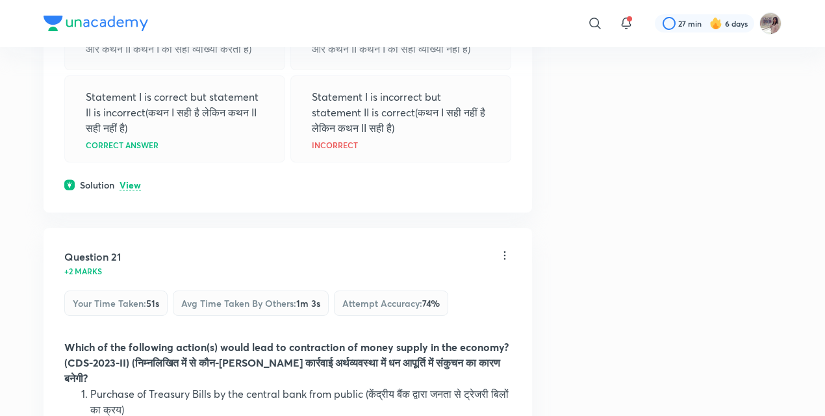
scroll to position [8245, 0]
click at [127, 189] on p "View" at bounding box center [129, 184] width 21 height 10
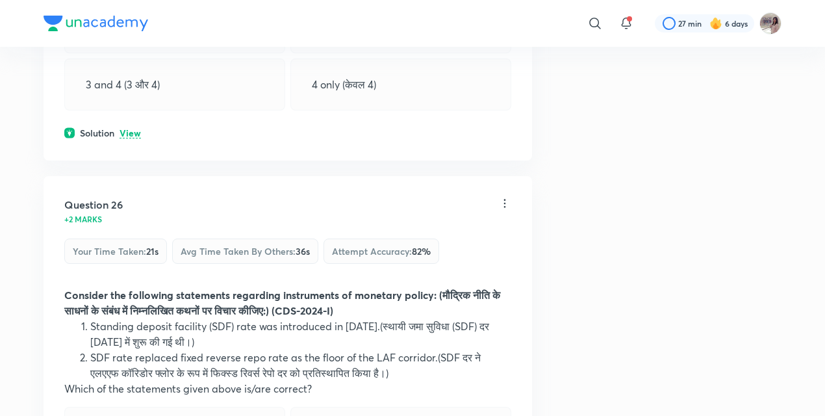
scroll to position [10678, 0]
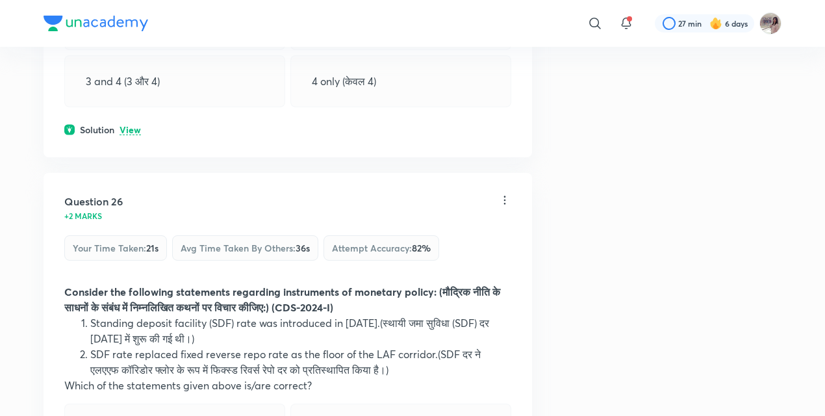
click at [122, 135] on p "View" at bounding box center [129, 130] width 21 height 10
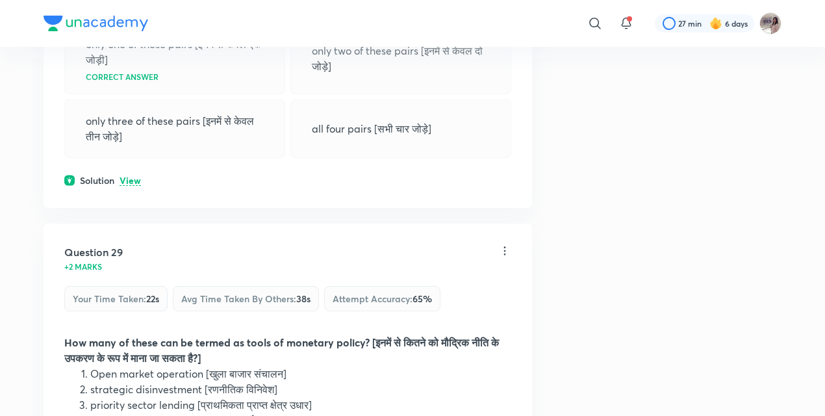
scroll to position [12002, 0]
click at [133, 185] on p "View" at bounding box center [129, 180] width 21 height 10
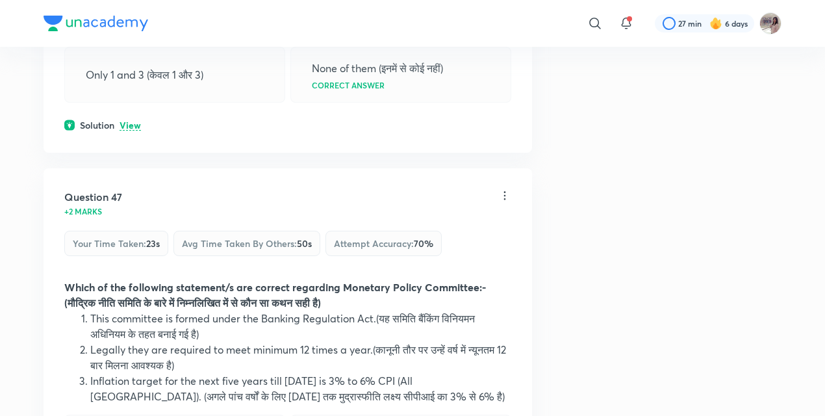
scroll to position [19428, 0]
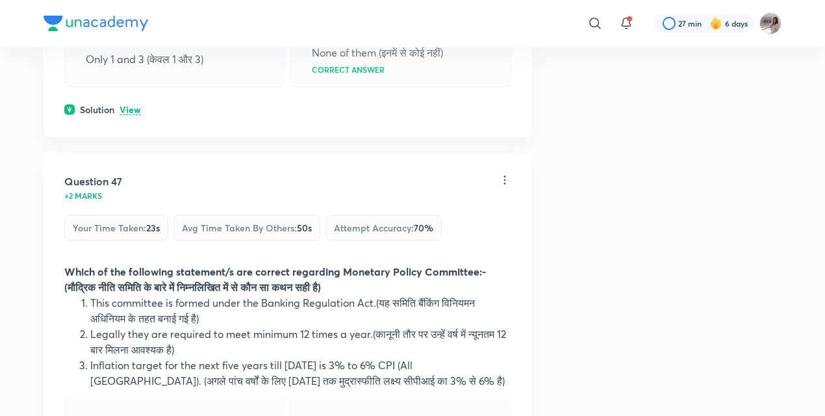
click at [131, 115] on p "View" at bounding box center [129, 110] width 21 height 10
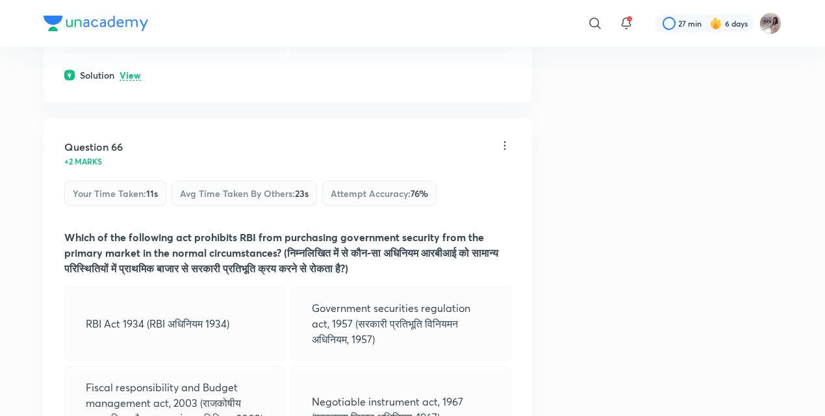
scroll to position [27309, 0]
click at [124, 81] on p "View" at bounding box center [129, 76] width 21 height 10
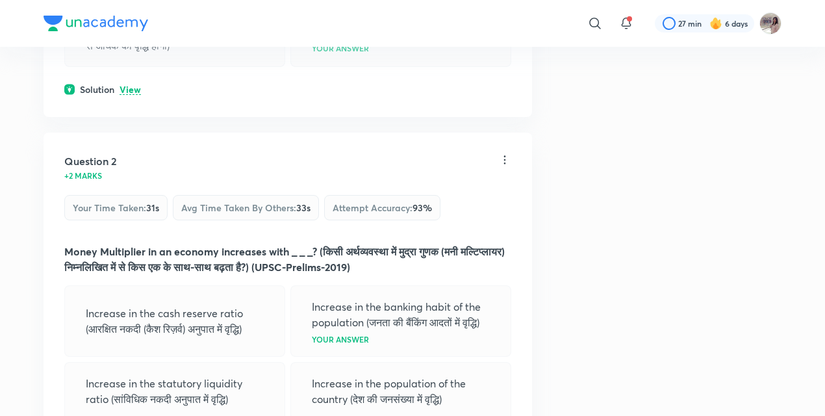
scroll to position [0, 0]
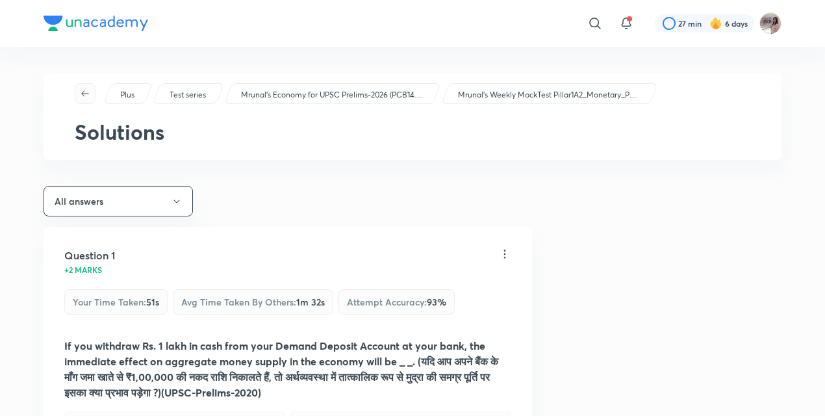
click at [83, 91] on icon "button" at bounding box center [85, 93] width 8 height 6
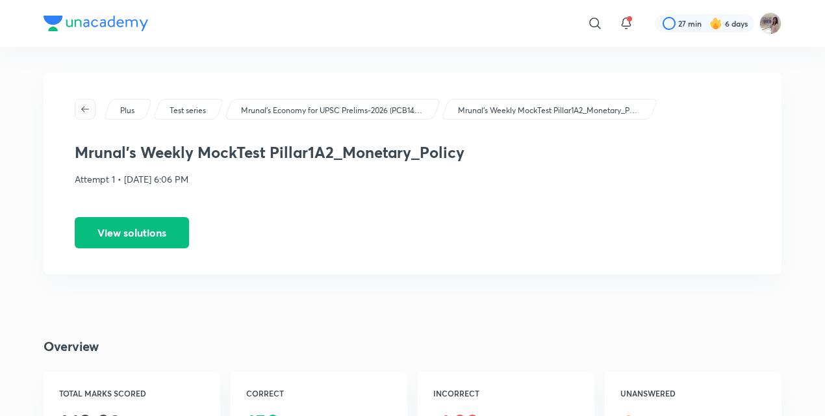
click at [87, 108] on icon "button" at bounding box center [85, 109] width 10 height 10
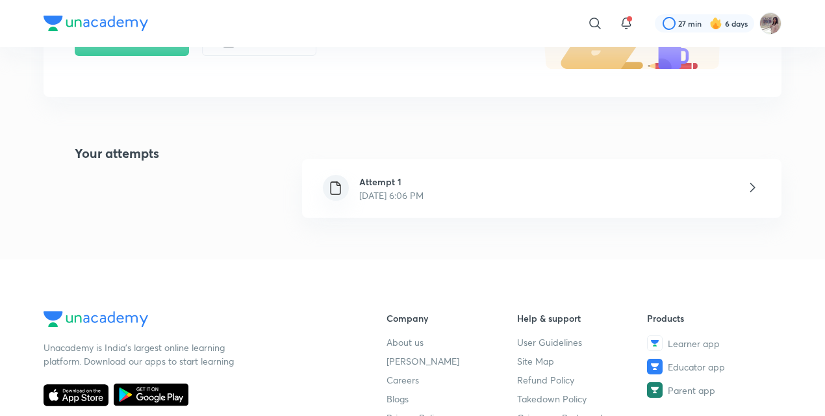
scroll to position [225, 0]
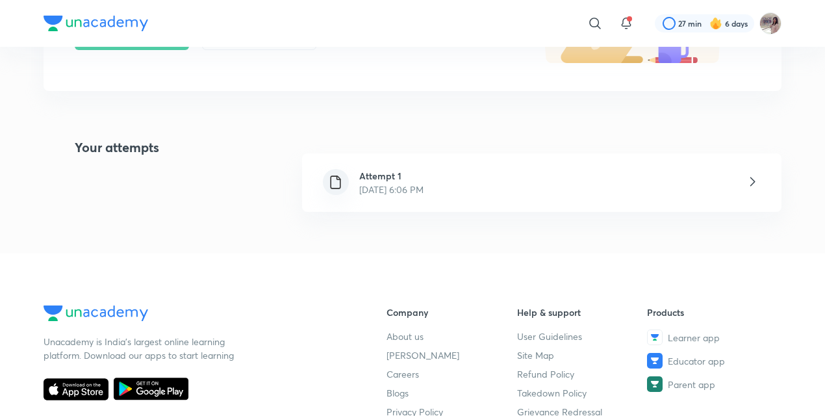
click at [750, 179] on icon at bounding box center [752, 181] width 16 height 16
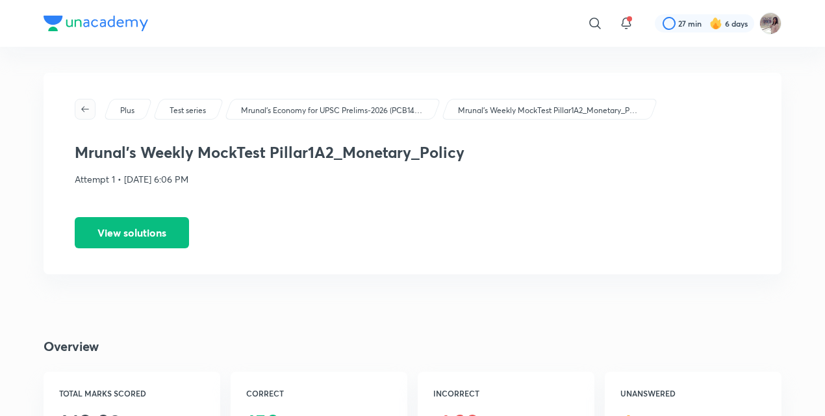
click at [81, 114] on button "button" at bounding box center [85, 109] width 21 height 21
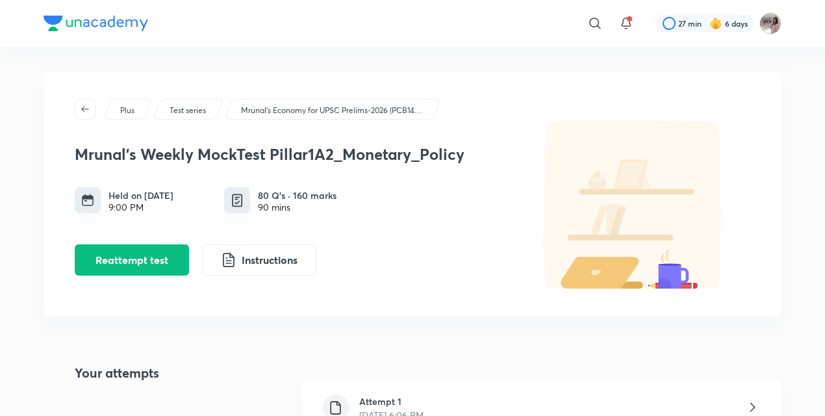
click at [81, 114] on button "button" at bounding box center [85, 109] width 21 height 21
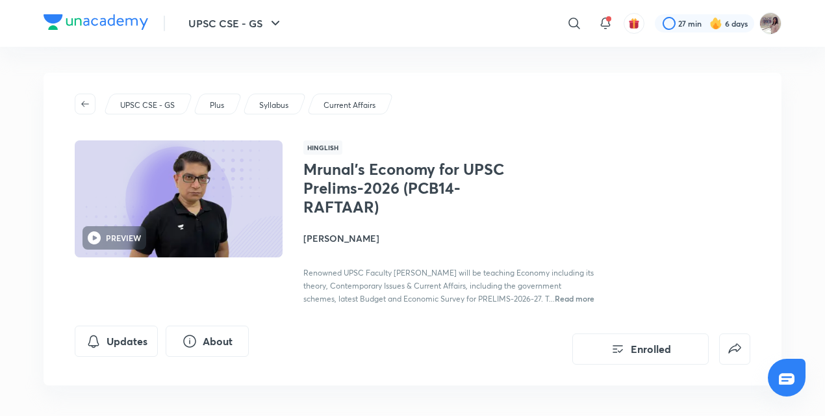
click at [81, 114] on div "UPSC CSE - GS Plus Syllabus Current Affairs PREVIEW Hinglish Mrunal’s Economy f…" at bounding box center [413, 229] width 738 height 312
click at [85, 105] on icon "button" at bounding box center [85, 104] width 10 height 10
